Goal: Task Accomplishment & Management: Complete application form

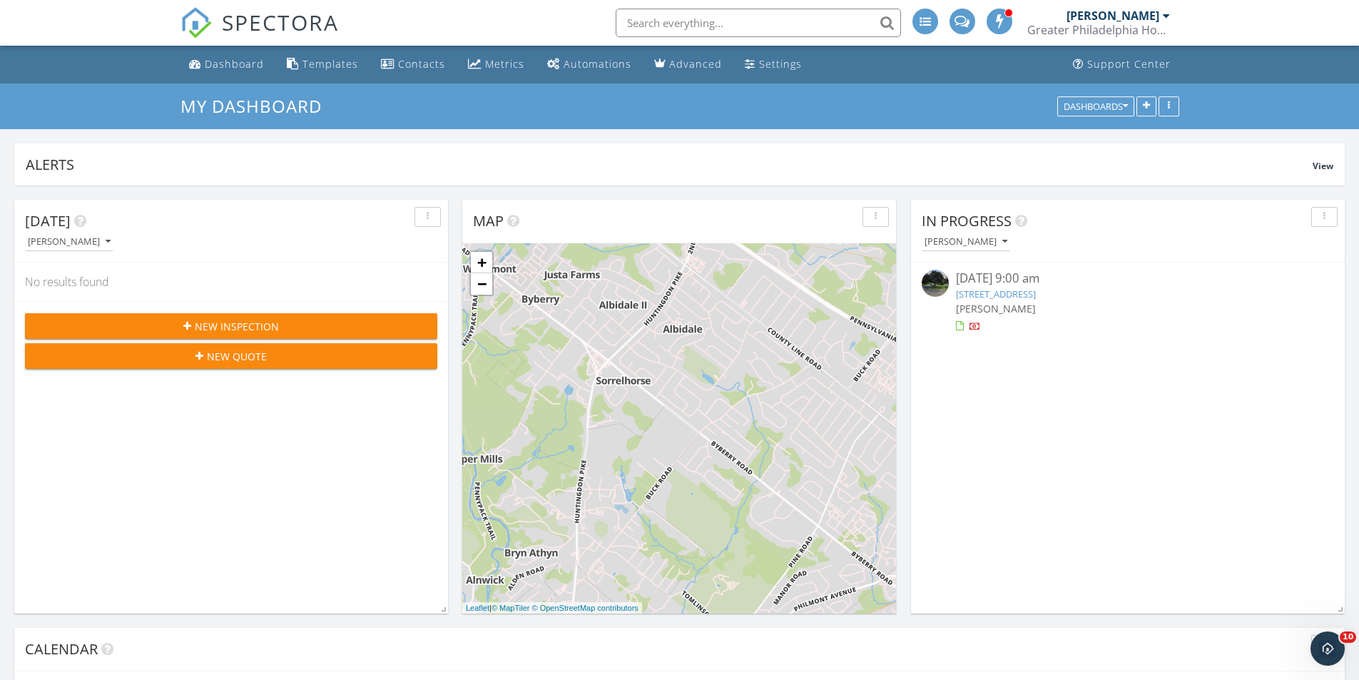
click at [1007, 292] on link "50 Mohawk Dr, Richboro, PA 18954" at bounding box center [996, 293] width 80 height 13
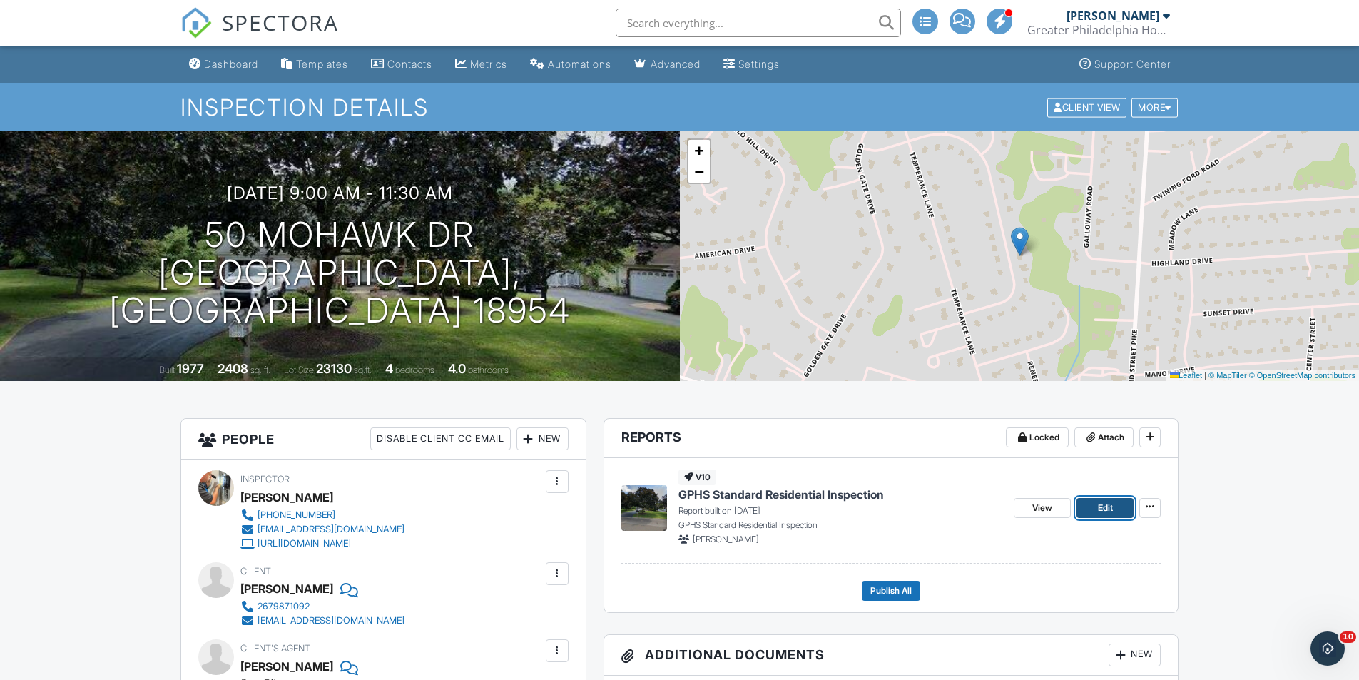
click at [1093, 516] on link "Edit" at bounding box center [1104, 508] width 57 height 20
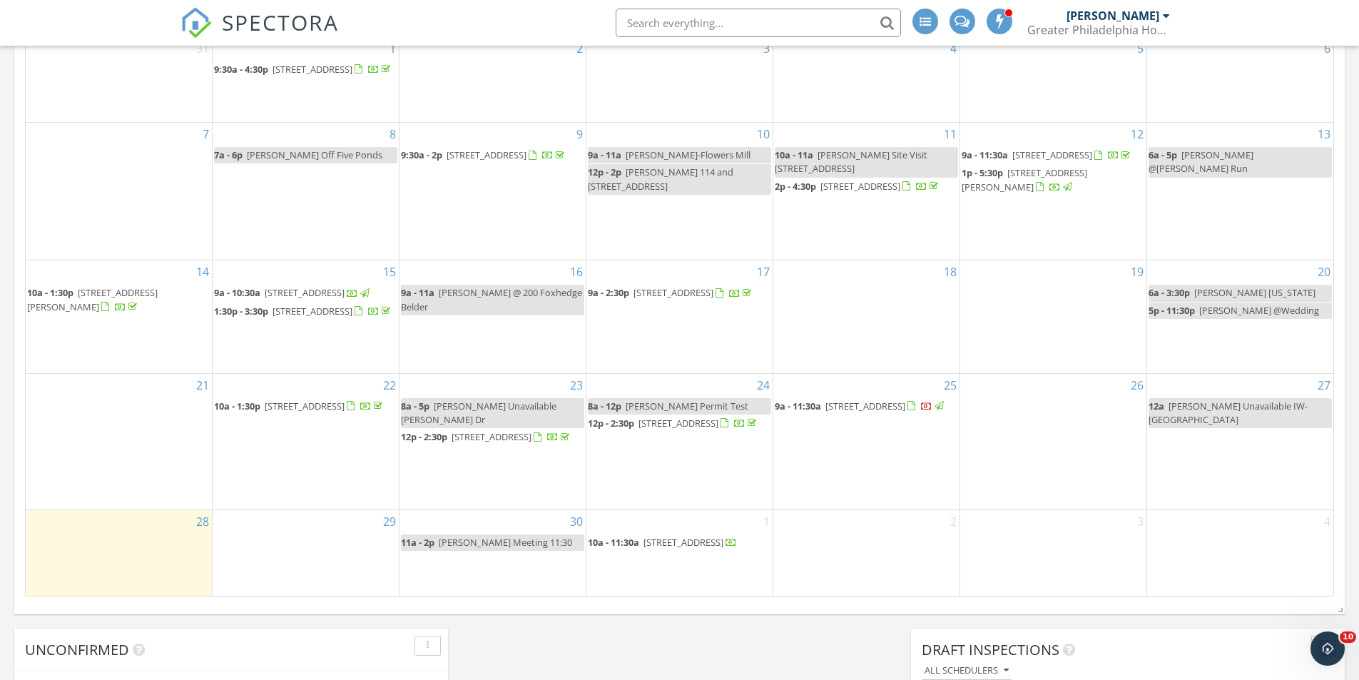
scroll to position [713, 0]
click at [864, 412] on span "50 Mohawk Dr, Richboro 18954" at bounding box center [865, 405] width 80 height 13
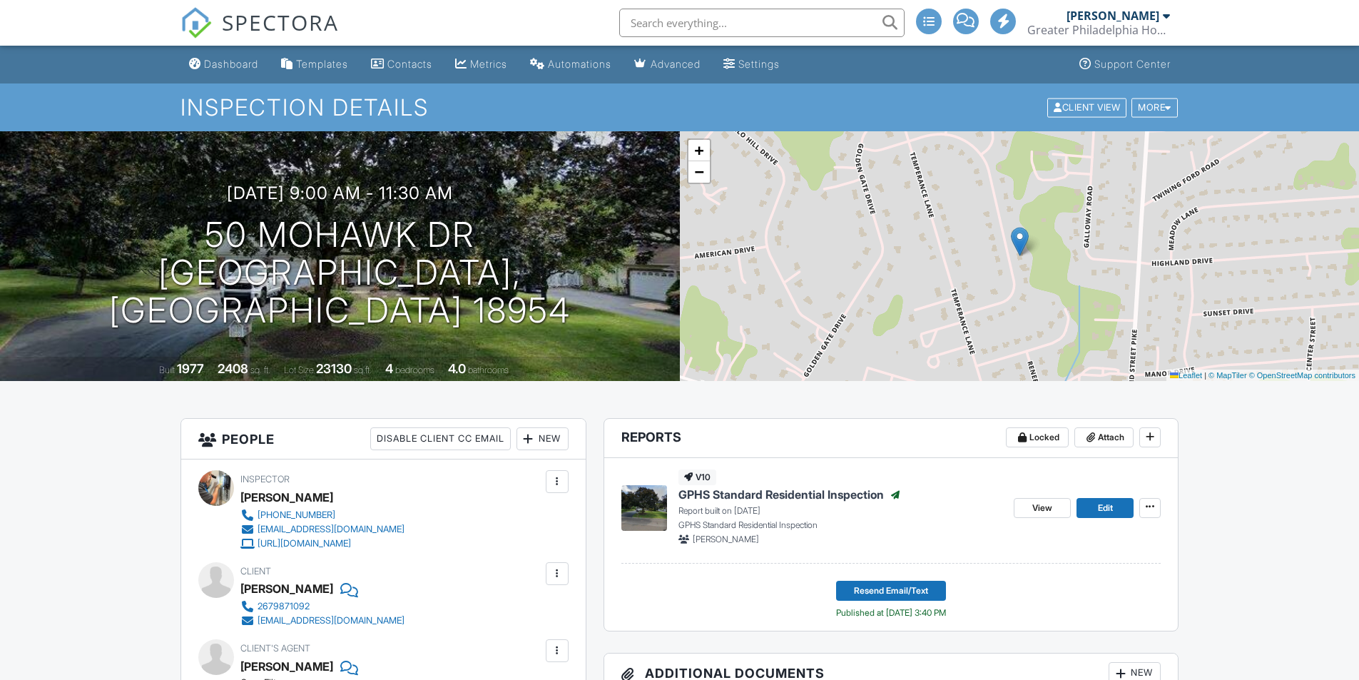
scroll to position [632, 0]
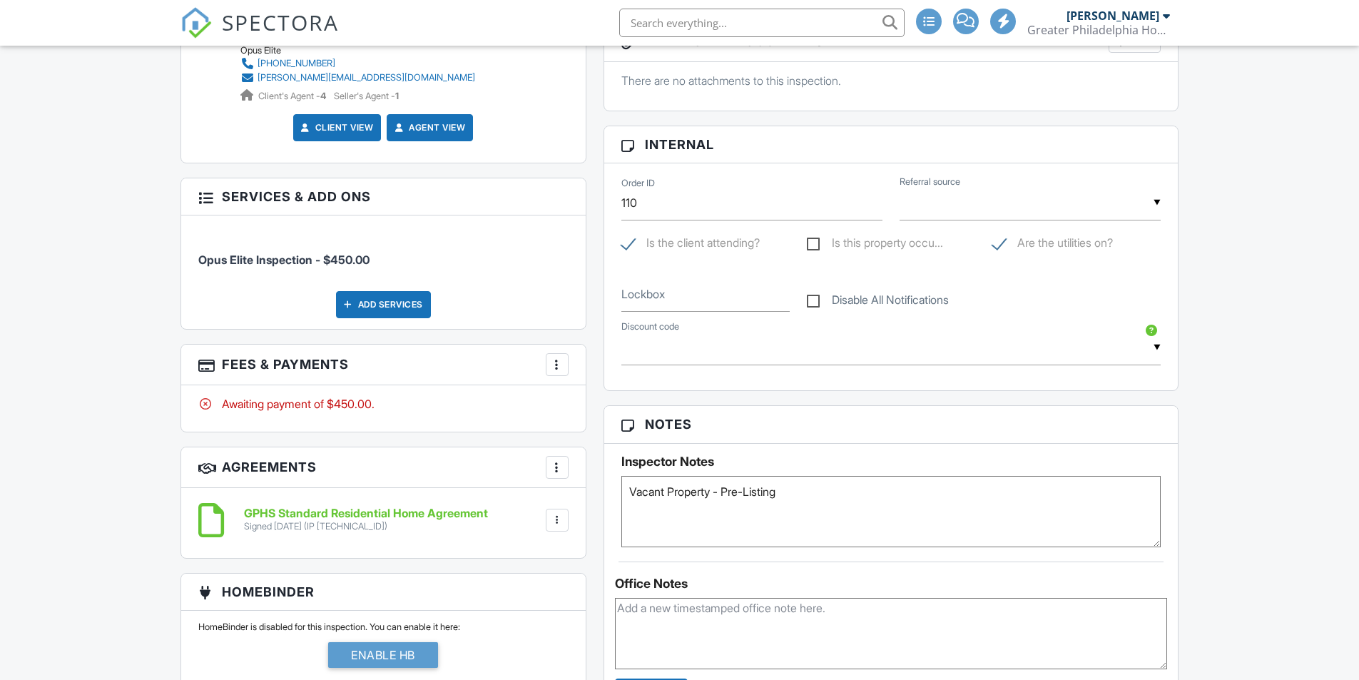
click at [800, 496] on textarea "Vacant Property - Pre-Listing" at bounding box center [891, 511] width 540 height 71
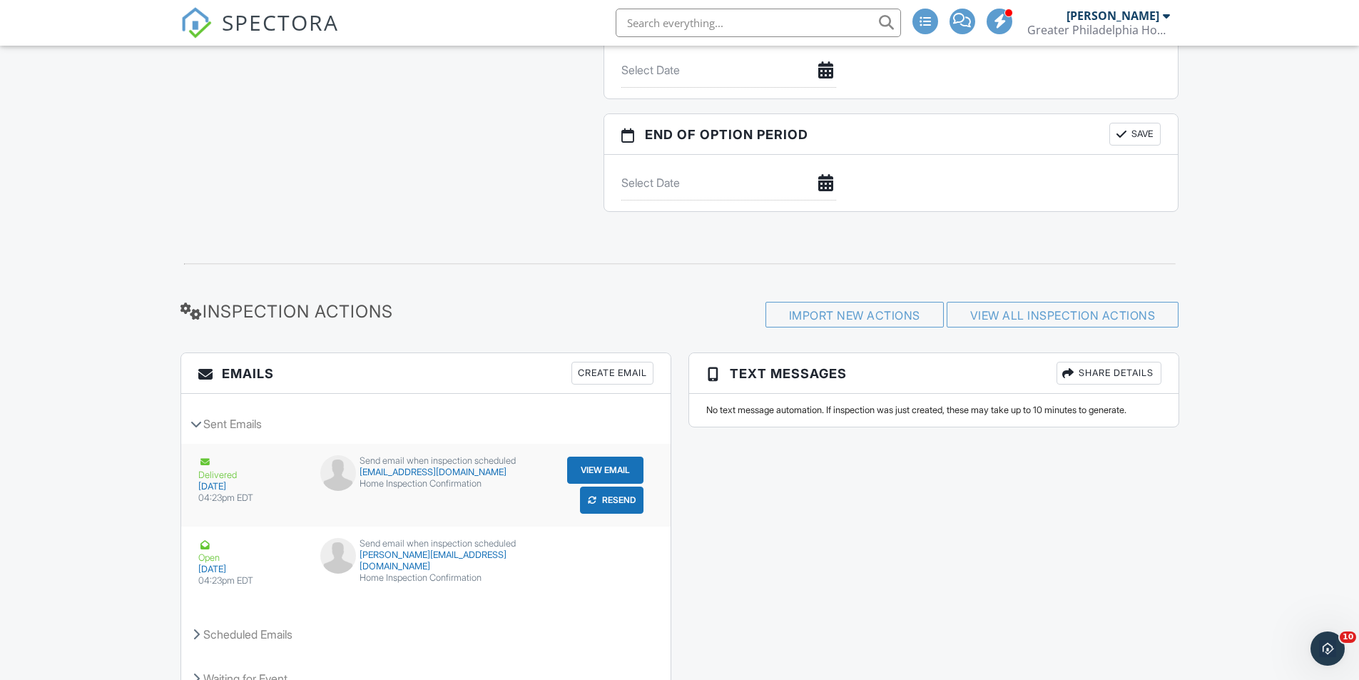
scroll to position [1631, 0]
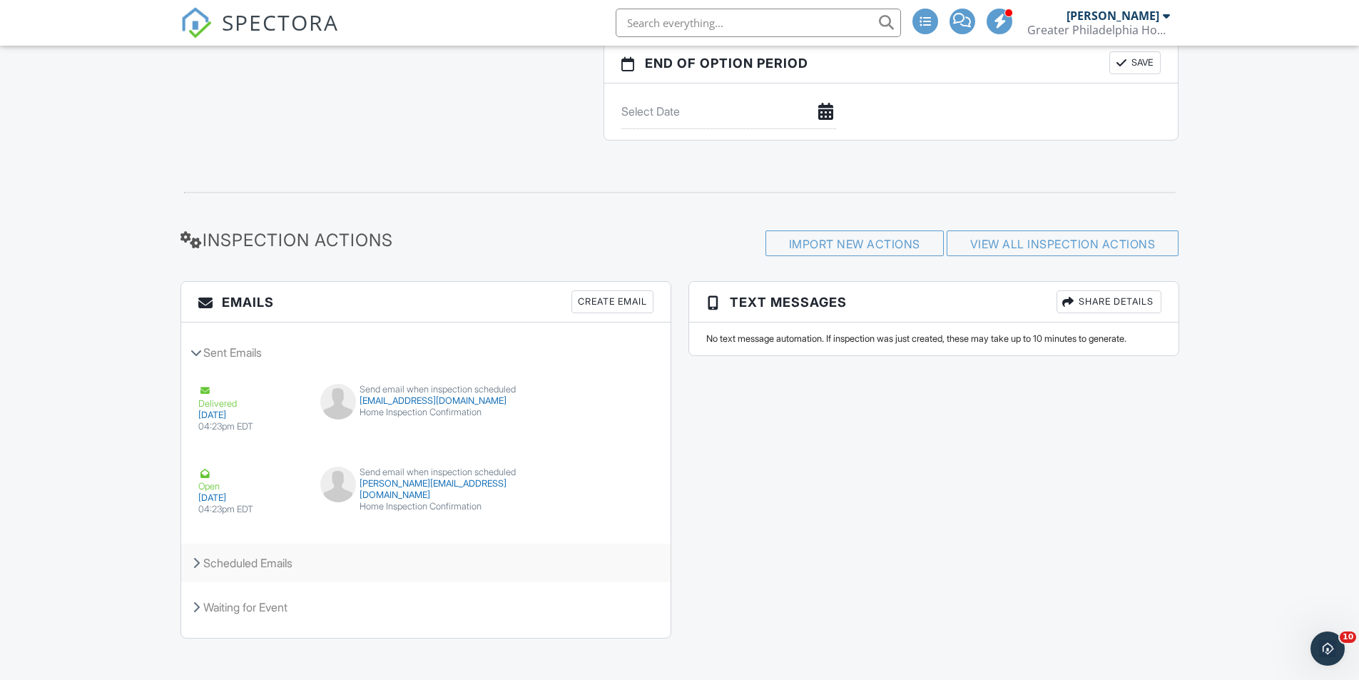
type textarea "Vacant Property - Pre-Listing. Payment due 3-30/2026 provided home is sold, and…"
click at [248, 569] on div "Scheduled Emails" at bounding box center [425, 563] width 489 height 39
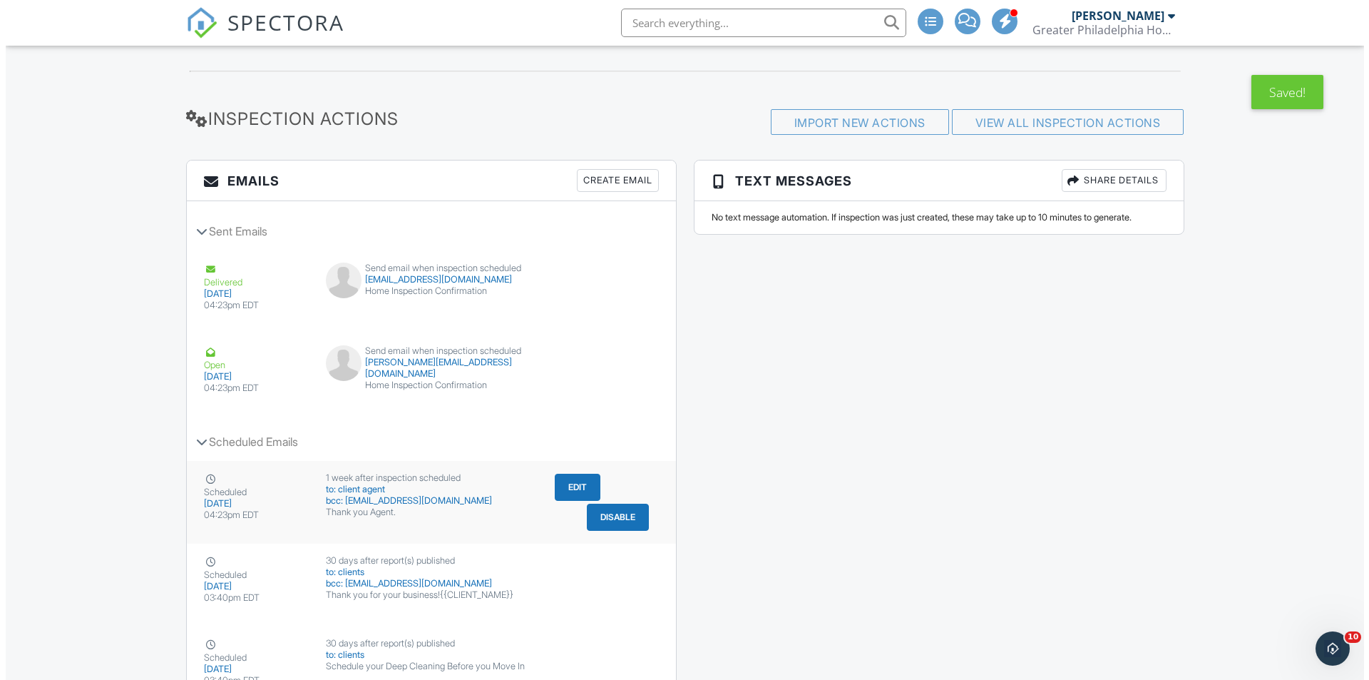
scroll to position [1773, 0]
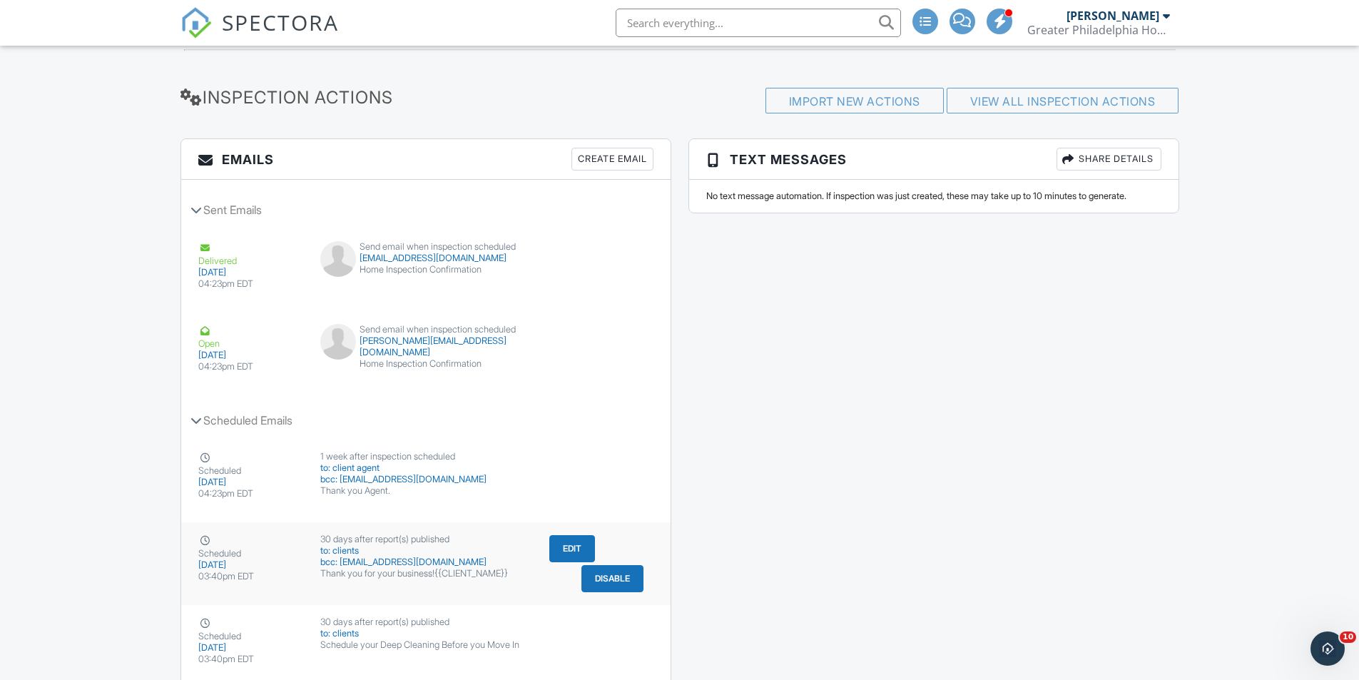
click at [566, 549] on button "Edit" at bounding box center [572, 548] width 46 height 27
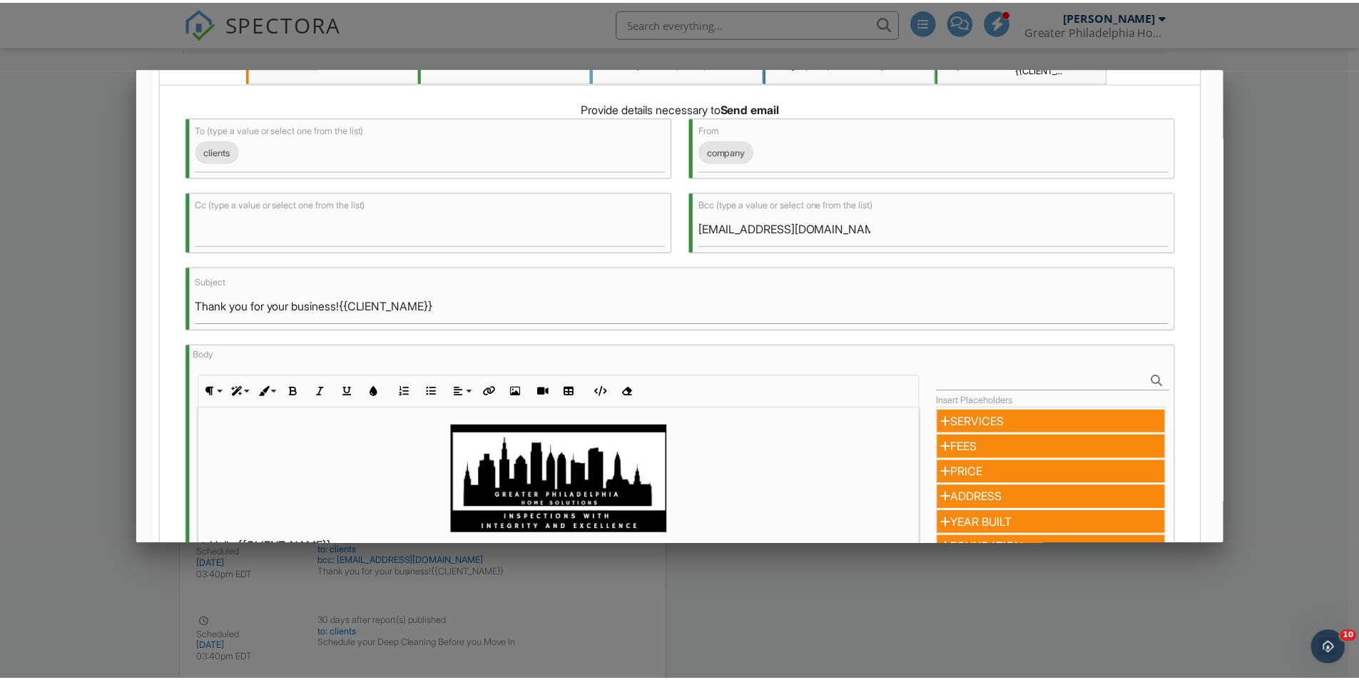
scroll to position [0, 0]
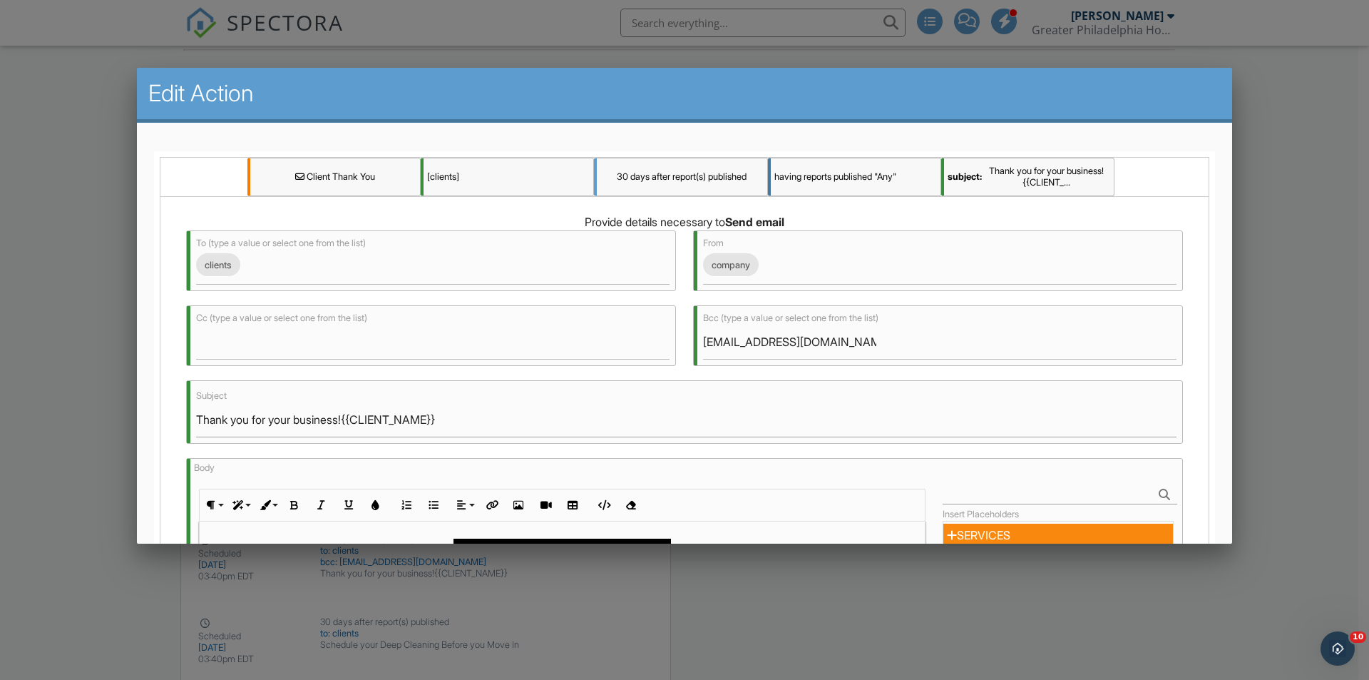
click at [1283, 256] on div at bounding box center [684, 353] width 1369 height 849
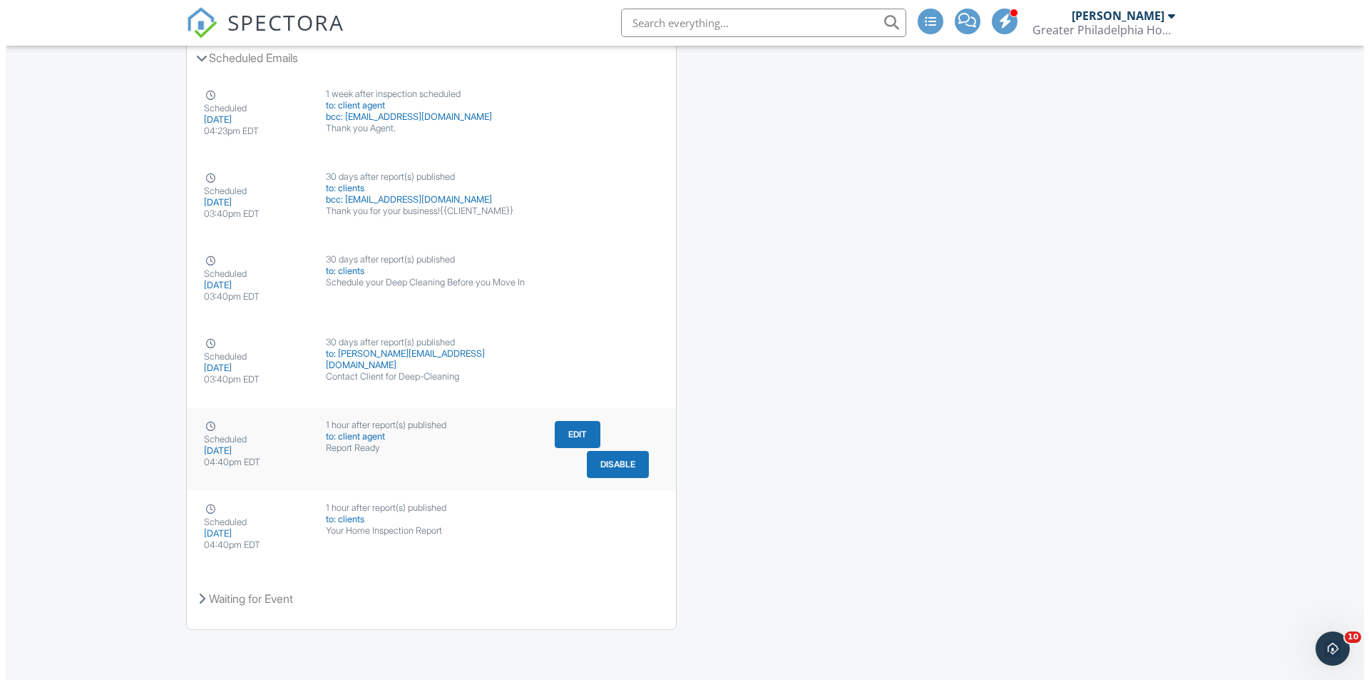
scroll to position [2137, 0]
click at [558, 427] on button "Edit" at bounding box center [572, 432] width 46 height 27
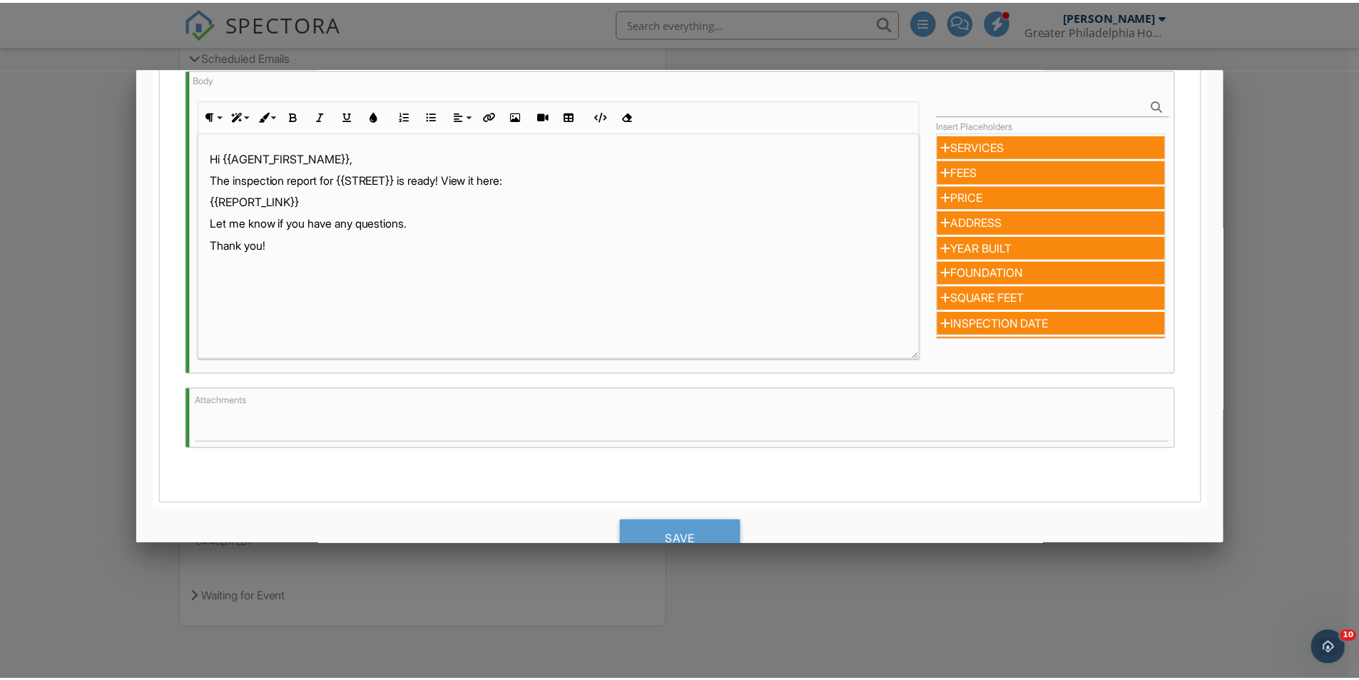
scroll to position [428, 0]
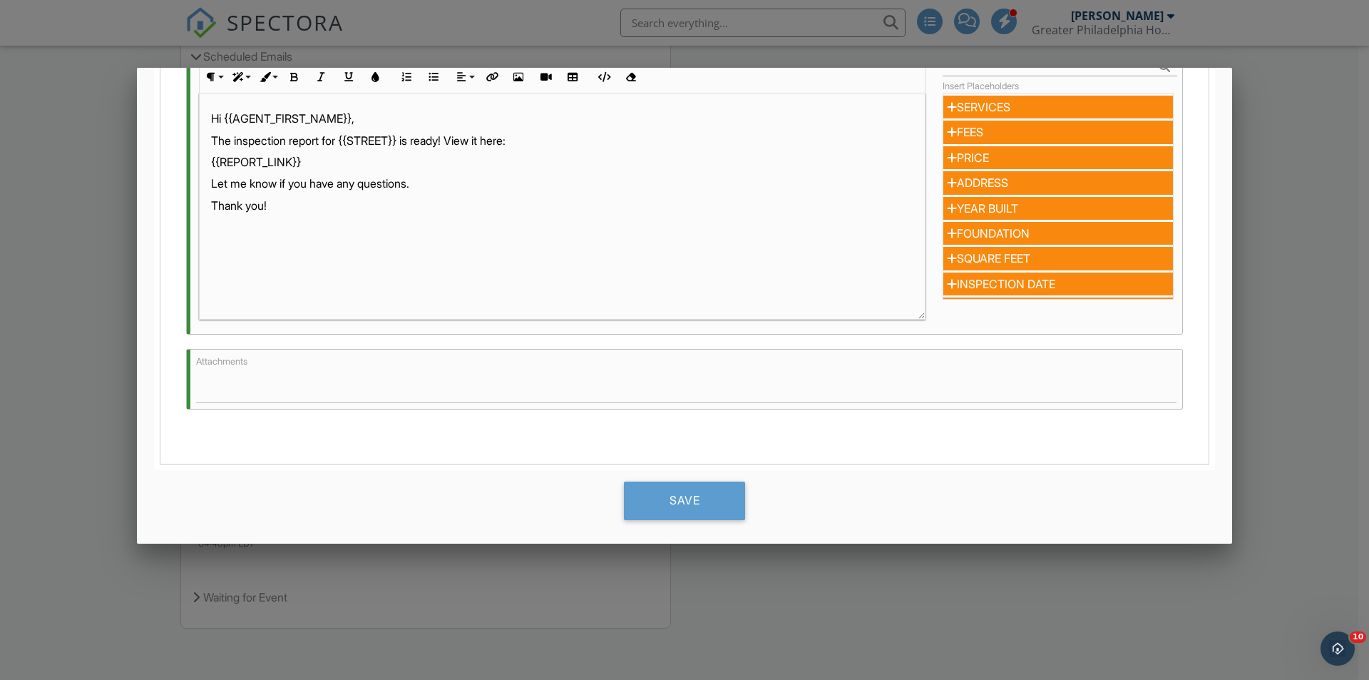
click at [760, 586] on div at bounding box center [684, 353] width 1369 height 849
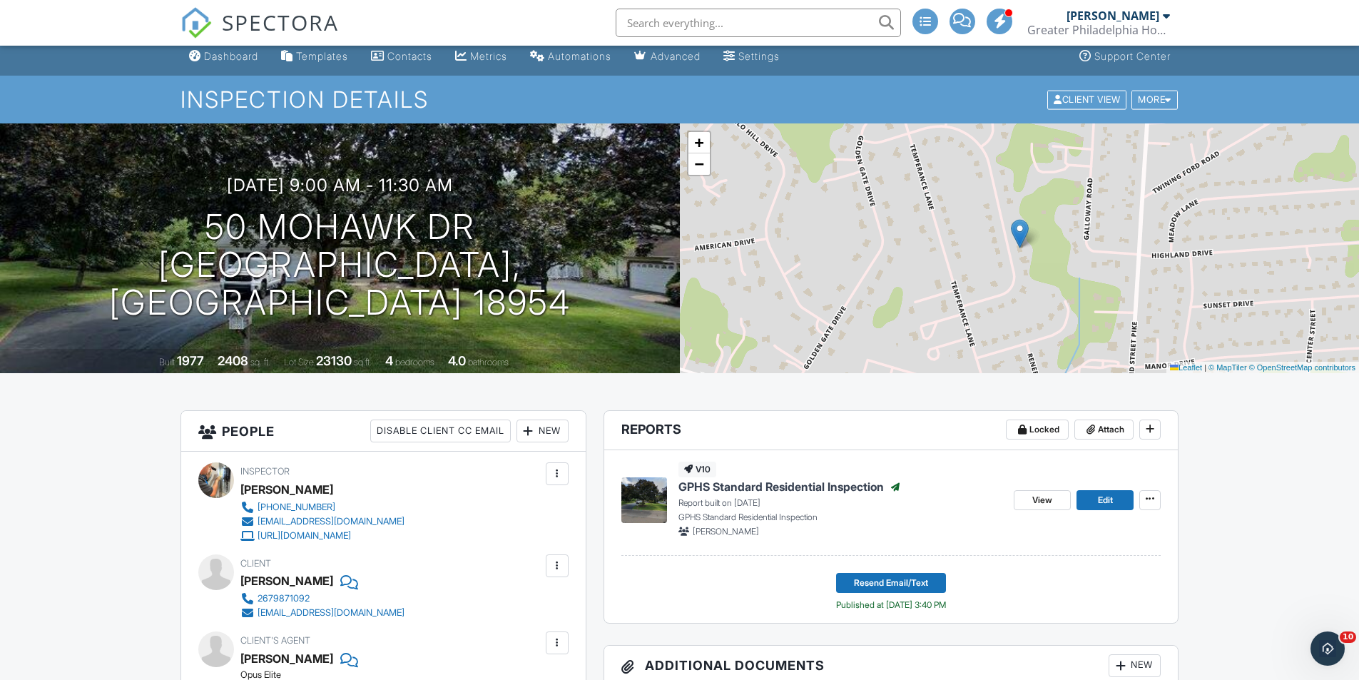
scroll to position [0, 0]
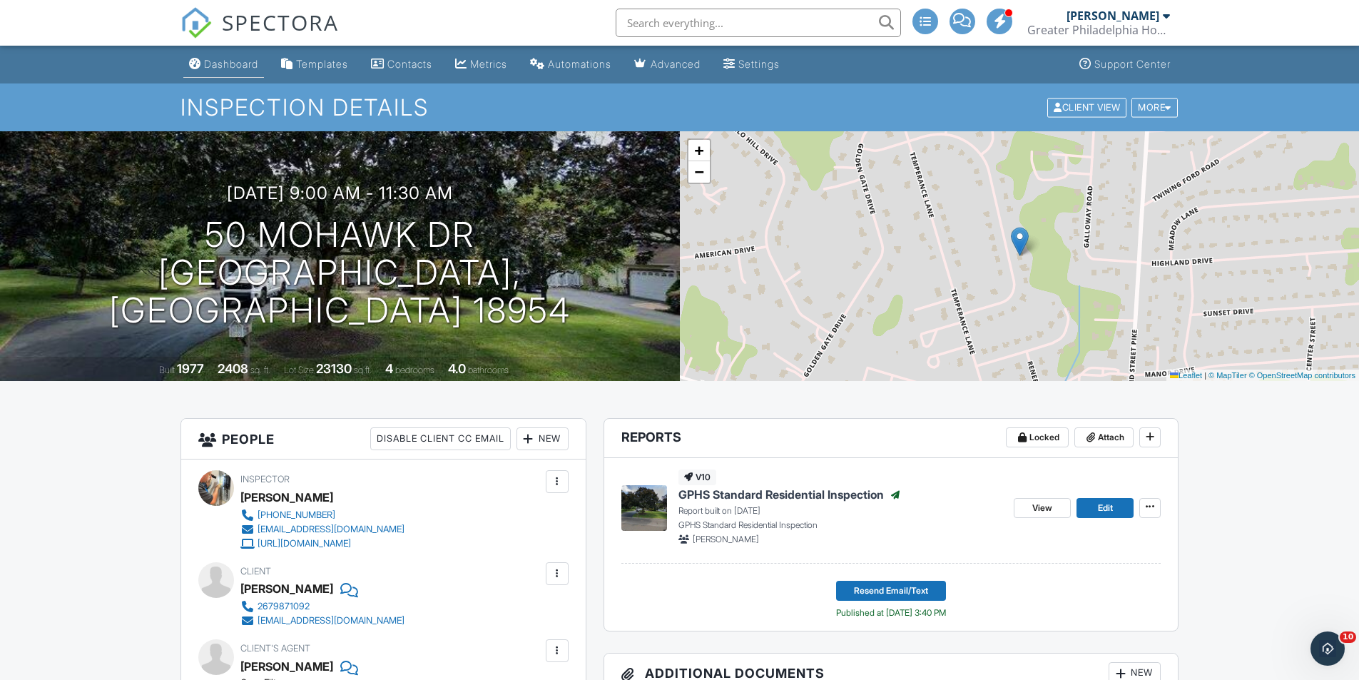
click at [236, 71] on link "Dashboard" at bounding box center [223, 64] width 81 height 26
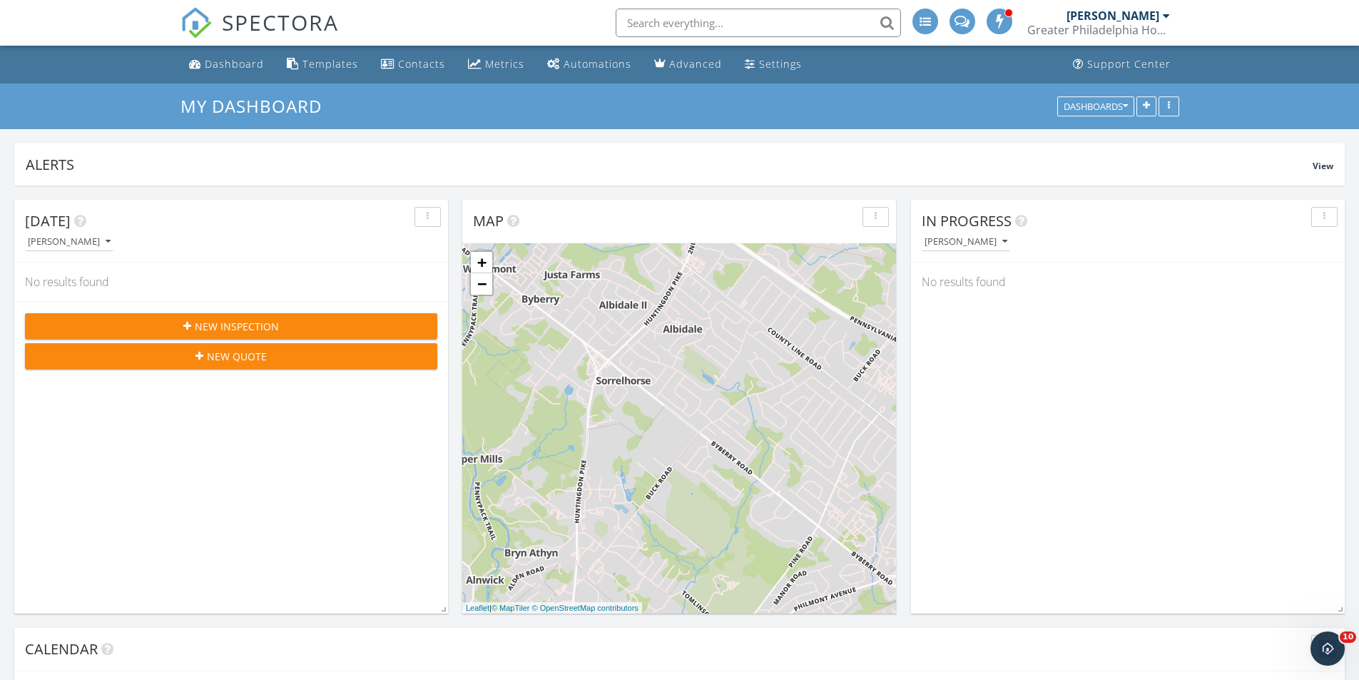
click at [237, 320] on span "New Inspection" at bounding box center [237, 326] width 84 height 15
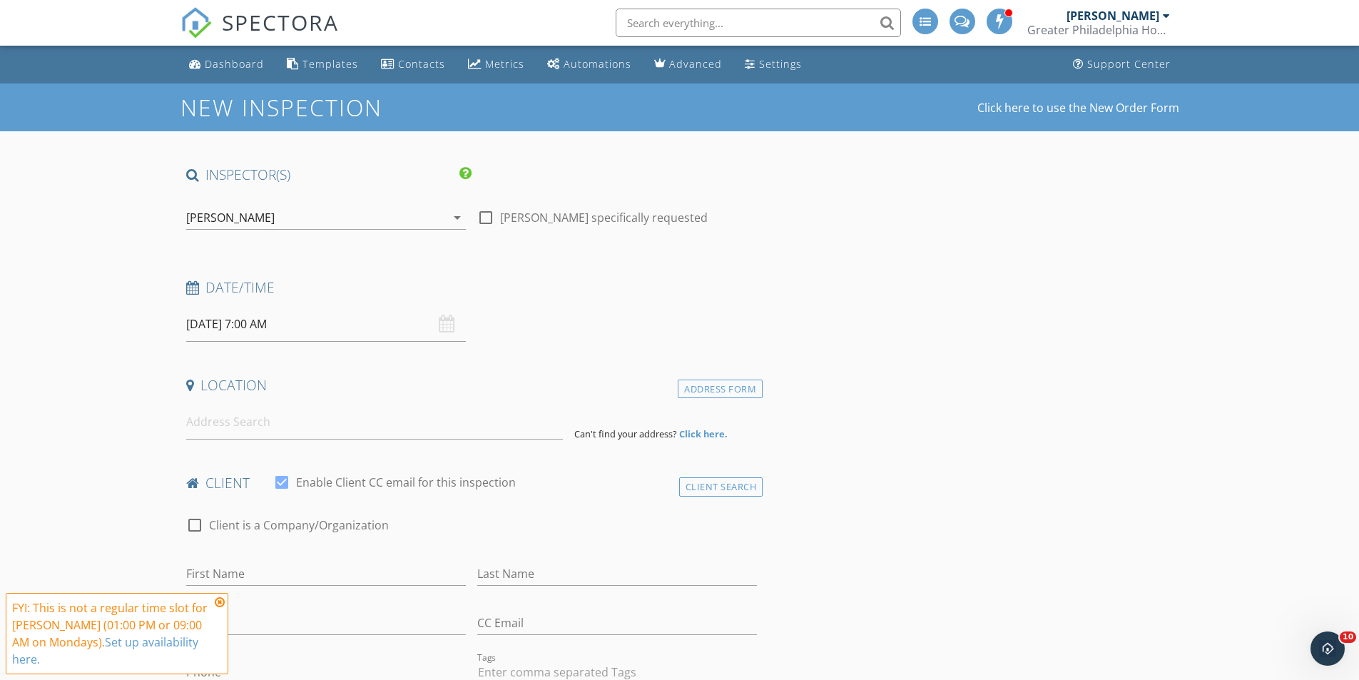
click at [218, 608] on icon at bounding box center [220, 601] width 10 height 11
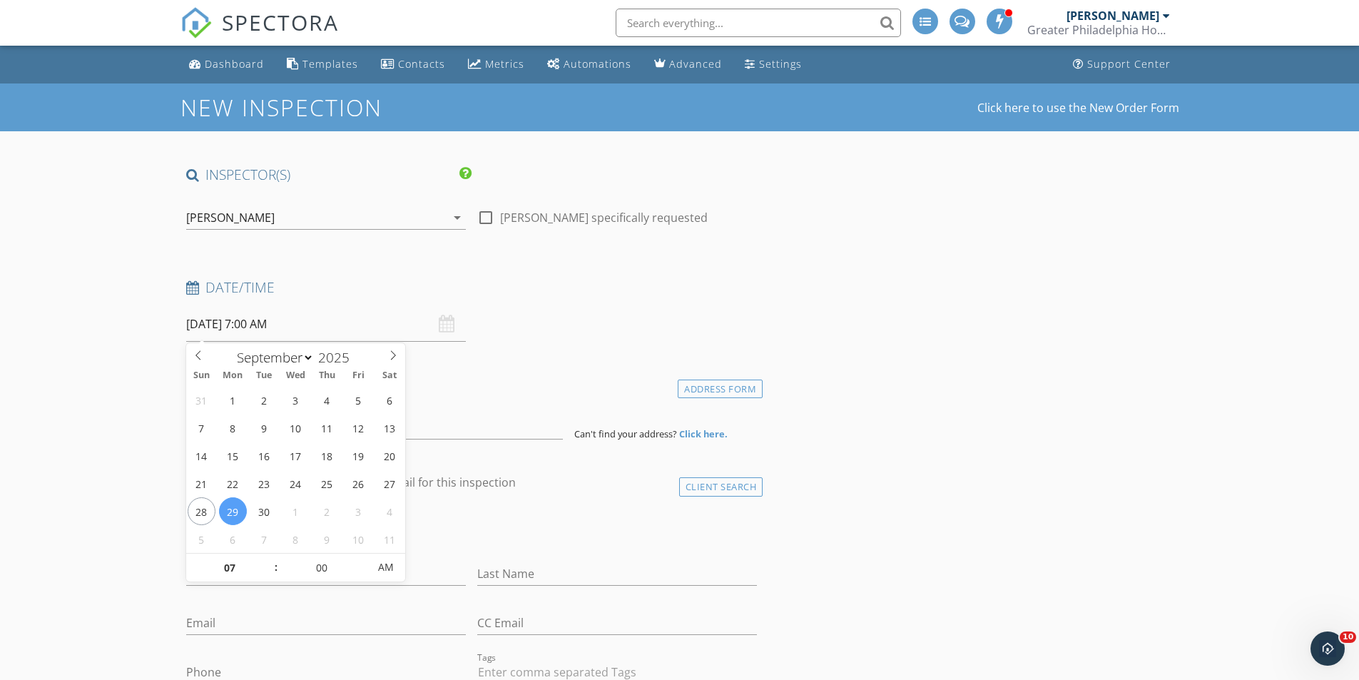
click at [271, 332] on input "[DATE] 7:00 AM" at bounding box center [326, 324] width 280 height 35
type input "0"
type input "01"
type input "09/29/2025 1:00 PM"
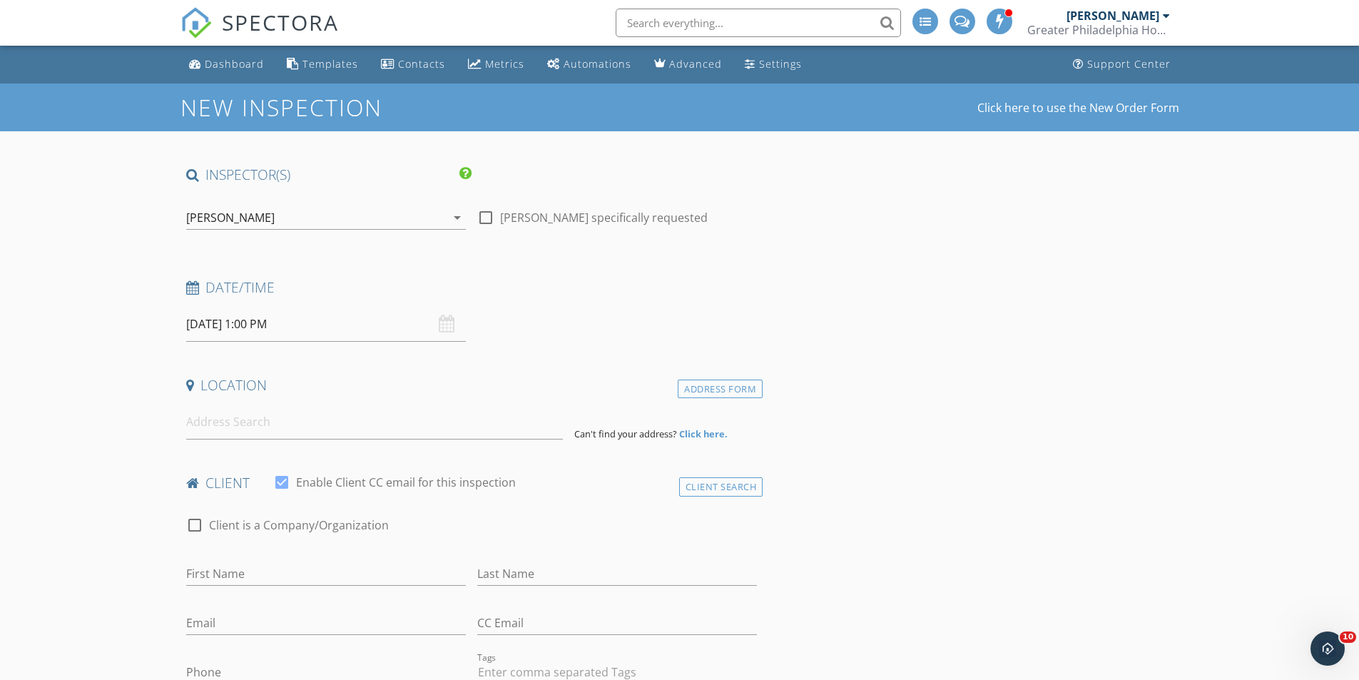
click at [242, 332] on input "09/29/2025 1:00 PM" at bounding box center [326, 324] width 280 height 35
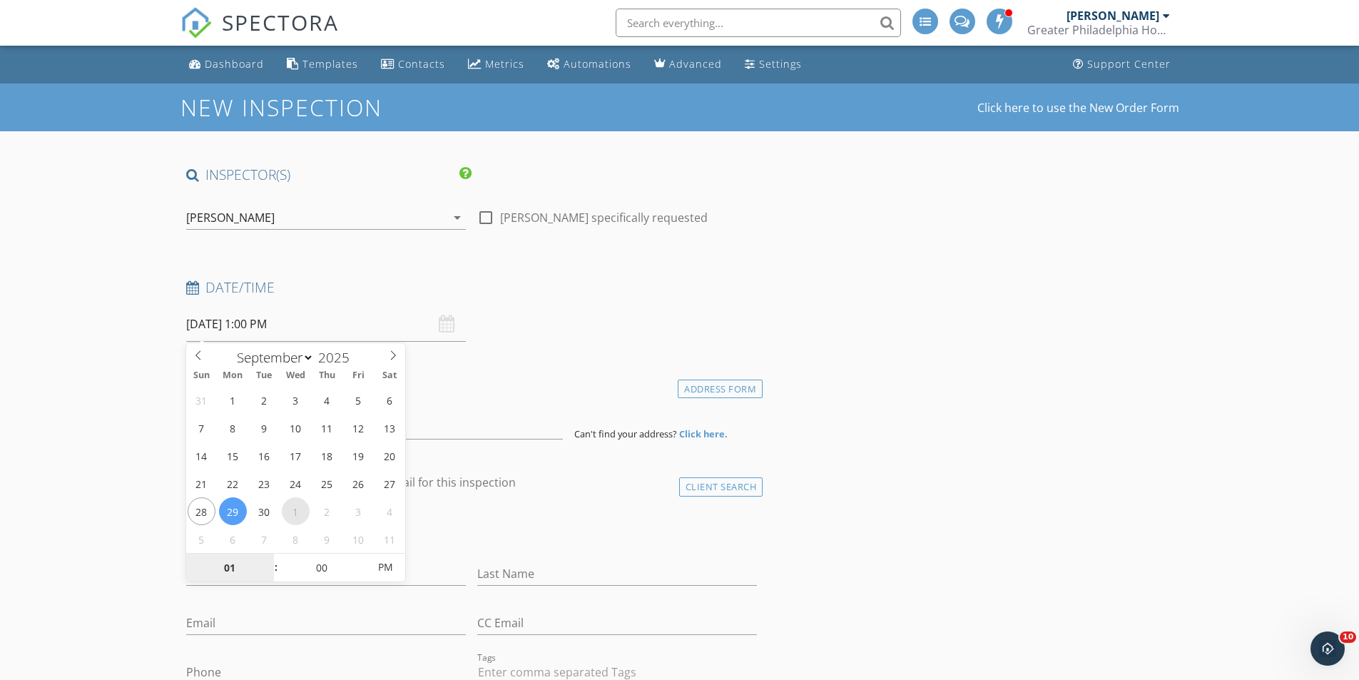
select select "9"
type input "10/01/2025 1:00 PM"
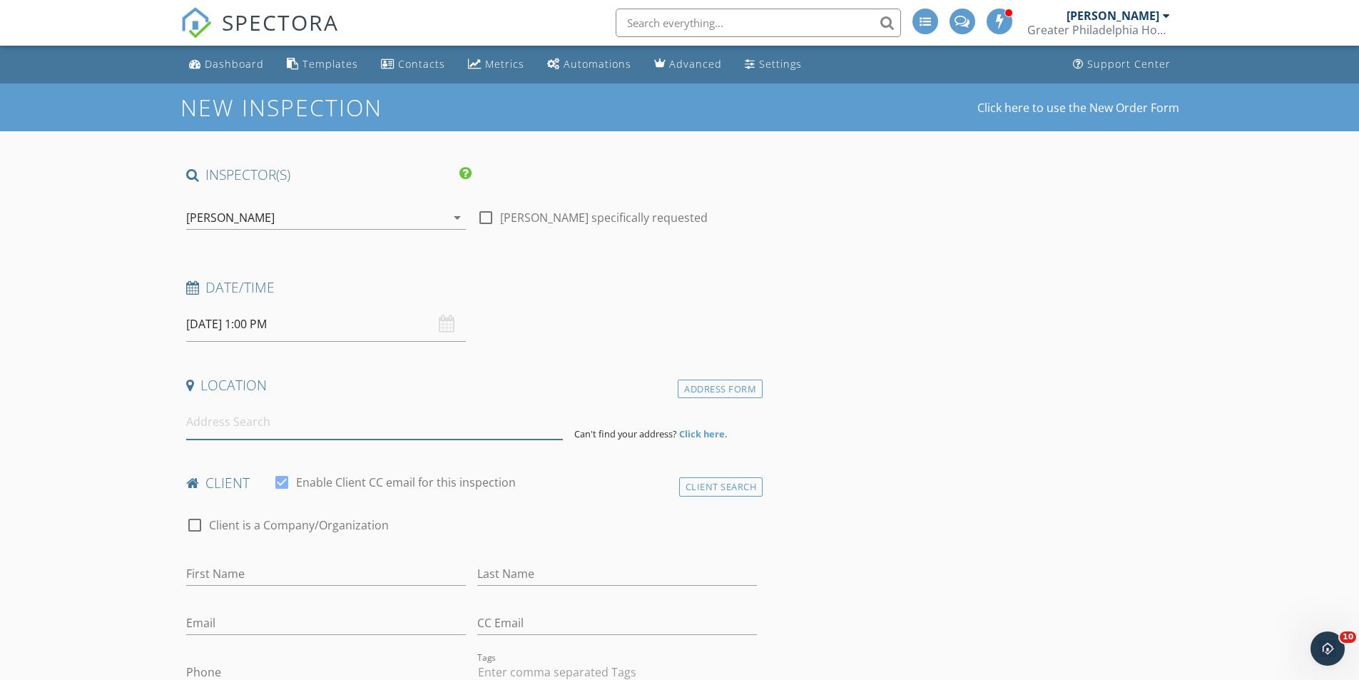
click at [211, 421] on input at bounding box center [374, 421] width 377 height 35
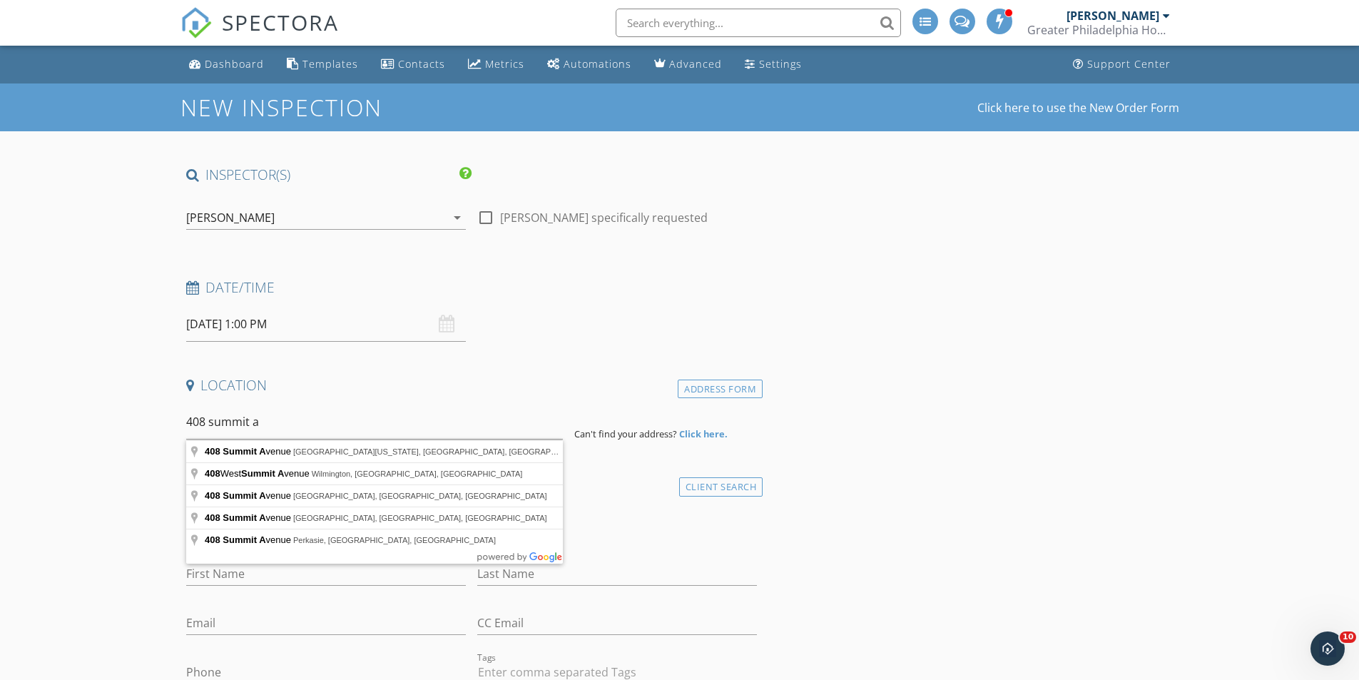
drag, startPoint x: 264, startPoint y: 414, endPoint x: 285, endPoint y: 451, distance: 41.8
type input "408 Summit Avenue, Fort Washington, PA, USA"
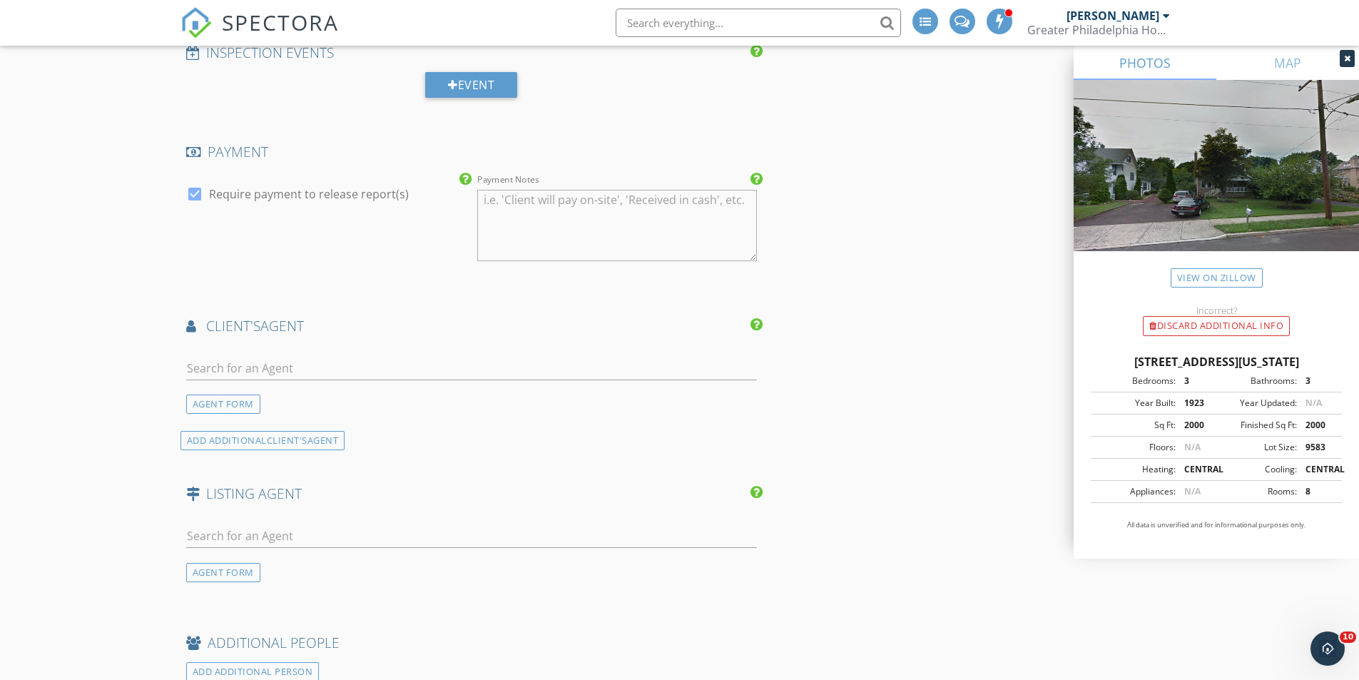
scroll to position [1427, 0]
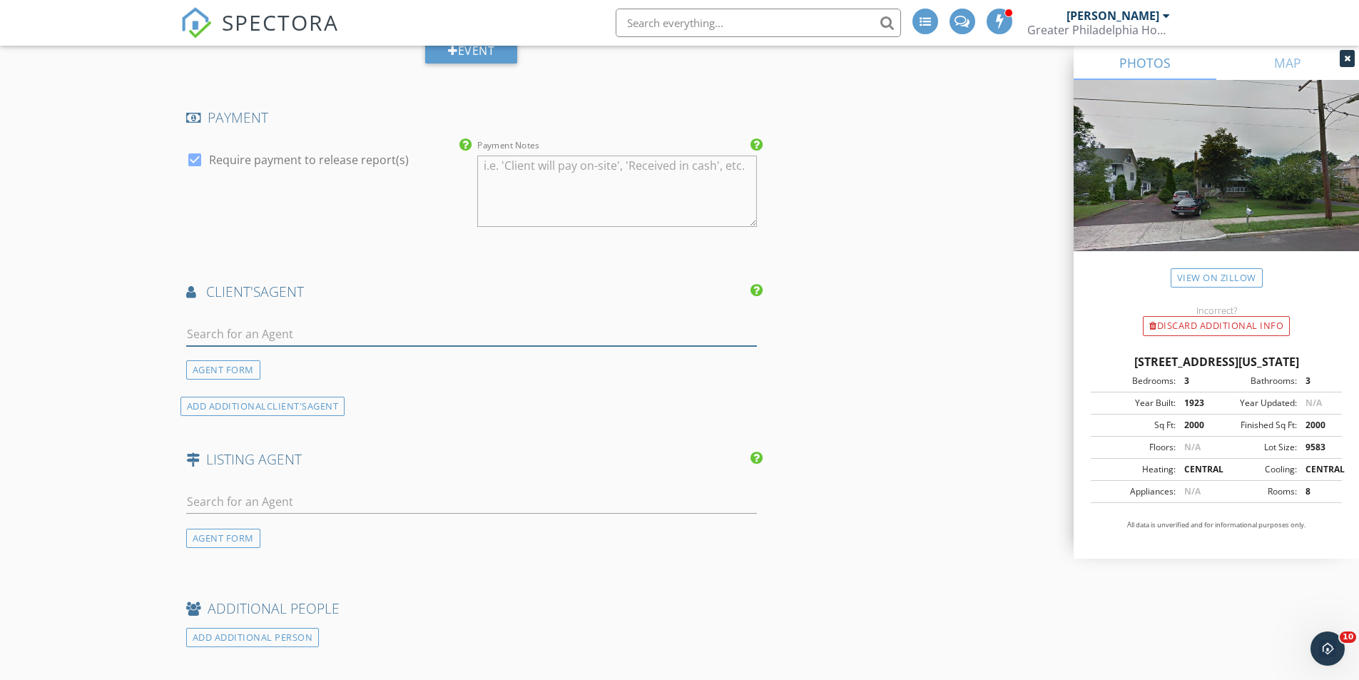
click at [231, 333] on input "text" at bounding box center [471, 334] width 571 height 24
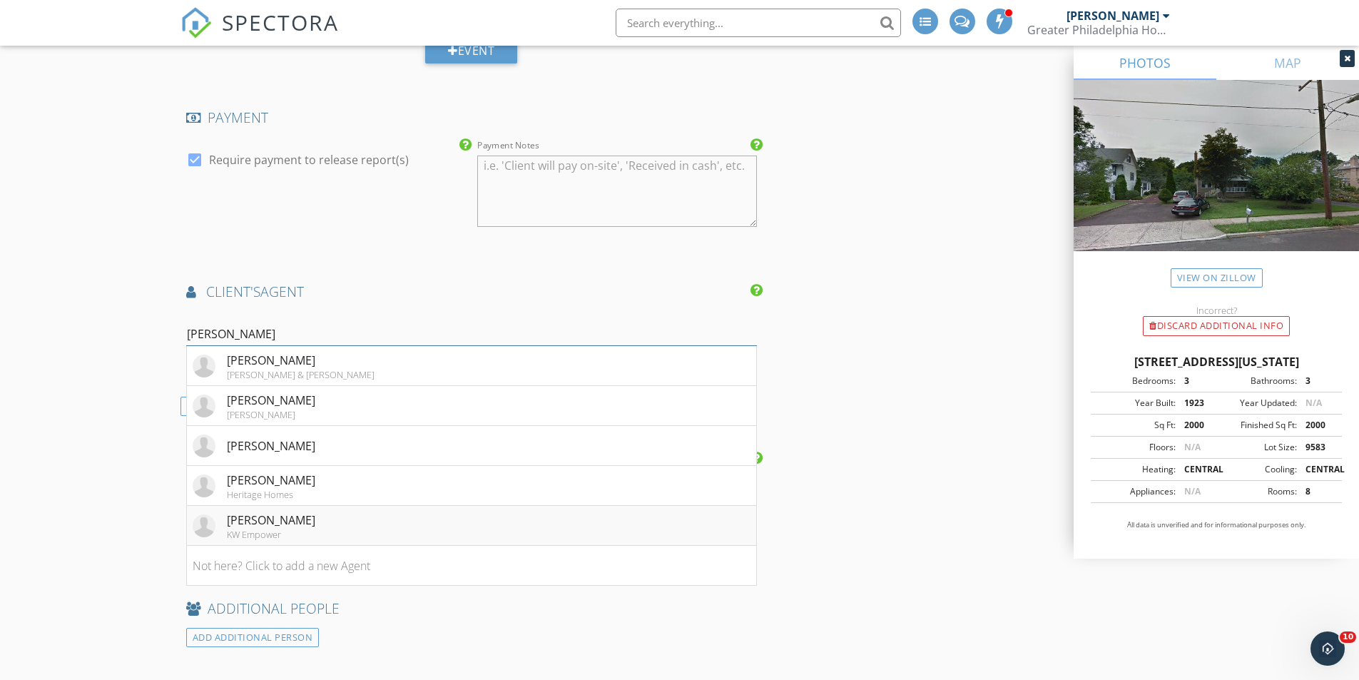
type input "ross"
click at [287, 516] on div "Jennifer Rossiter" at bounding box center [271, 519] width 88 height 17
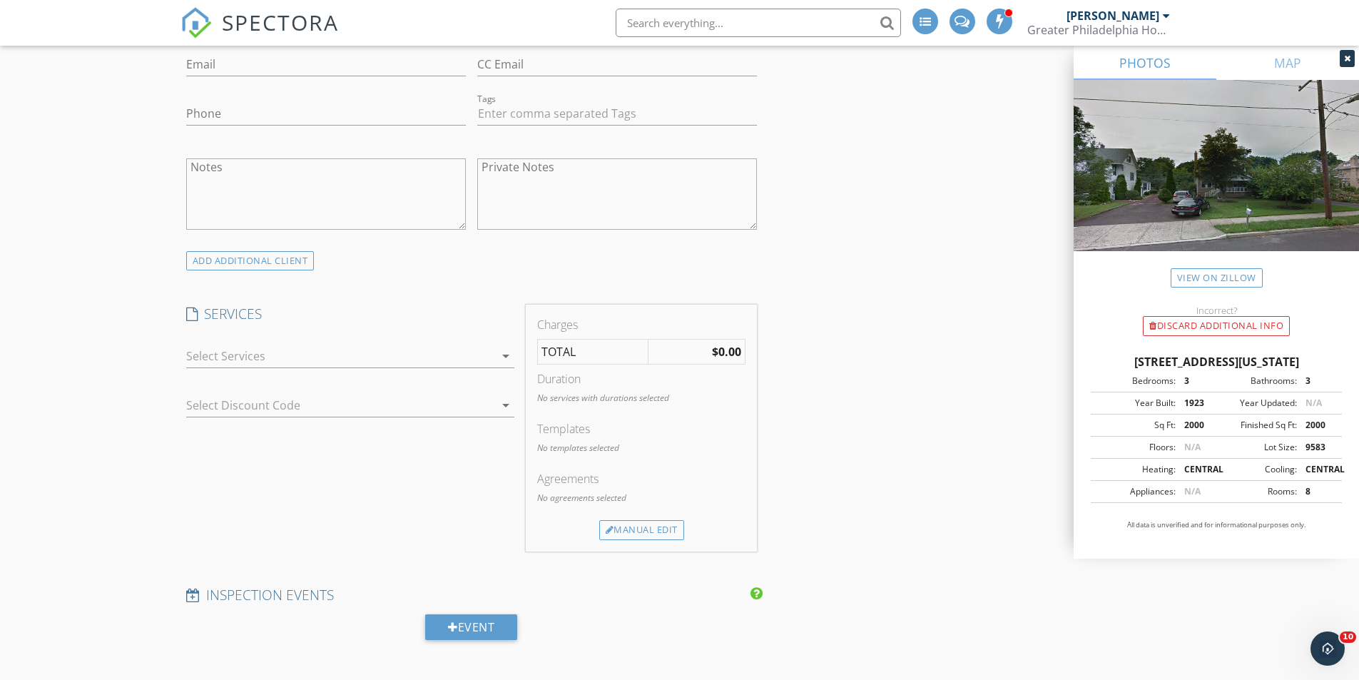
scroll to position [856, 0]
click at [292, 347] on div at bounding box center [340, 350] width 308 height 23
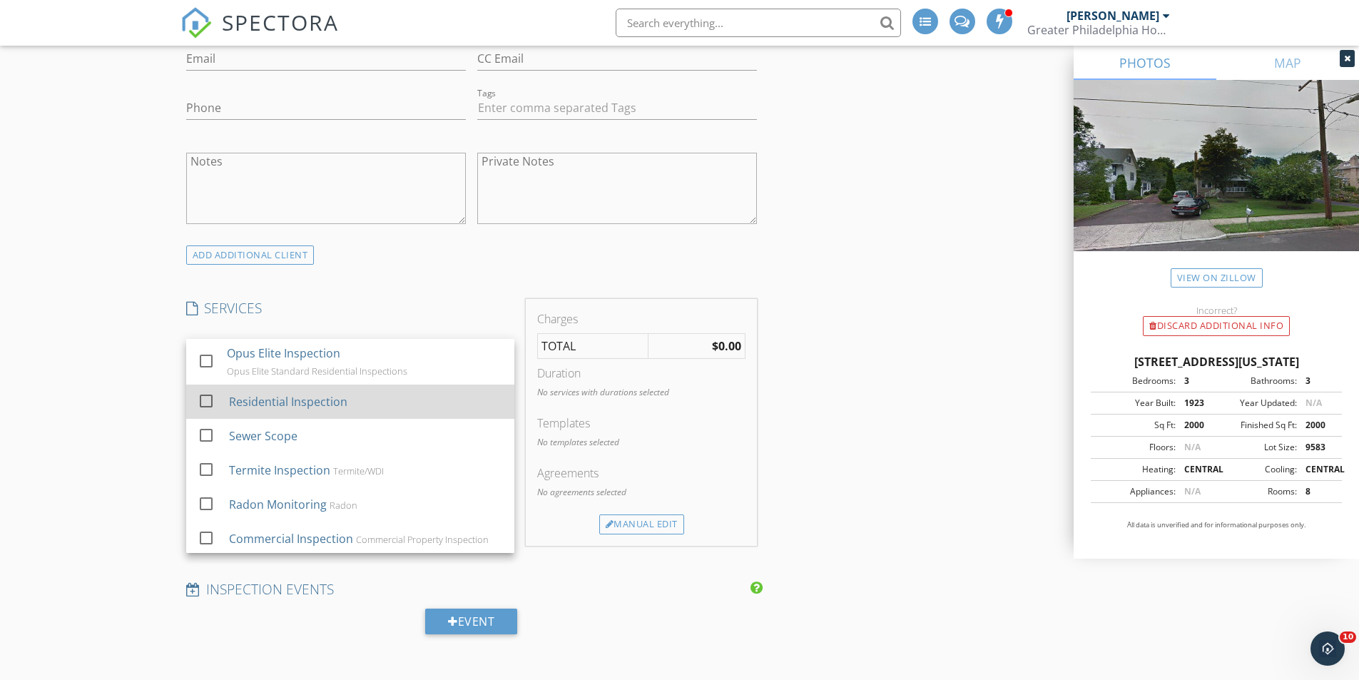
click at [205, 398] on div at bounding box center [206, 401] width 24 height 24
checkbox input "true"
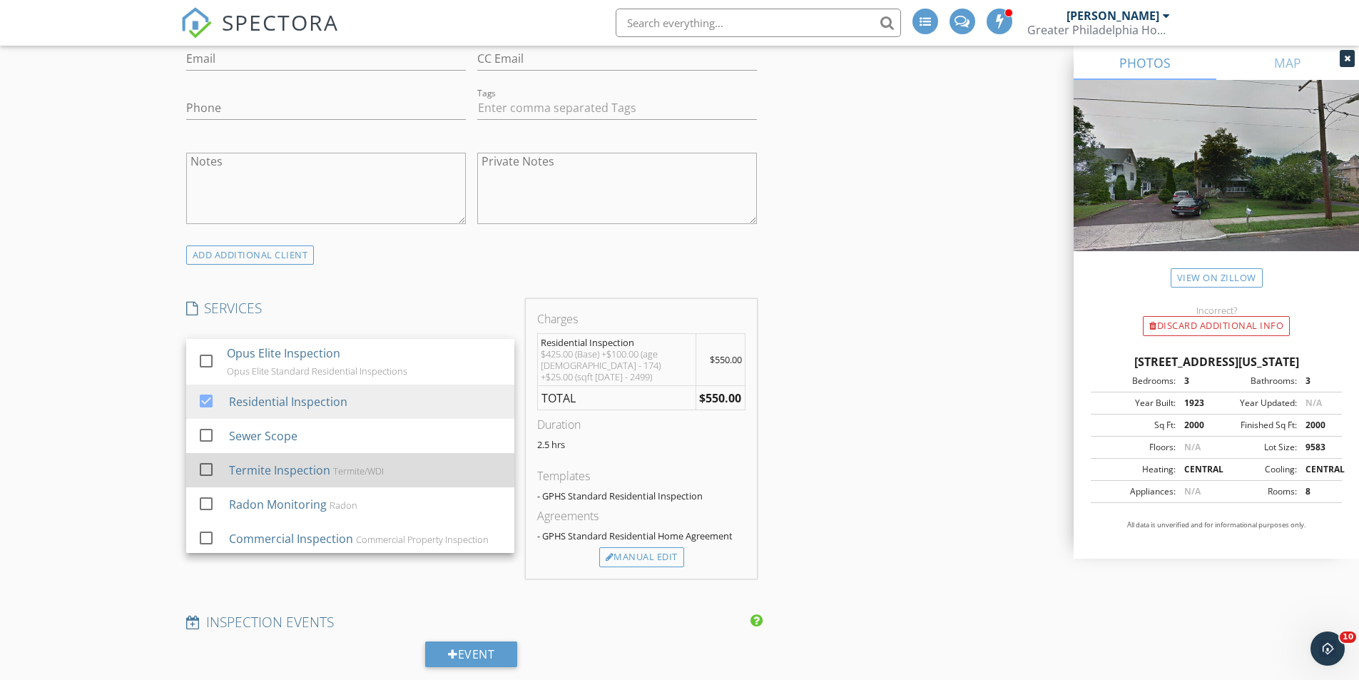
click at [207, 468] on div at bounding box center [206, 469] width 24 height 24
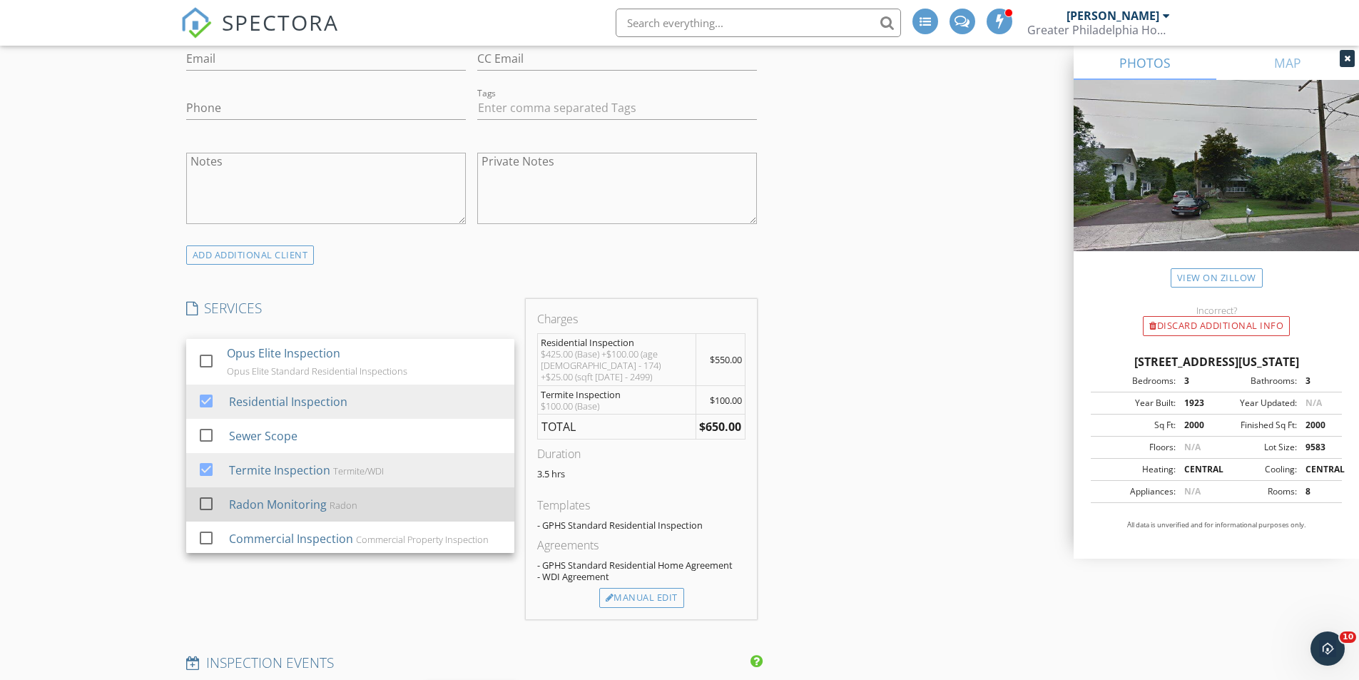
click at [201, 508] on div at bounding box center [206, 503] width 24 height 24
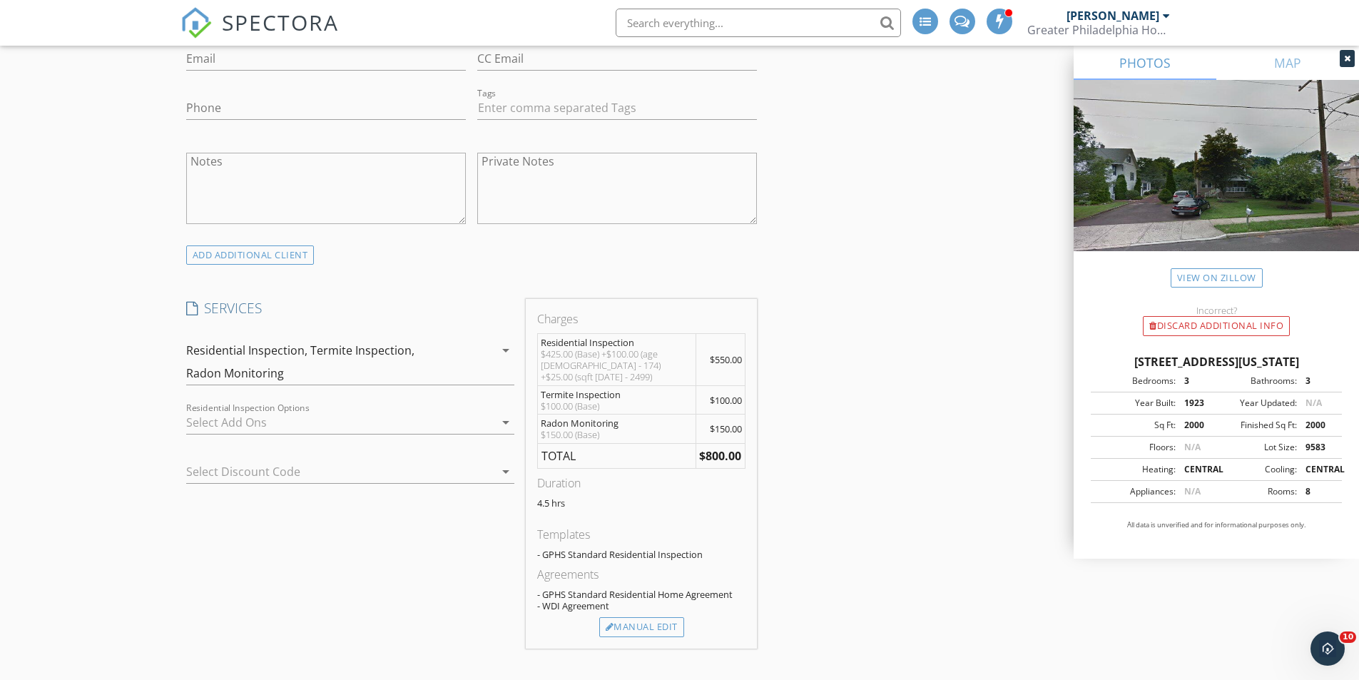
click at [254, 425] on div at bounding box center [340, 422] width 308 height 23
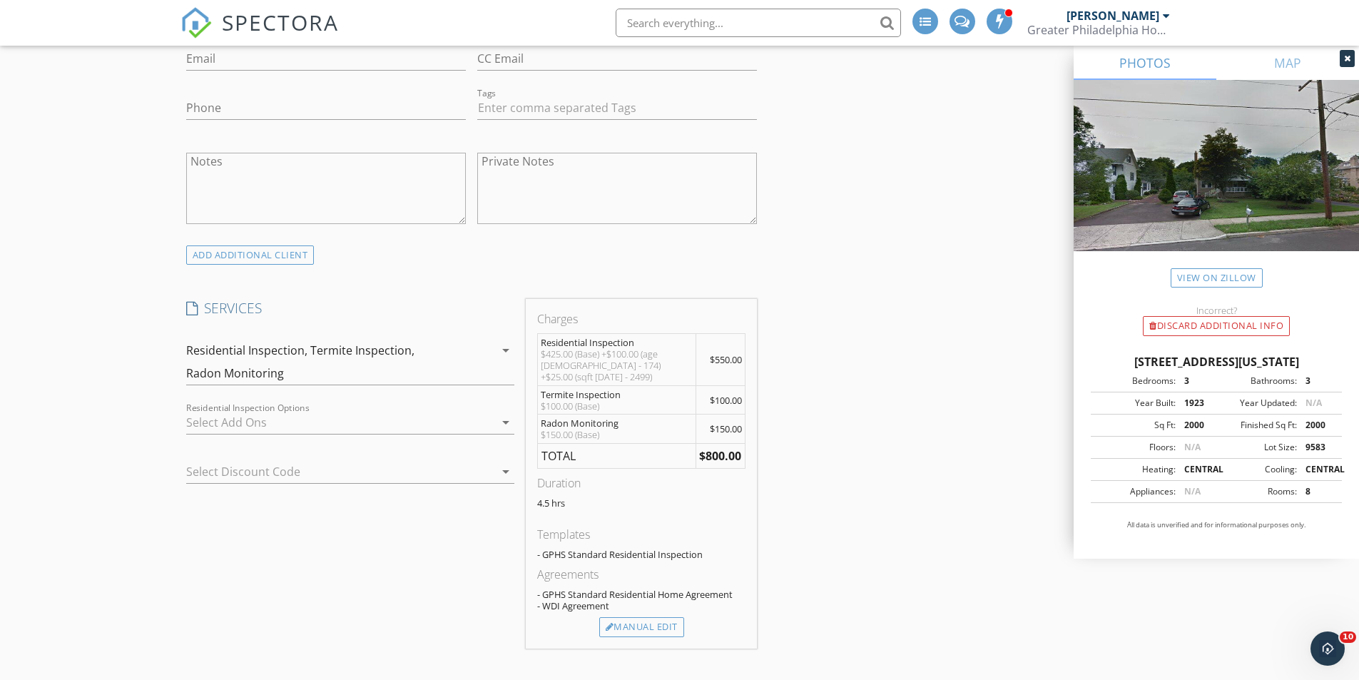
click at [246, 475] on div at bounding box center [330, 471] width 288 height 23
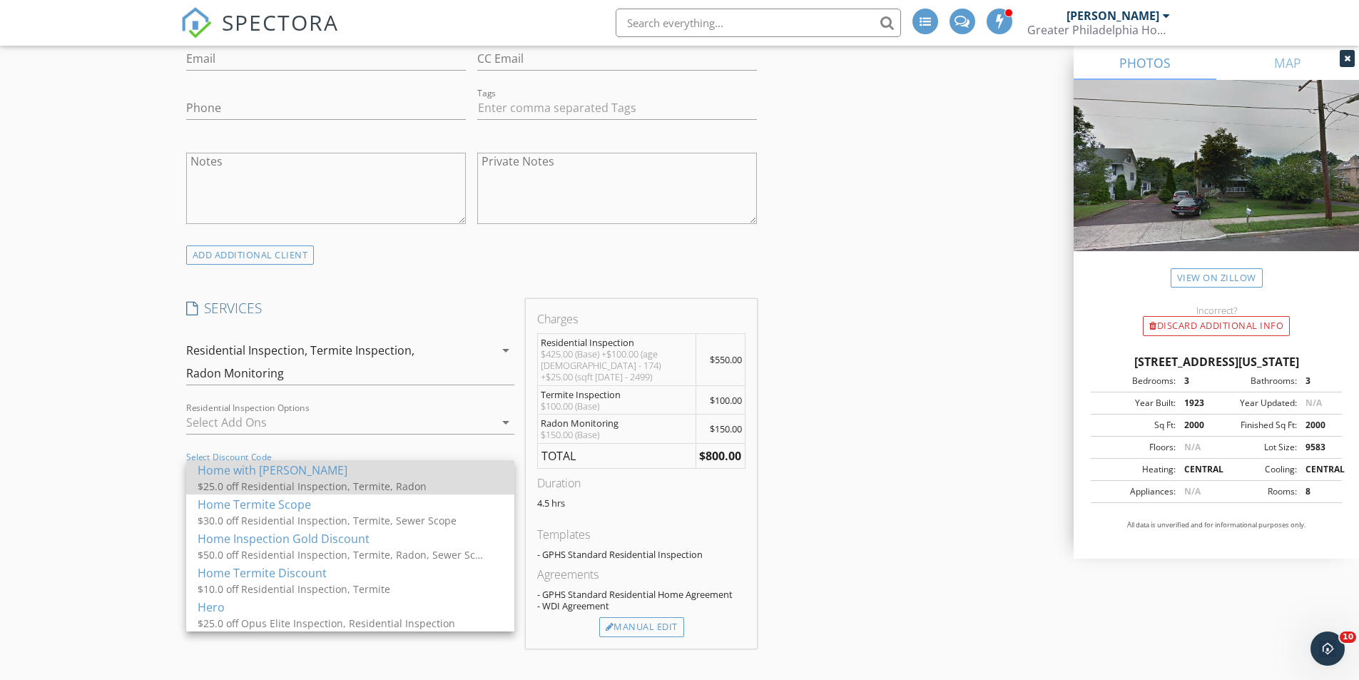
click at [292, 475] on div "Home with Termite Radon" at bounding box center [350, 469] width 305 height 17
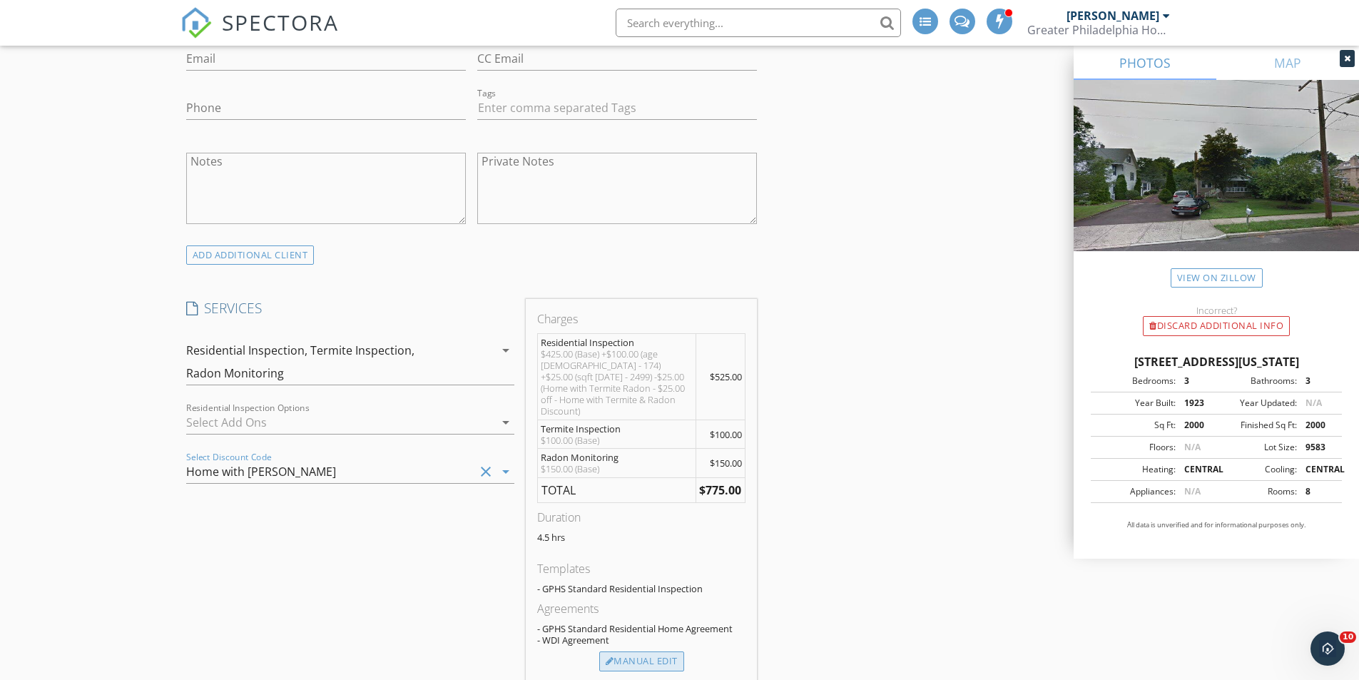
click at [623, 651] on div "Manual Edit" at bounding box center [641, 661] width 85 height 20
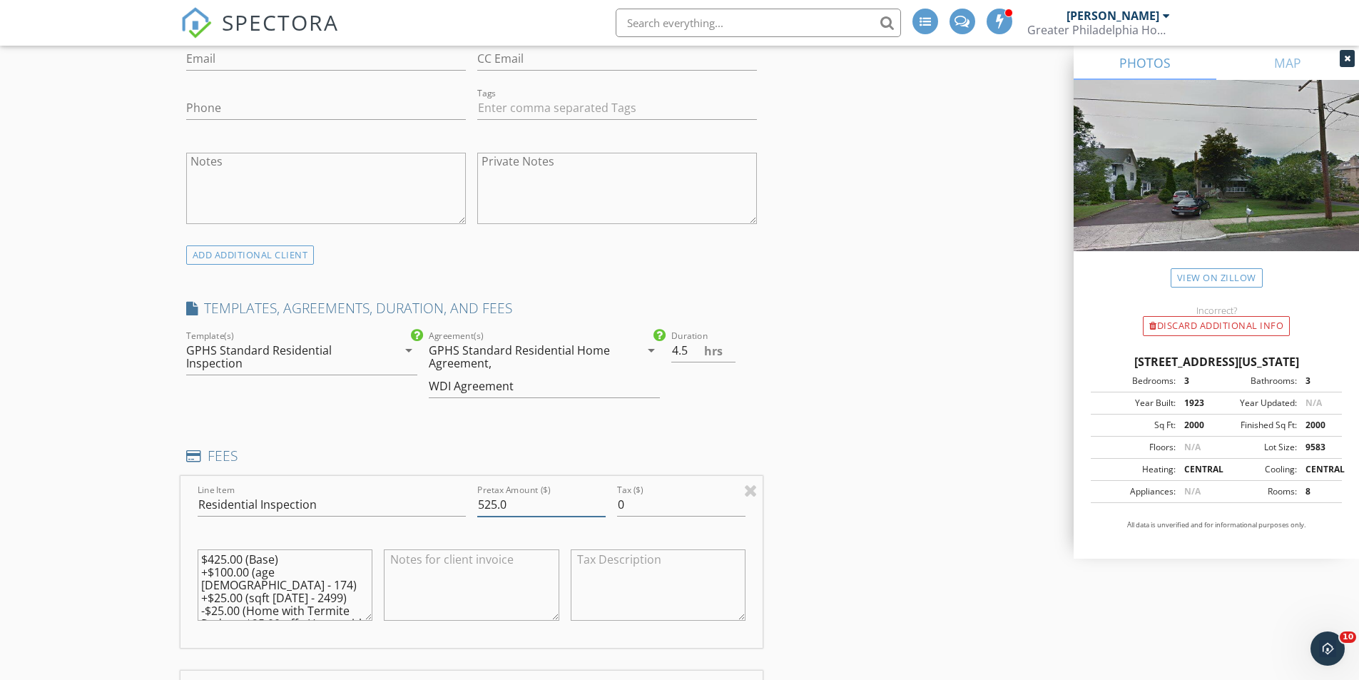
click at [497, 504] on input "525.0" at bounding box center [541, 505] width 128 height 24
type input "500.0"
click at [260, 596] on textarea "$425.00 (Base) +$100.00 (age 100 - 174) +$25.00 (sqft 1000 - 2499) -$25.00 (Hom…" at bounding box center [285, 584] width 175 height 71
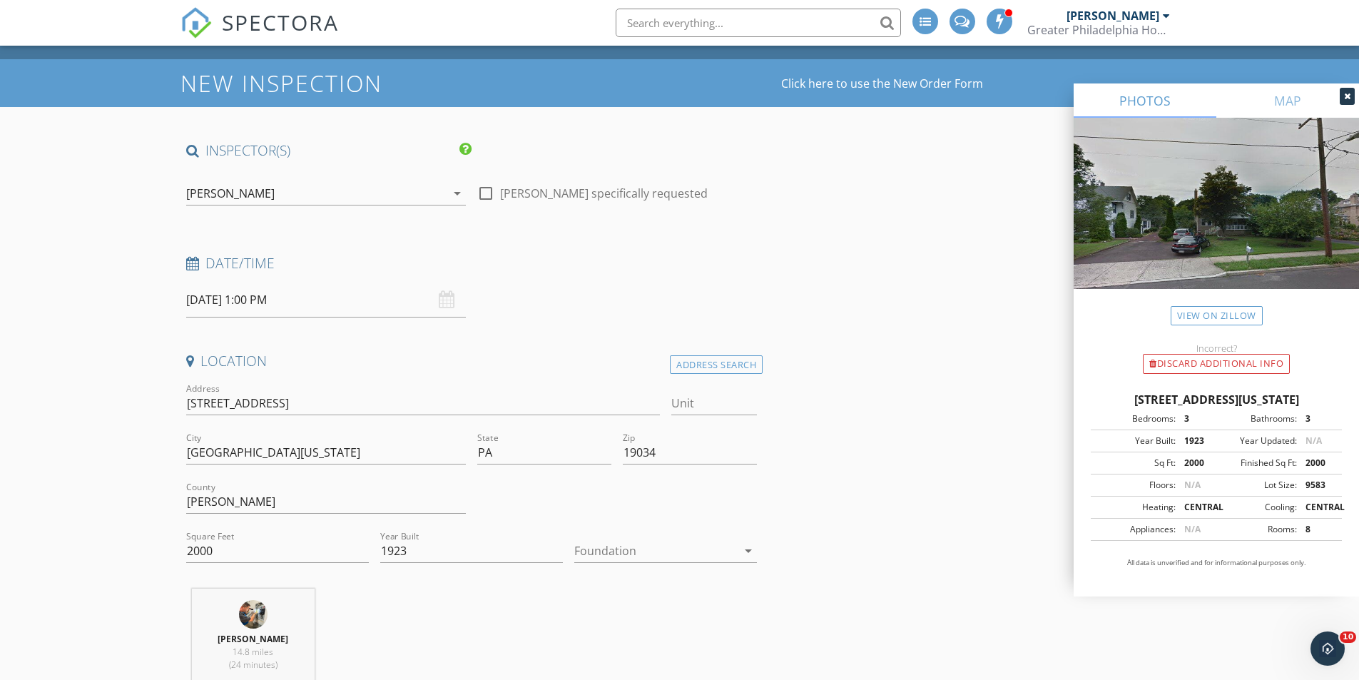
scroll to position [0, 0]
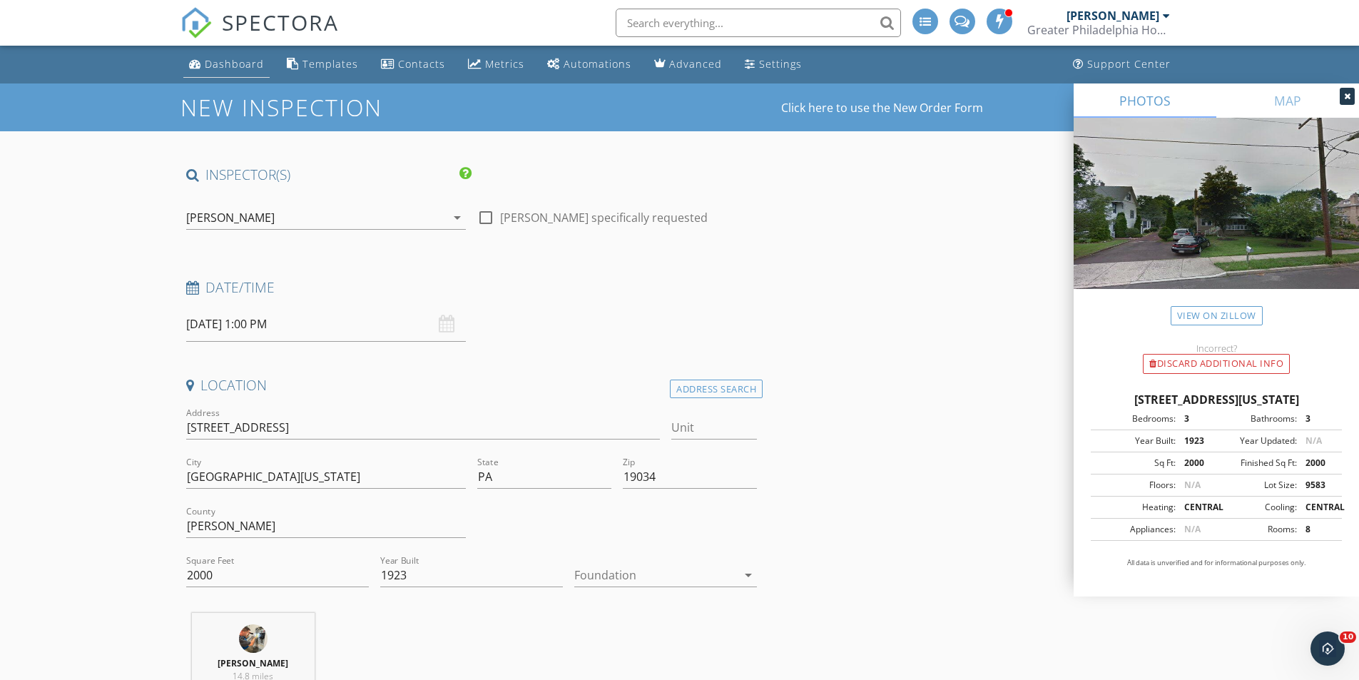
type textarea "$425.00 (Base) +$100.00 (age 100 - 174) +$25.00 (sqft 1000 - 2499) -$25.00 (Hom…"
click at [259, 58] on div "Dashboard" at bounding box center [234, 64] width 59 height 14
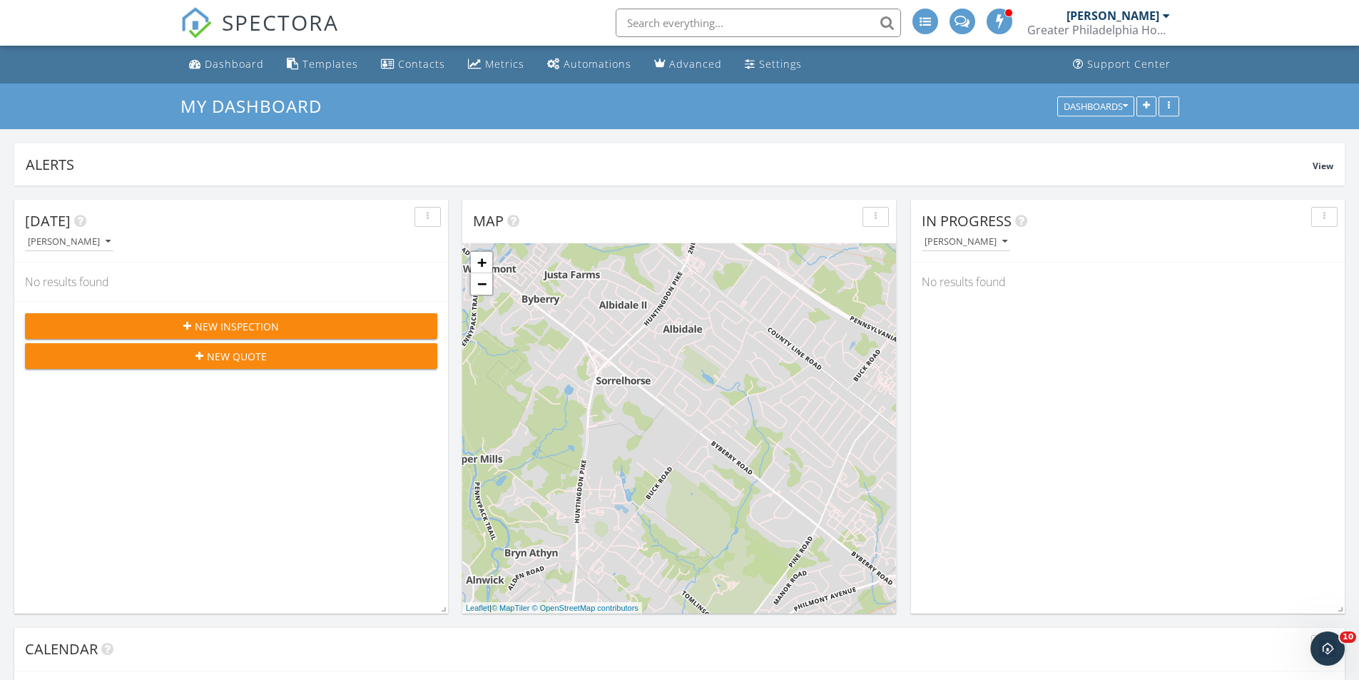
click at [216, 330] on span "New Inspection" at bounding box center [237, 326] width 84 height 15
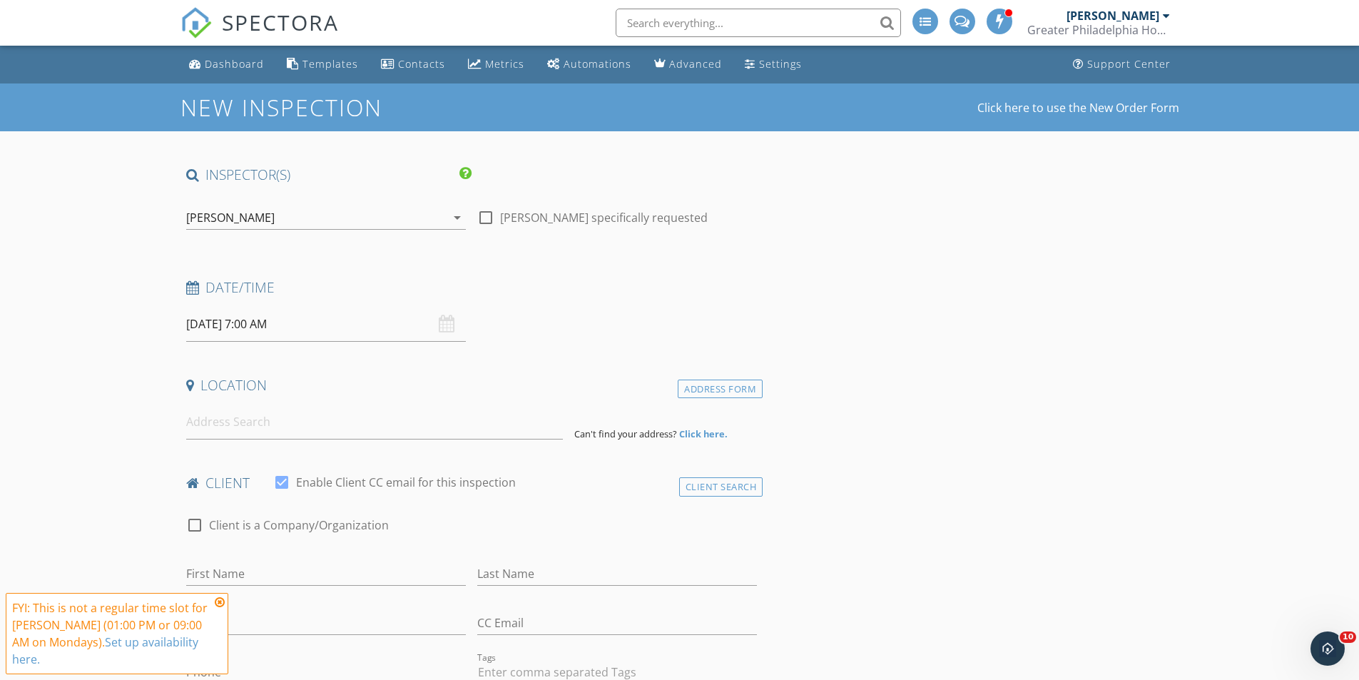
click at [219, 337] on input "[DATE] 7:00 AM" at bounding box center [326, 324] width 280 height 35
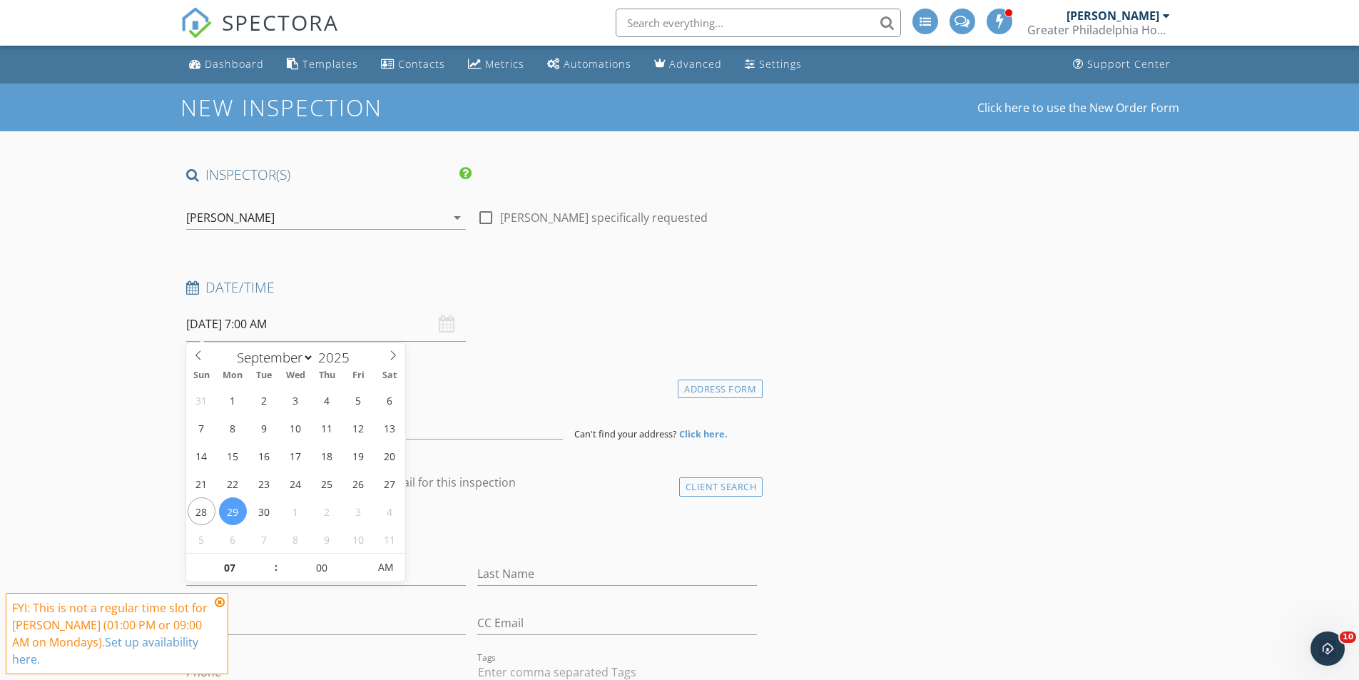
click at [220, 608] on icon at bounding box center [220, 601] width 10 height 11
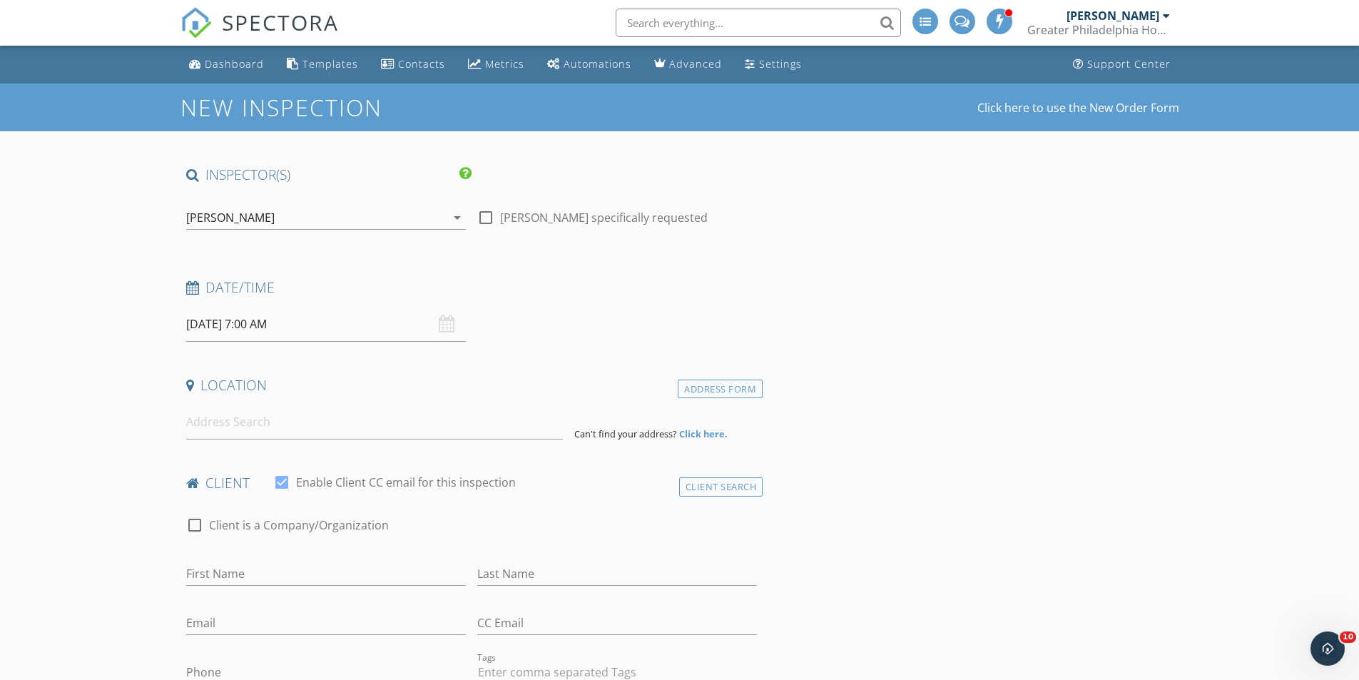
click at [262, 327] on input "[DATE] 7:00 AM" at bounding box center [326, 324] width 280 height 35
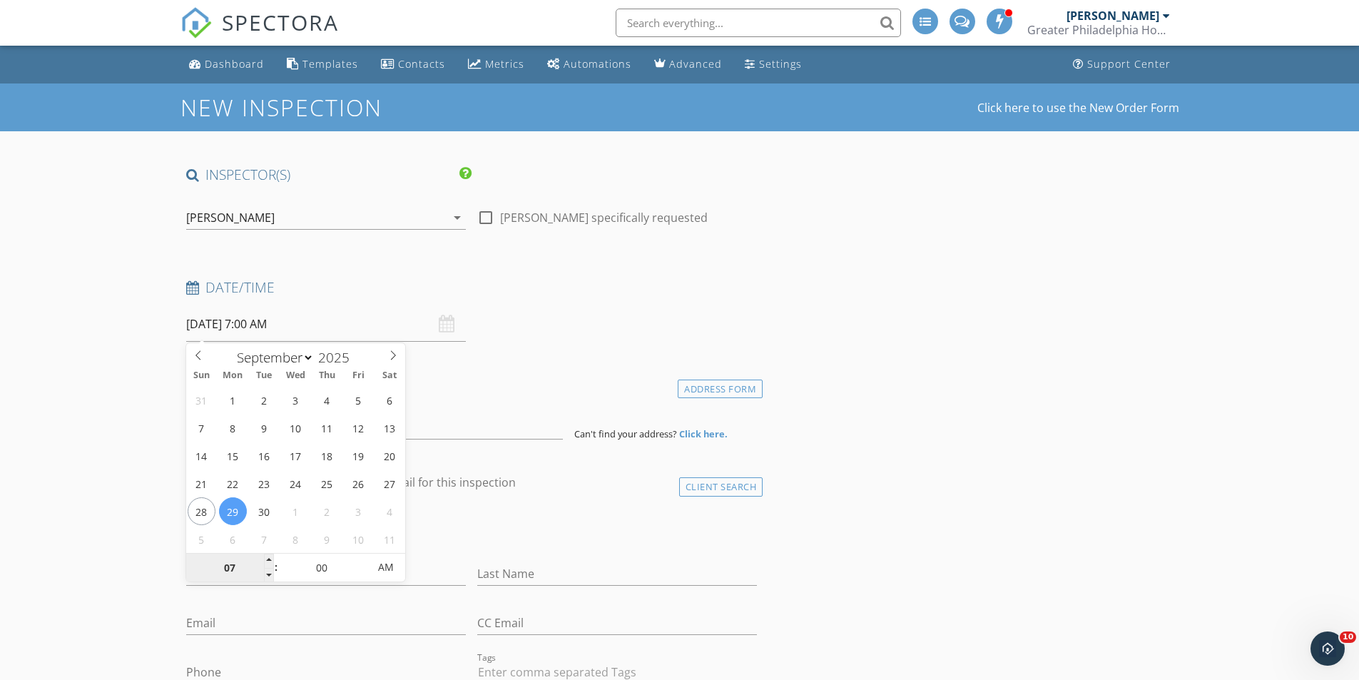
click at [220, 568] on input "07" at bounding box center [230, 567] width 88 height 29
type input "10"
type input "[DATE] 10:00 AM"
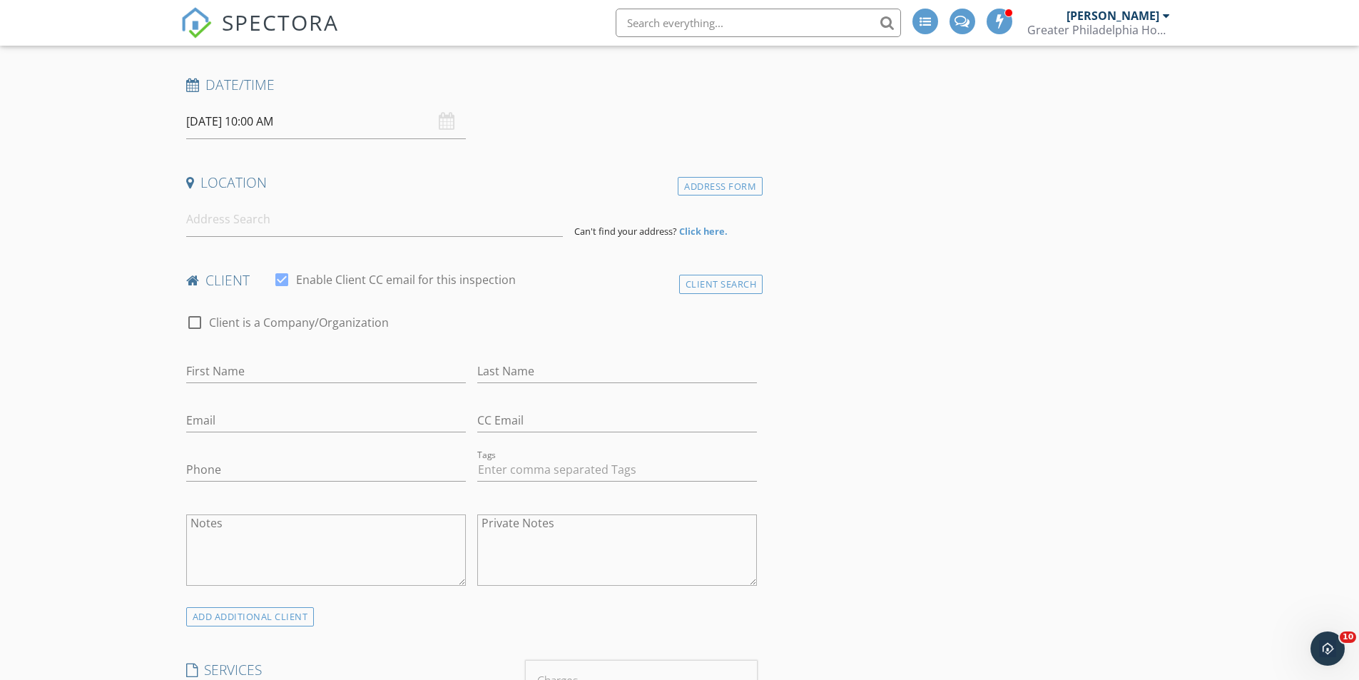
scroll to position [214, 0]
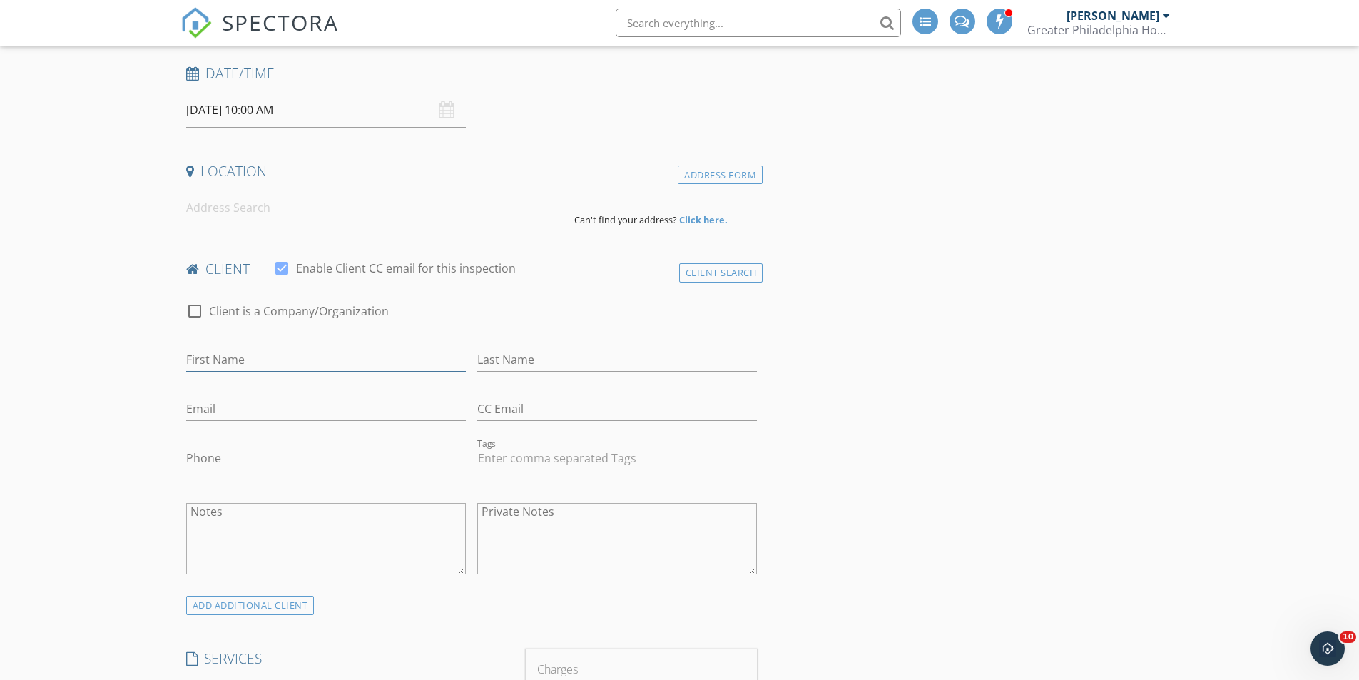
click at [260, 351] on input "First Name" at bounding box center [326, 360] width 280 height 24
type input "[PERSON_NAME]"
click at [228, 415] on input "Email" at bounding box center [326, 409] width 280 height 24
click at [217, 452] on input "Phone" at bounding box center [326, 459] width 280 height 24
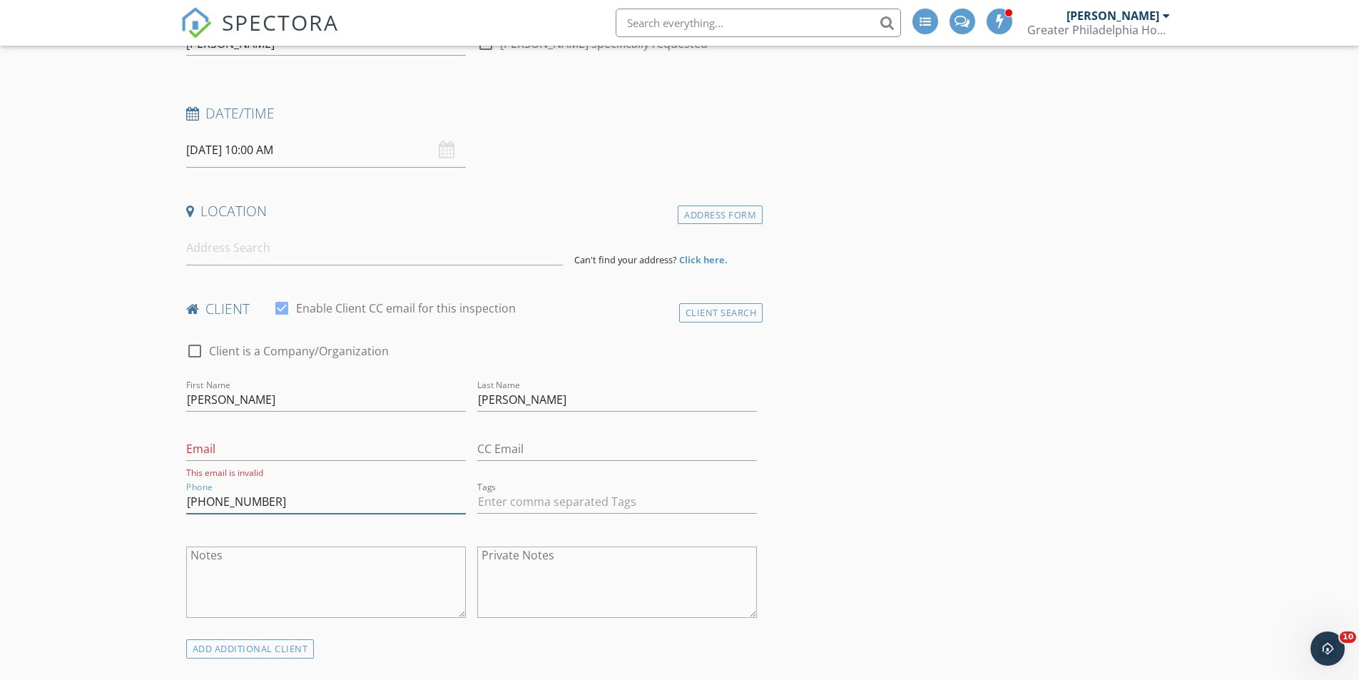
scroll to position [143, 0]
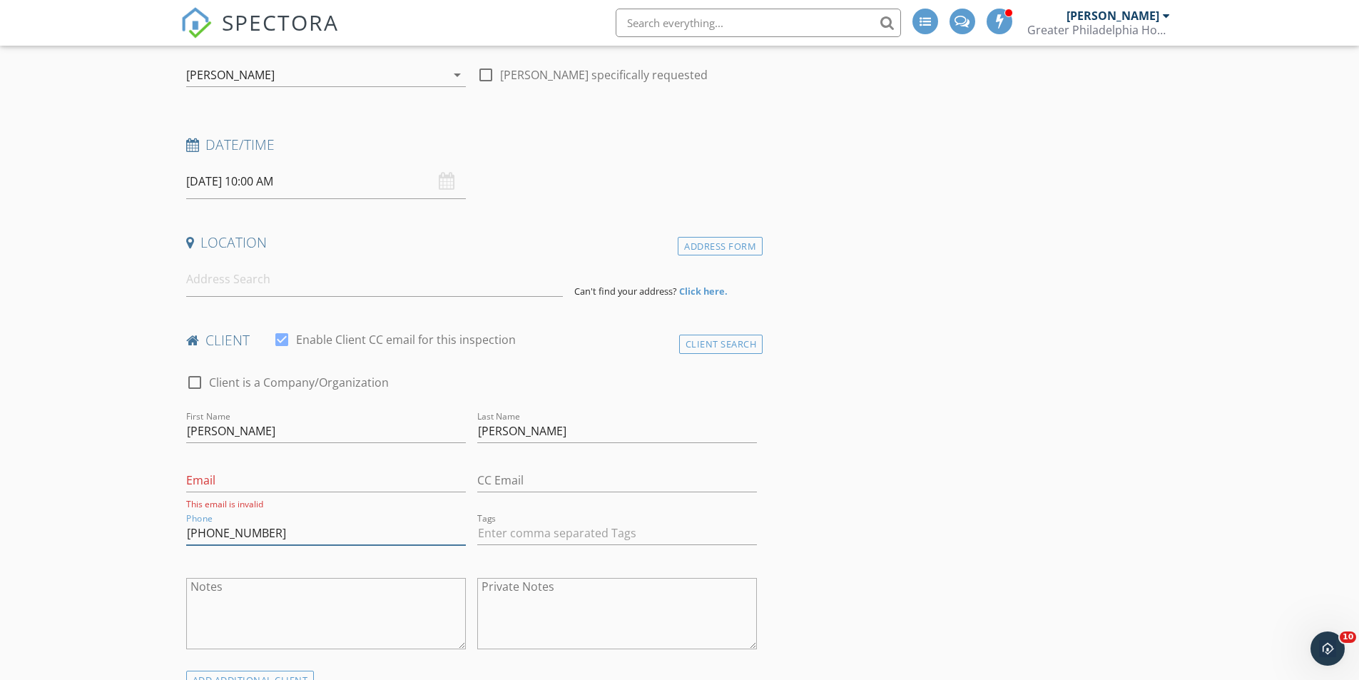
type input "[PHONE_NUMBER]"
click at [233, 284] on input at bounding box center [374, 279] width 377 height 35
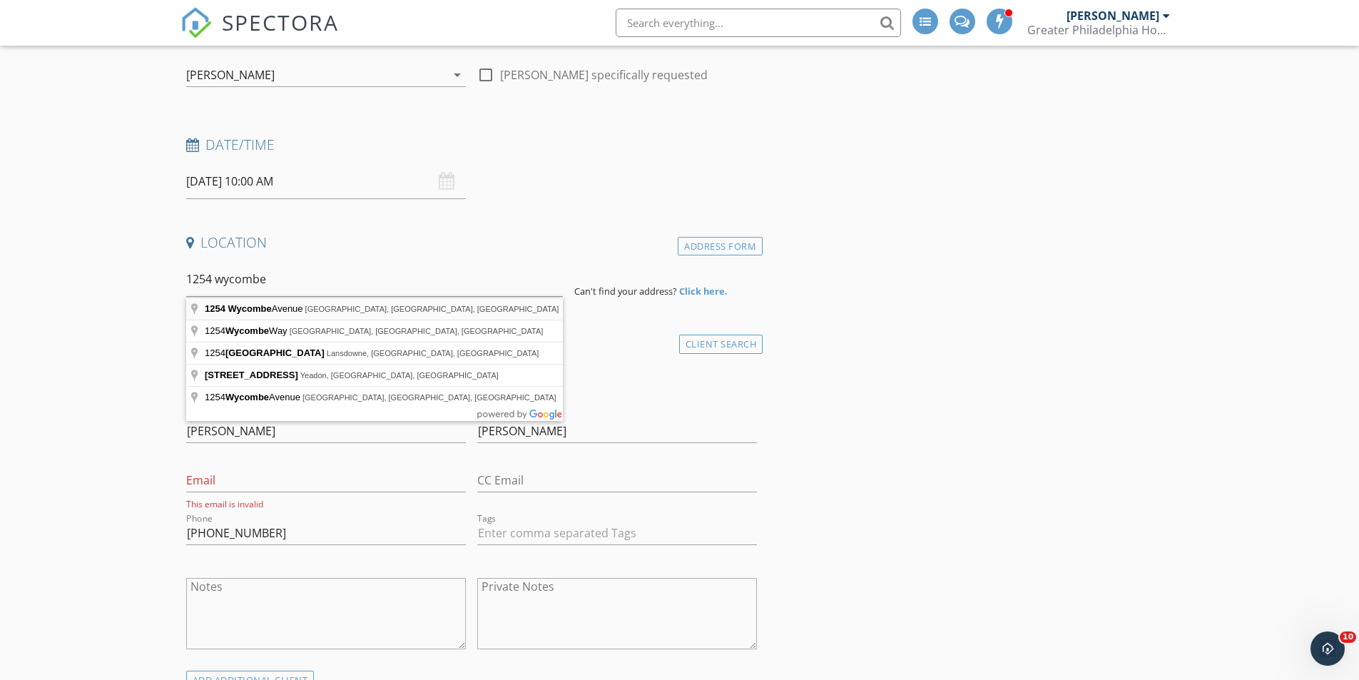
type input "[STREET_ADDRESS]"
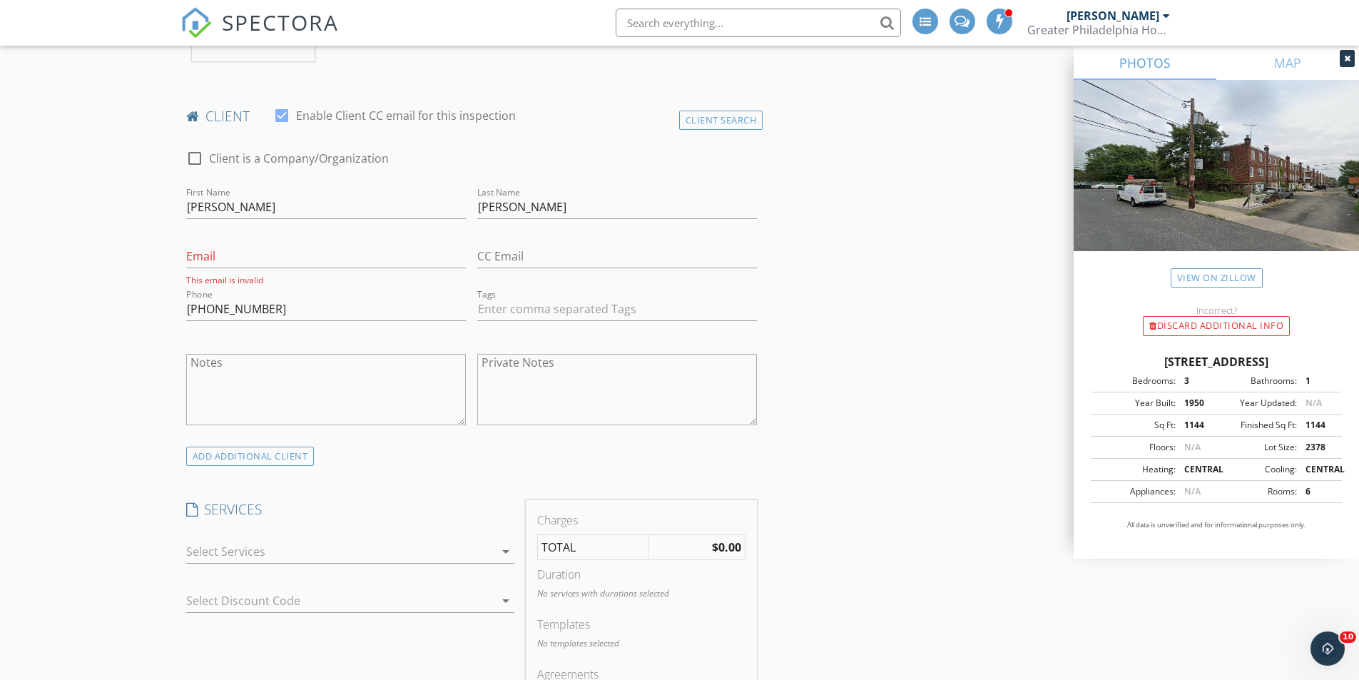
scroll to position [642, 0]
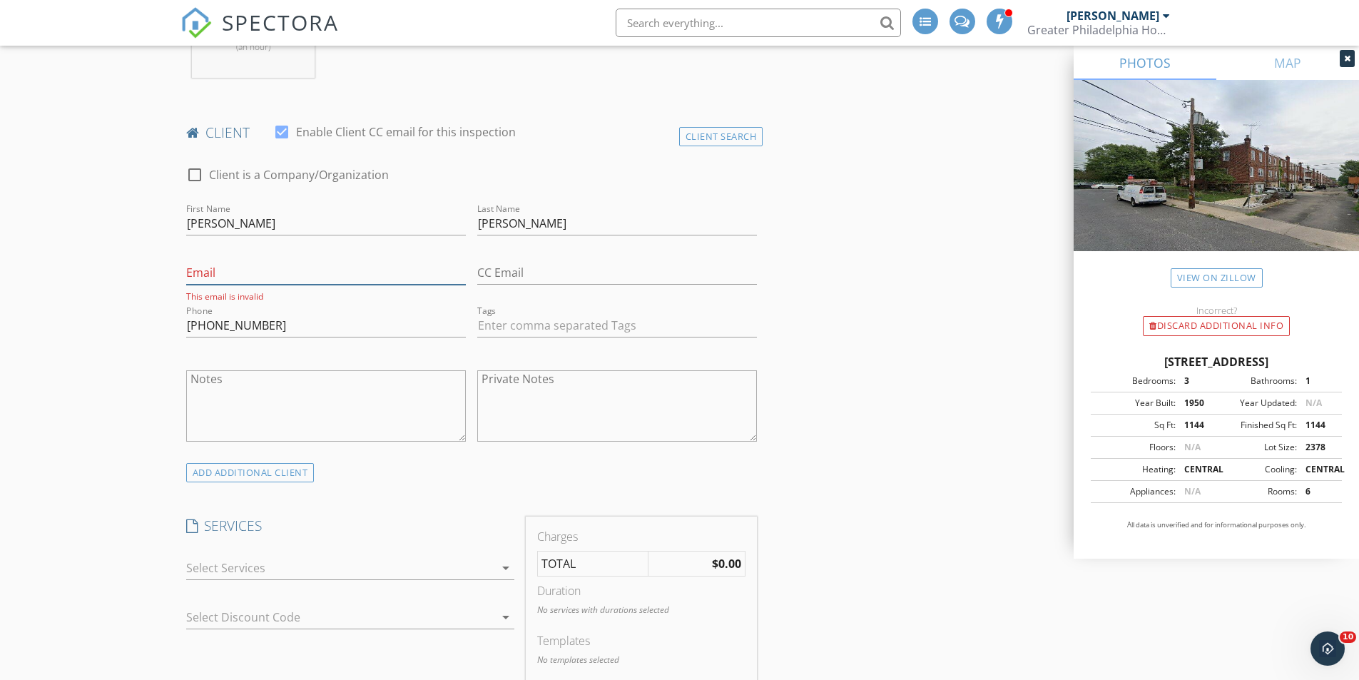
click at [257, 272] on input "Email" at bounding box center [326, 273] width 280 height 24
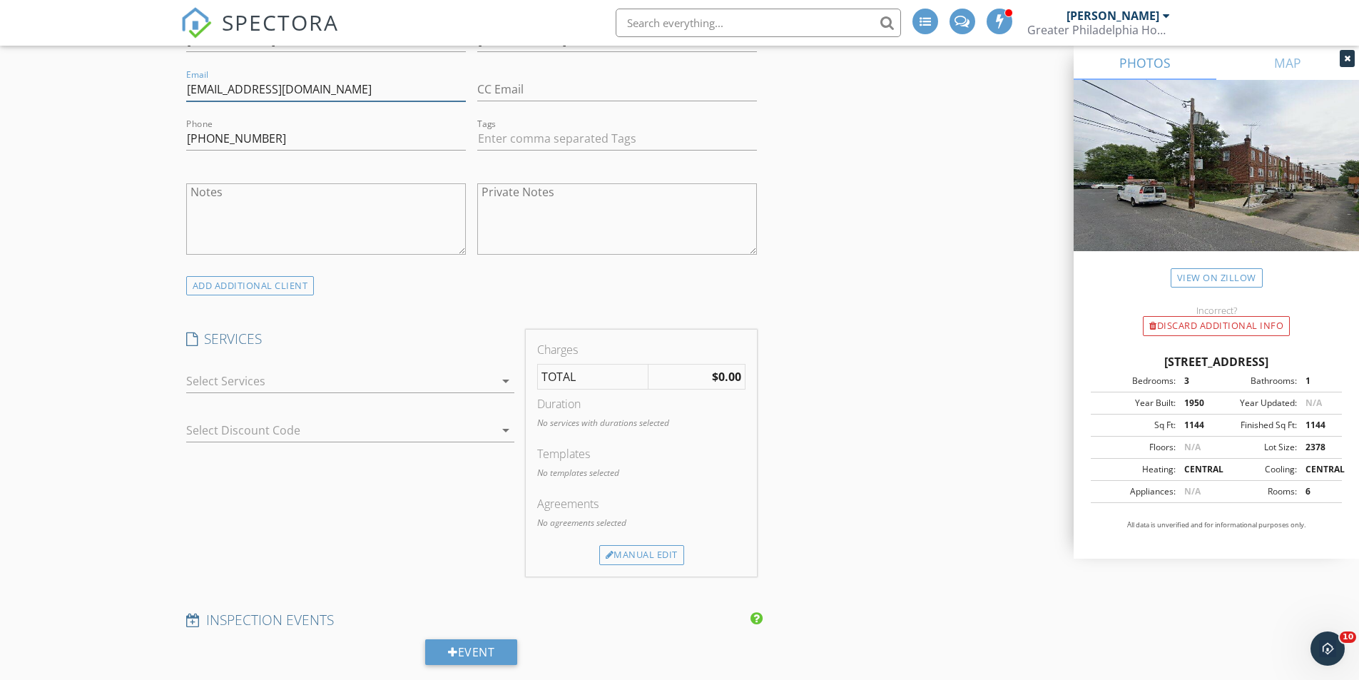
scroll to position [927, 0]
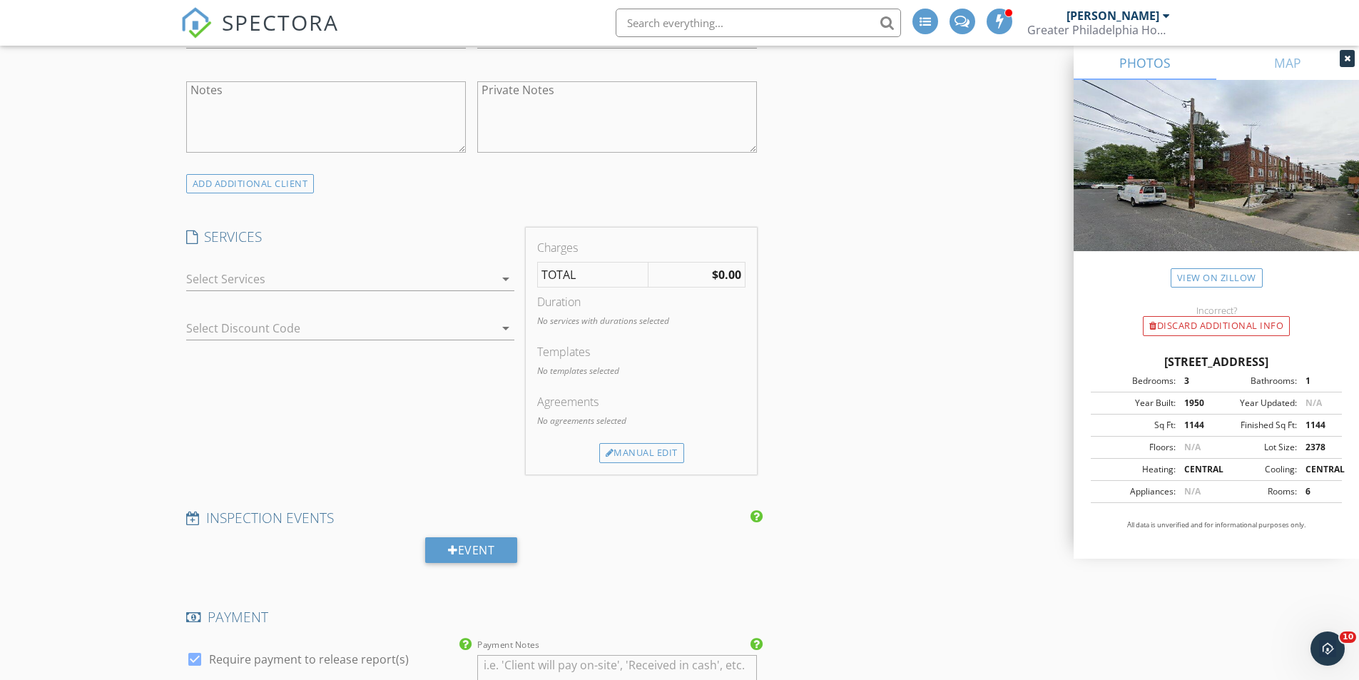
type input "[EMAIL_ADDRESS][DOMAIN_NAME]"
click at [280, 280] on div at bounding box center [340, 278] width 308 height 23
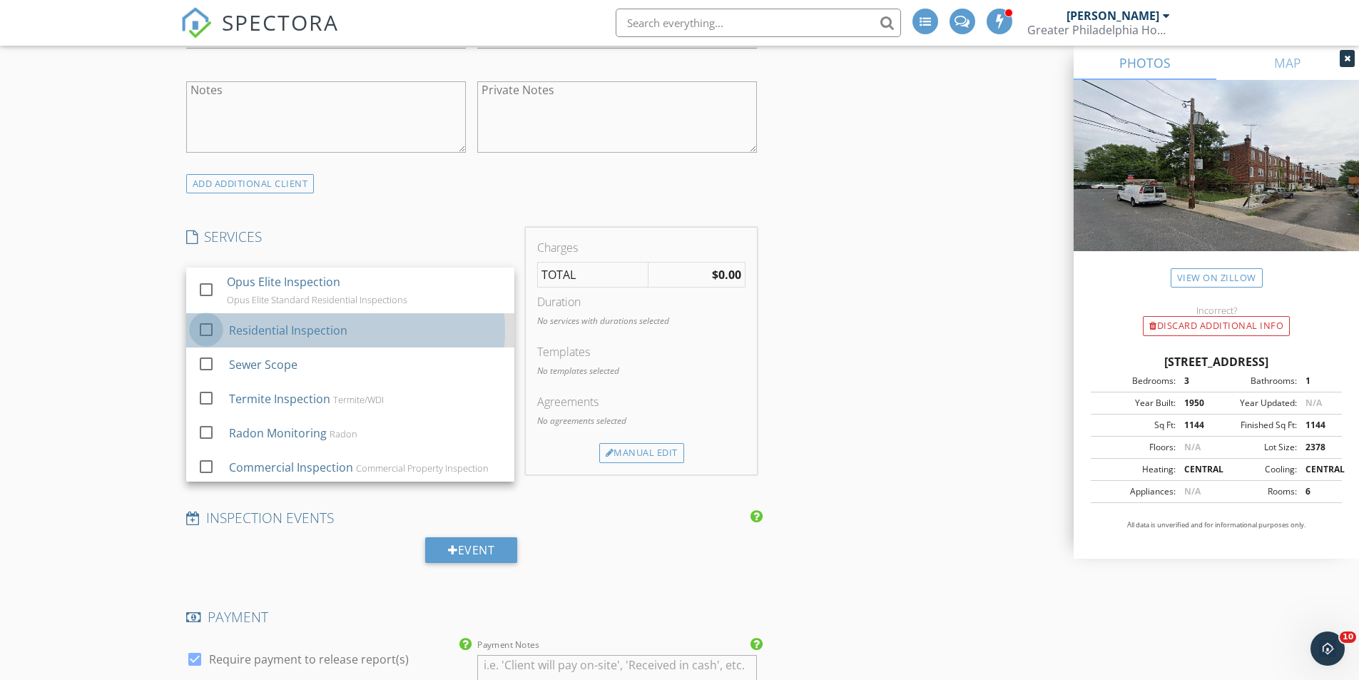
click at [205, 325] on div at bounding box center [206, 329] width 24 height 24
checkbox input "true"
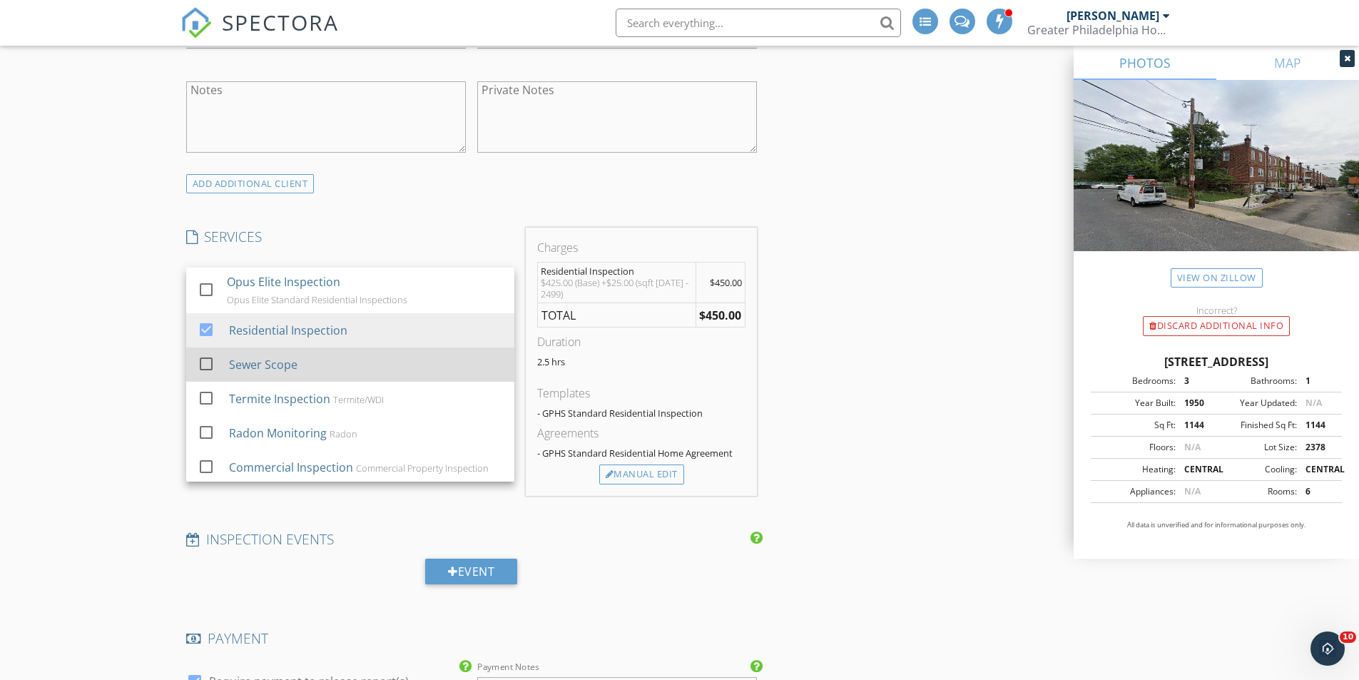
click at [203, 359] on div at bounding box center [206, 364] width 24 height 24
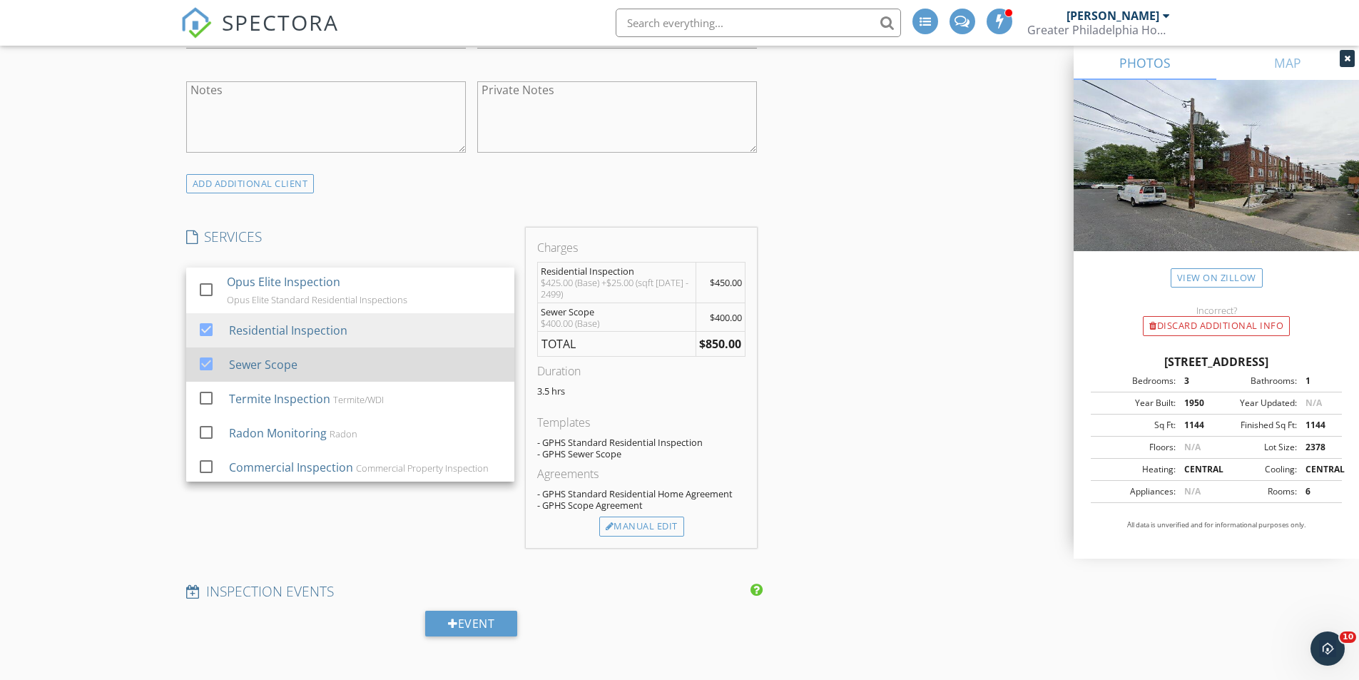
click at [205, 362] on div at bounding box center [206, 364] width 24 height 24
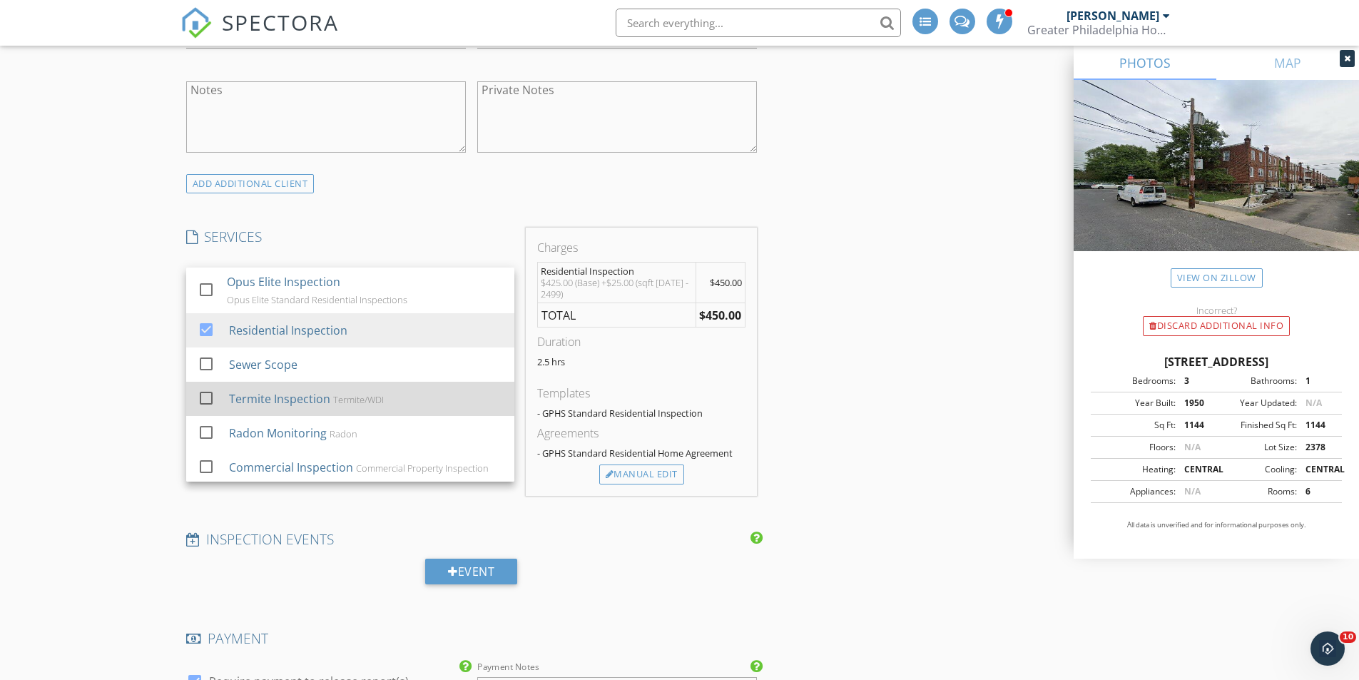
click at [208, 399] on div at bounding box center [206, 398] width 24 height 24
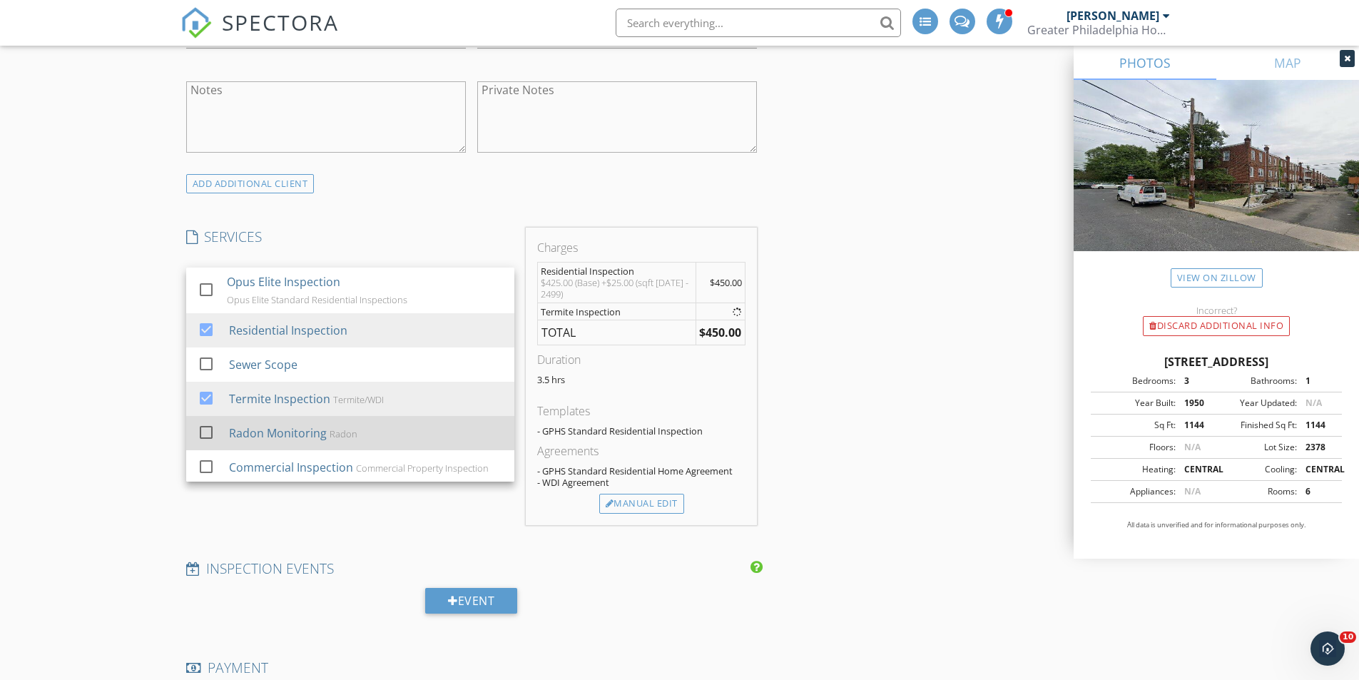
click at [205, 429] on div at bounding box center [206, 432] width 24 height 24
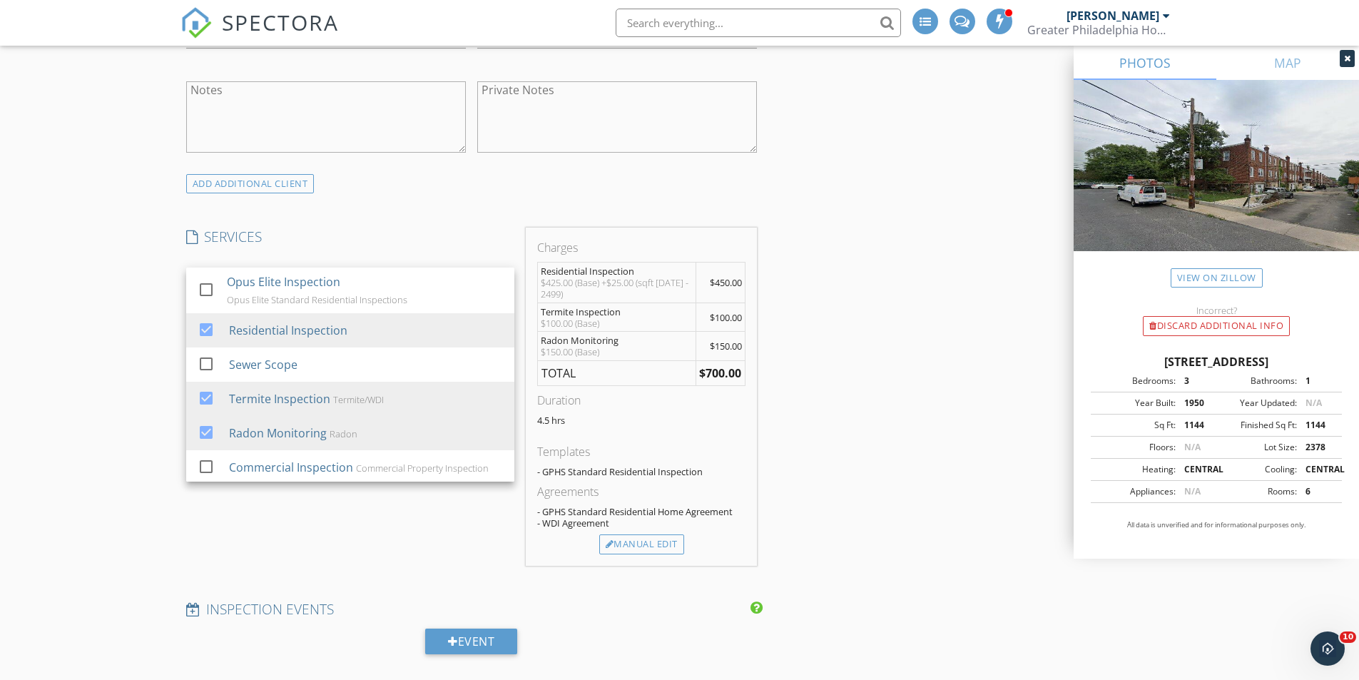
click at [128, 454] on div "New Inspection Click here to use the New Order Form INSPECTOR(S) check_box davi…" at bounding box center [679, 607] width 1359 height 2902
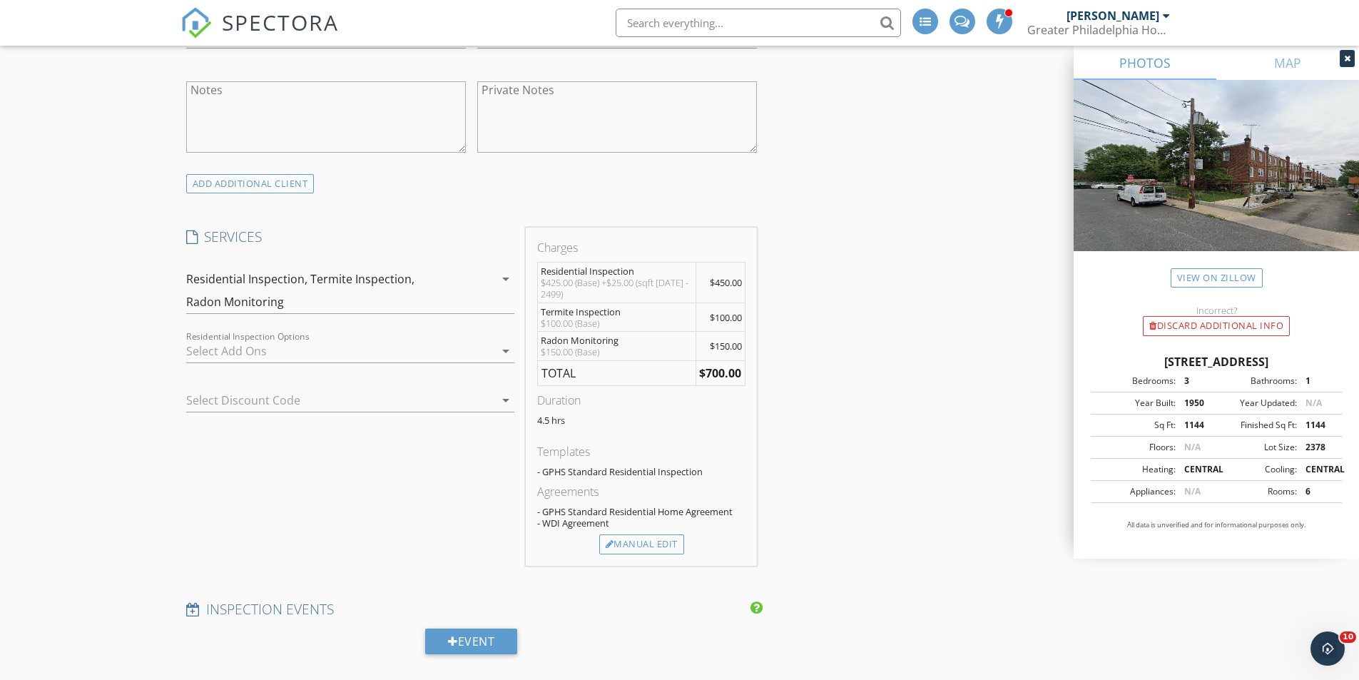
click at [234, 402] on div at bounding box center [330, 400] width 288 height 23
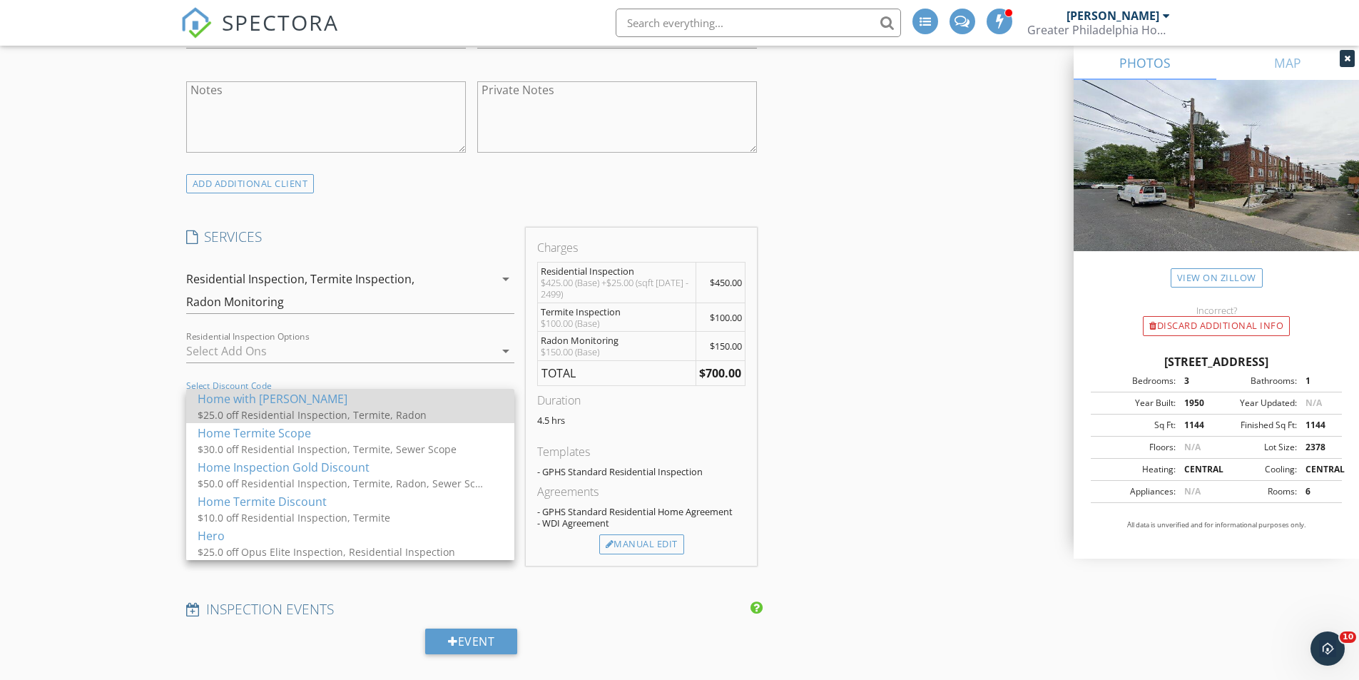
click at [236, 402] on div "Home with Termite Radon" at bounding box center [350, 398] width 305 height 17
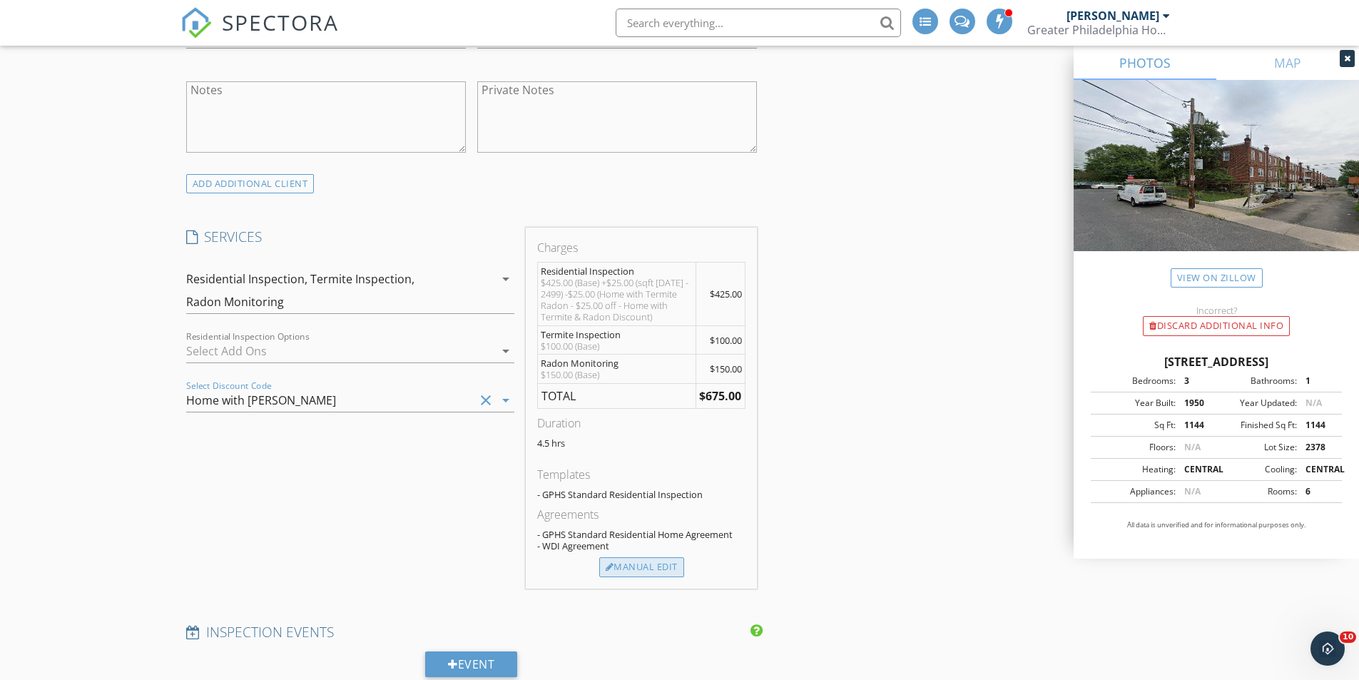
click at [653, 563] on div "Manual Edit" at bounding box center [641, 567] width 85 height 20
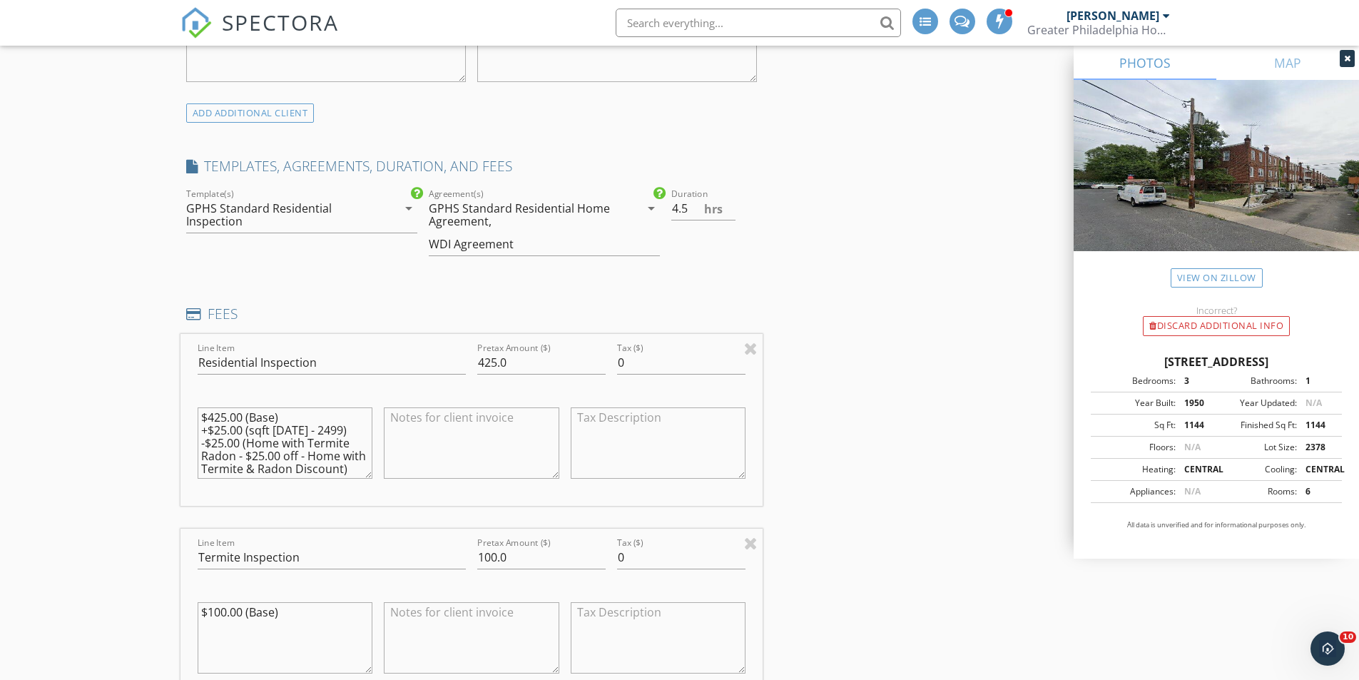
scroll to position [999, 0]
click at [340, 427] on textarea "$425.00 (Base) +$25.00 (sqft 1000 - 2499) -$25.00 (Home with Termite Radon - $2…" at bounding box center [285, 442] width 175 height 71
type textarea "$425.00 (Base) +$25.00 (sqft [DATE] - 2499) +$25.00 Home older than 70years -$2…"
click at [493, 361] on input "425.0" at bounding box center [541, 362] width 128 height 24
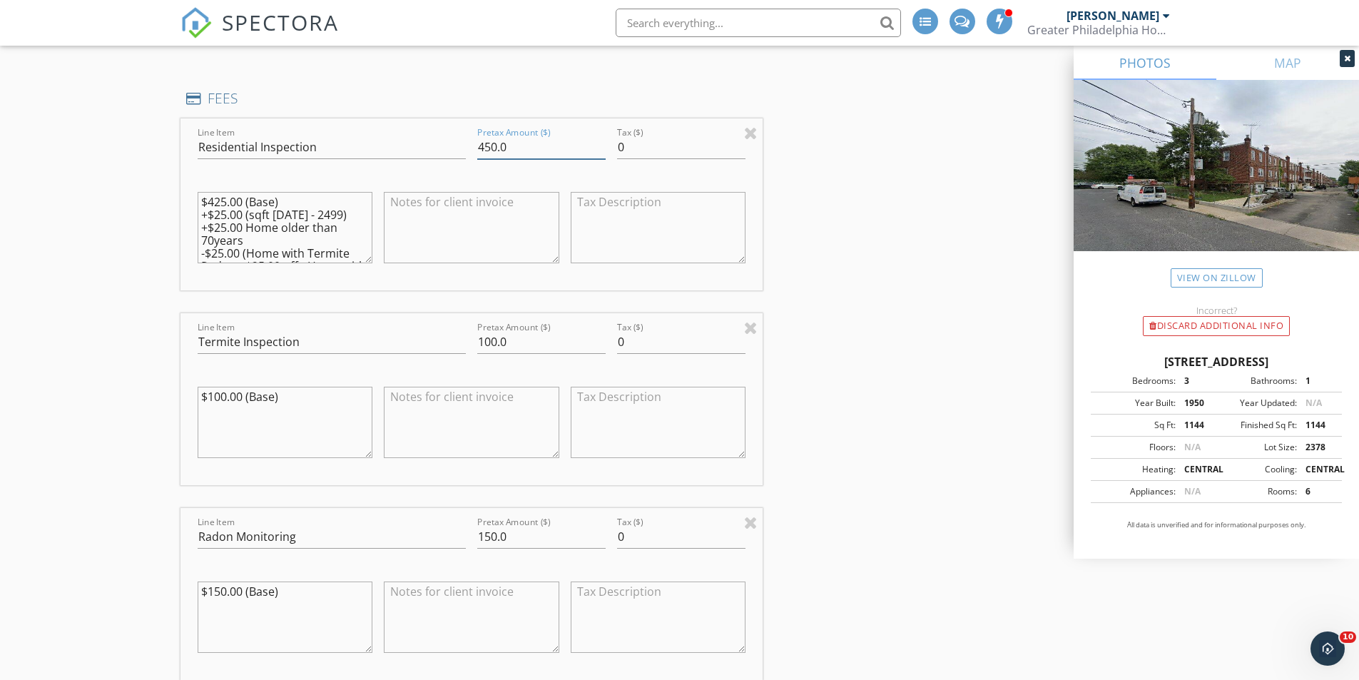
scroll to position [1141, 0]
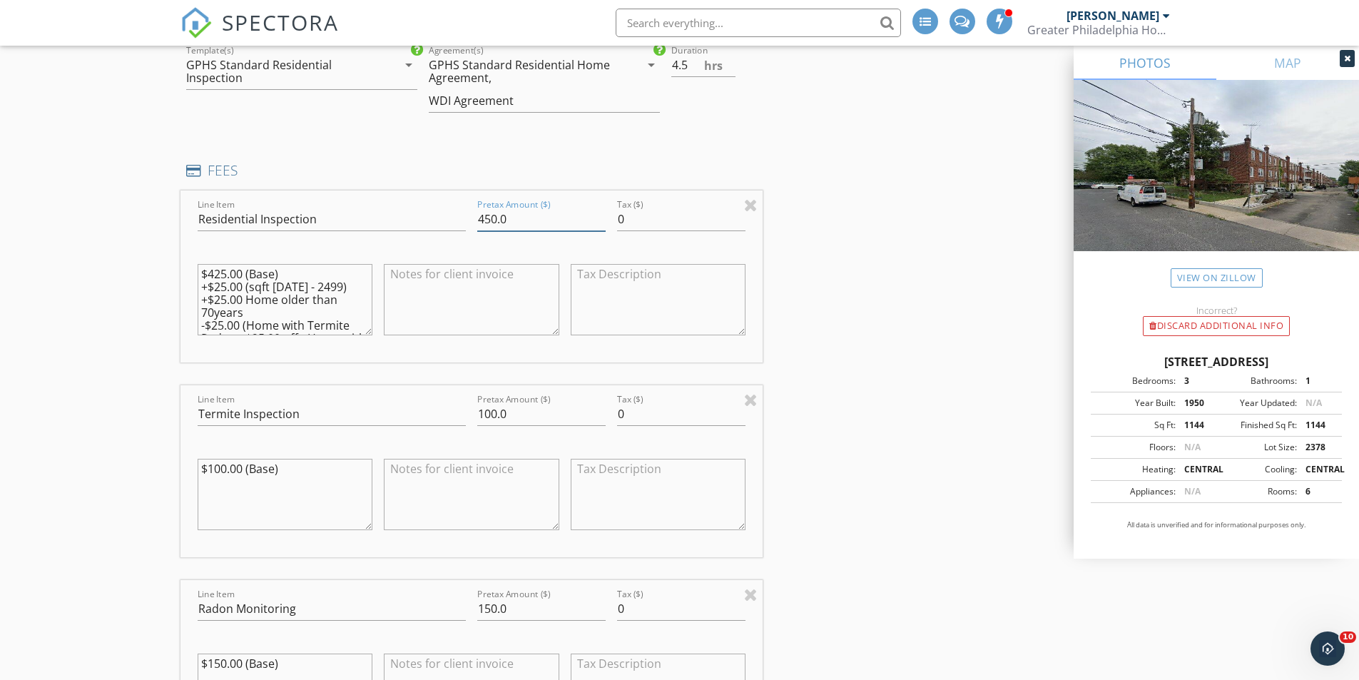
type input "450.0"
click at [373, 354] on div "$425.00 (Base) +$25.00 (sqft [DATE] - 2499) +$25.00 Home older than 70years -$2…" at bounding box center [285, 300] width 187 height 111
click at [282, 466] on textarea "$100.00 (Base)" at bounding box center [285, 494] width 175 height 71
type textarea "$100.00 (Base) -$25.00"
click at [497, 414] on input "100.0" at bounding box center [541, 414] width 128 height 24
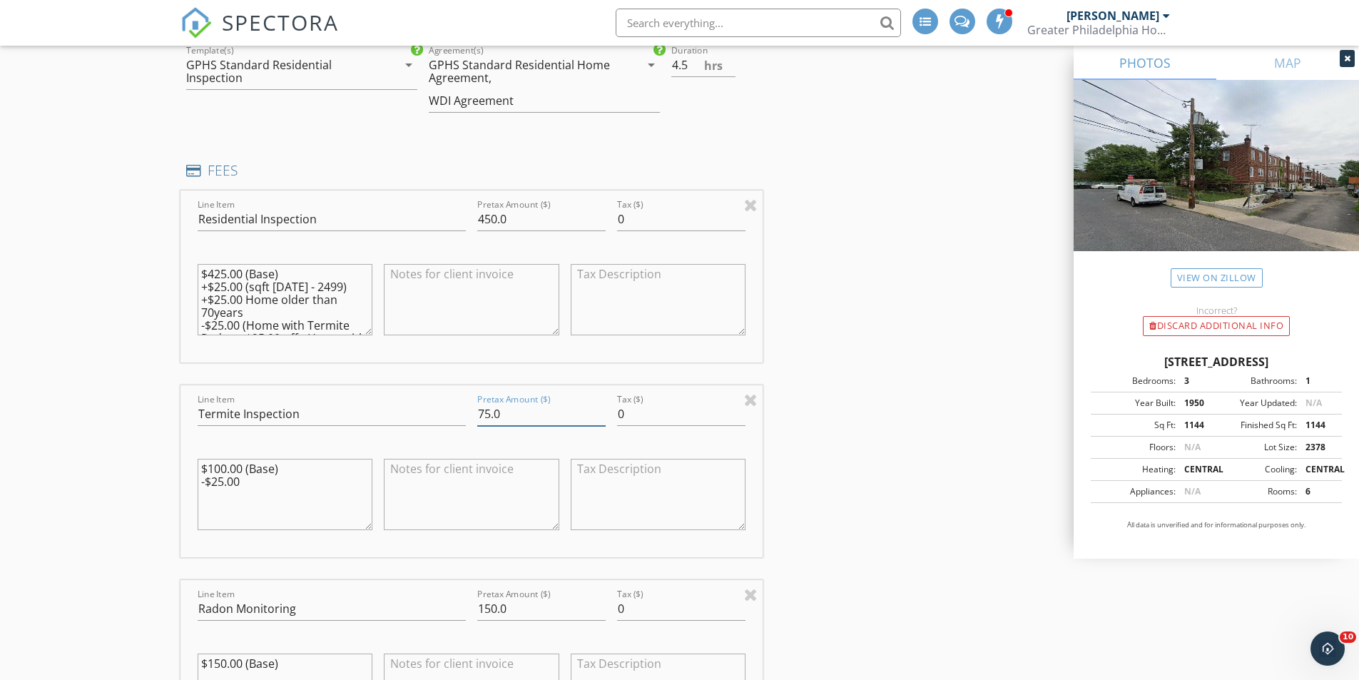
type input "75.0"
click at [517, 435] on div at bounding box center [541, 436] width 128 height 9
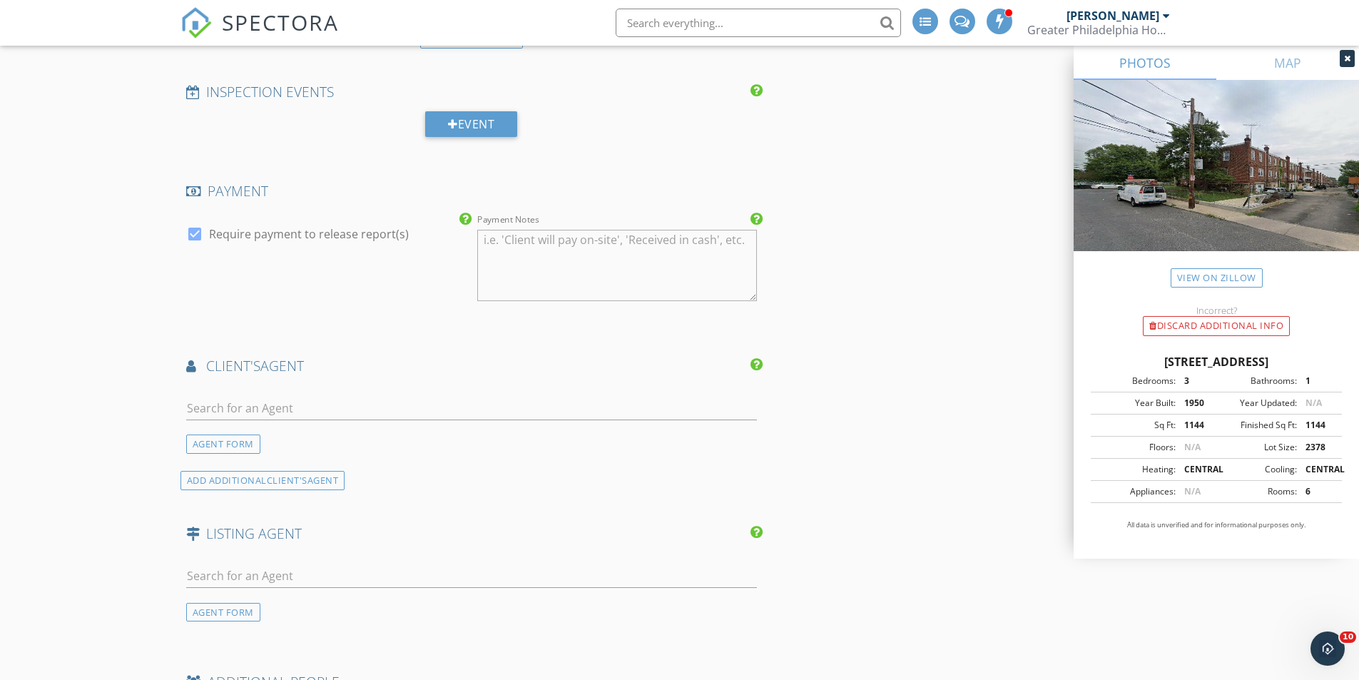
scroll to position [1997, 0]
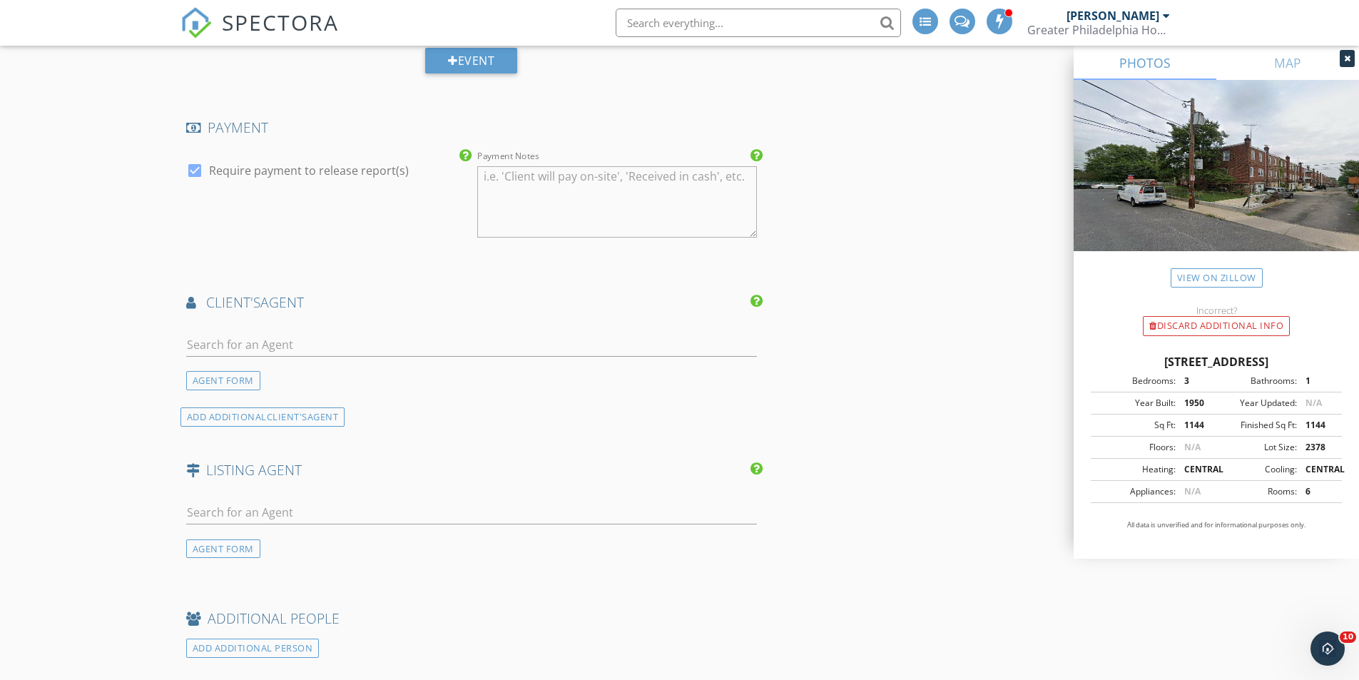
click at [260, 330] on div at bounding box center [471, 348] width 571 height 46
click at [258, 339] on input "text" at bounding box center [471, 345] width 571 height 24
type input "wells"
click at [260, 379] on div "KW Empower/[GEOGRAPHIC_DATA]/TCS" at bounding box center [308, 384] width 163 height 11
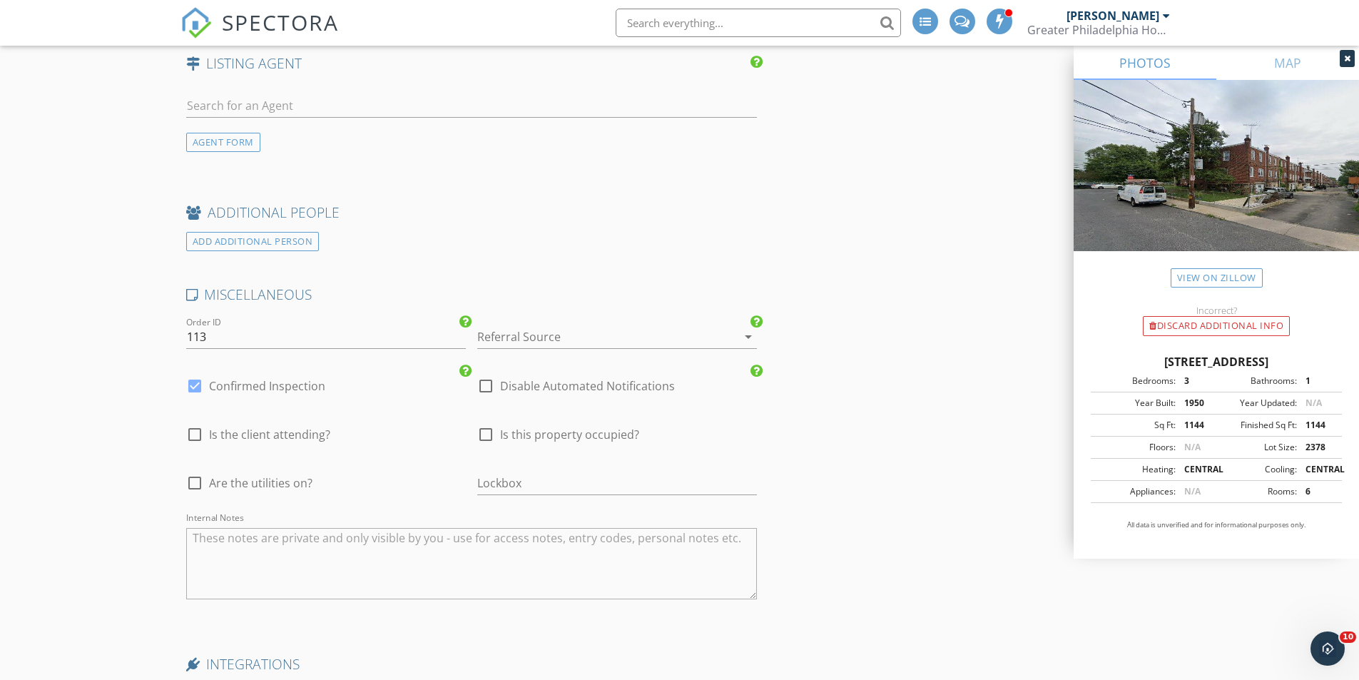
scroll to position [2710, 0]
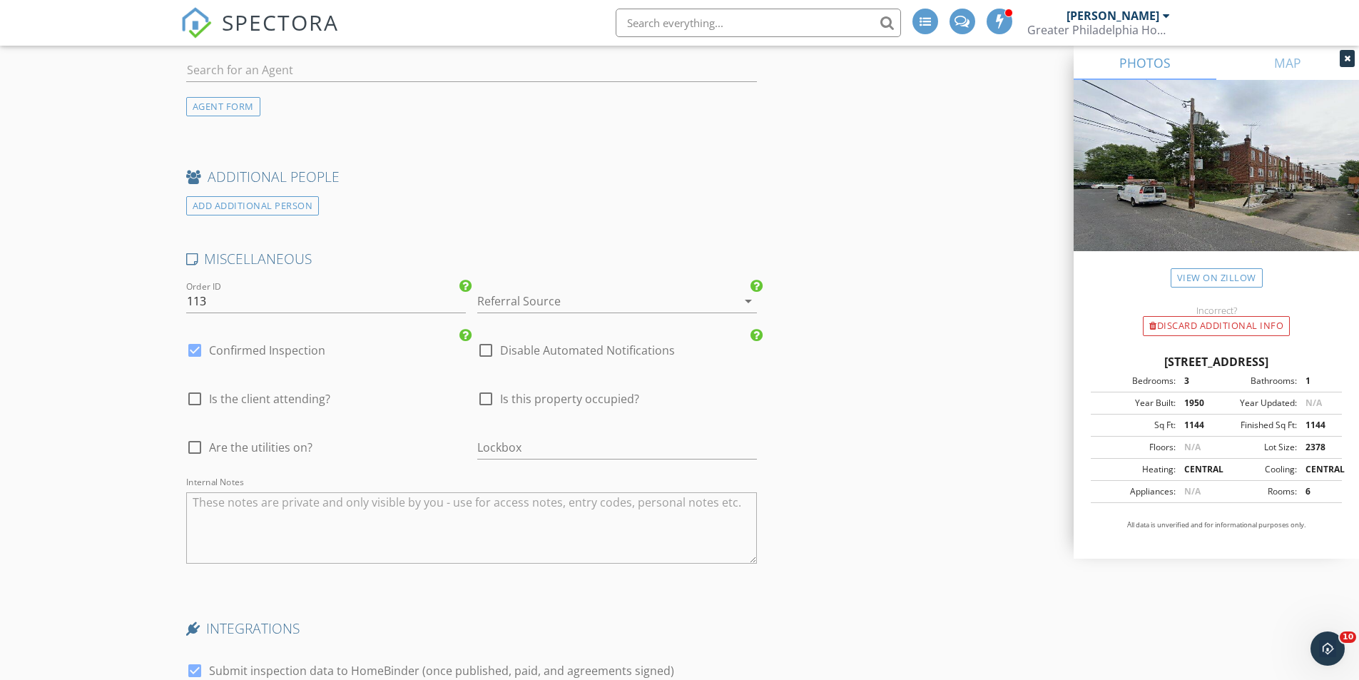
click at [194, 405] on div at bounding box center [195, 399] width 24 height 24
checkbox input "true"
click at [489, 399] on div at bounding box center [486, 399] width 24 height 24
click at [488, 398] on div at bounding box center [486, 399] width 24 height 24
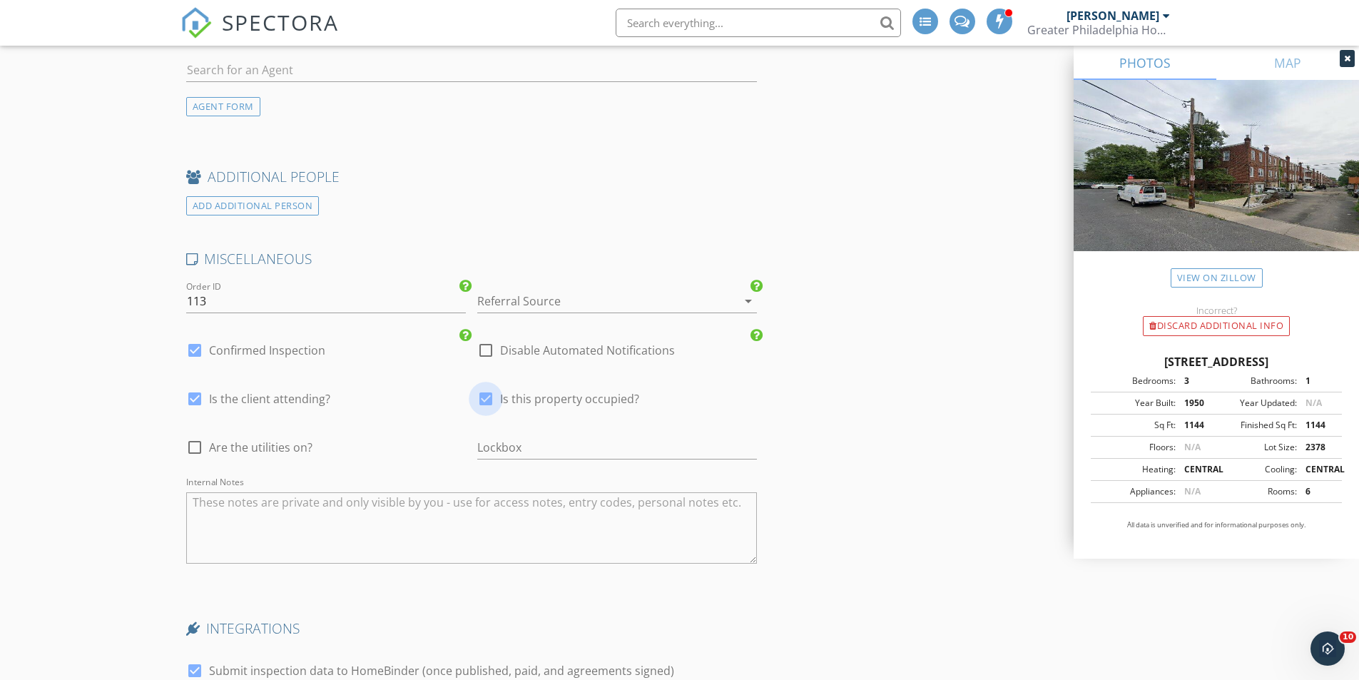
click at [487, 399] on div at bounding box center [486, 399] width 24 height 24
checkbox input "false"
click at [196, 450] on div at bounding box center [195, 447] width 24 height 24
checkbox input "true"
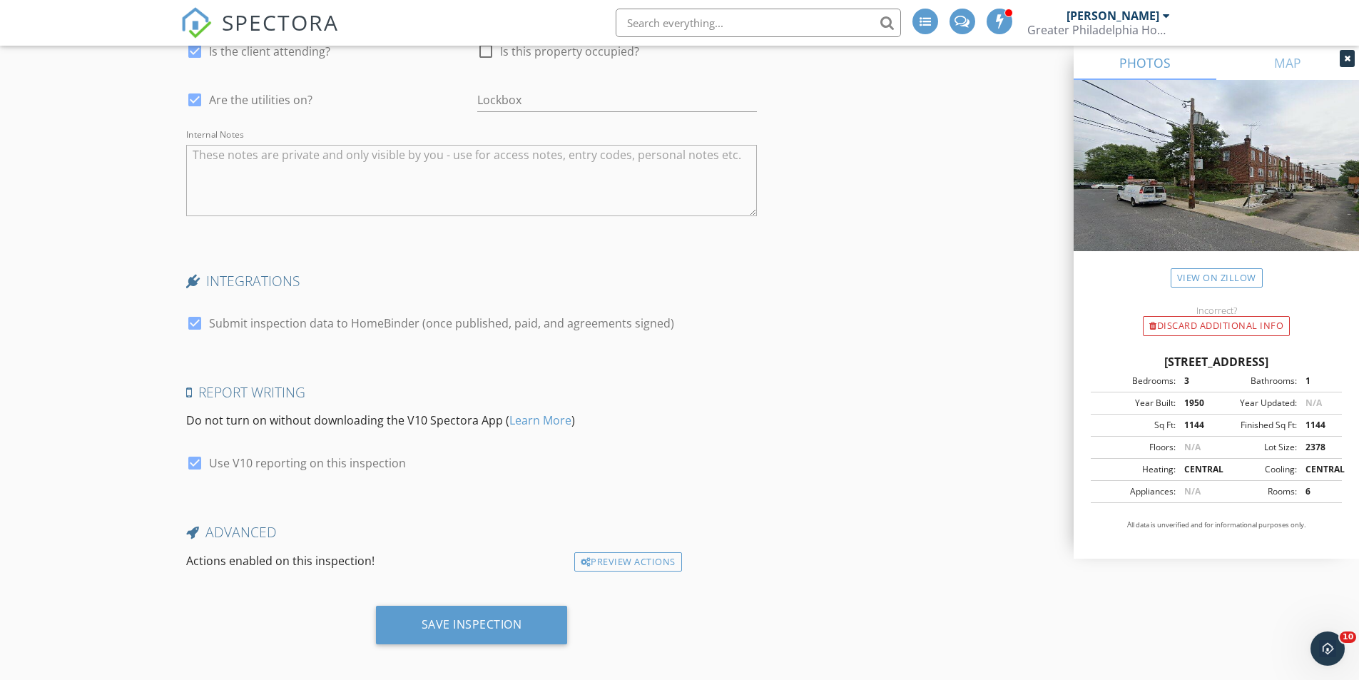
scroll to position [3067, 0]
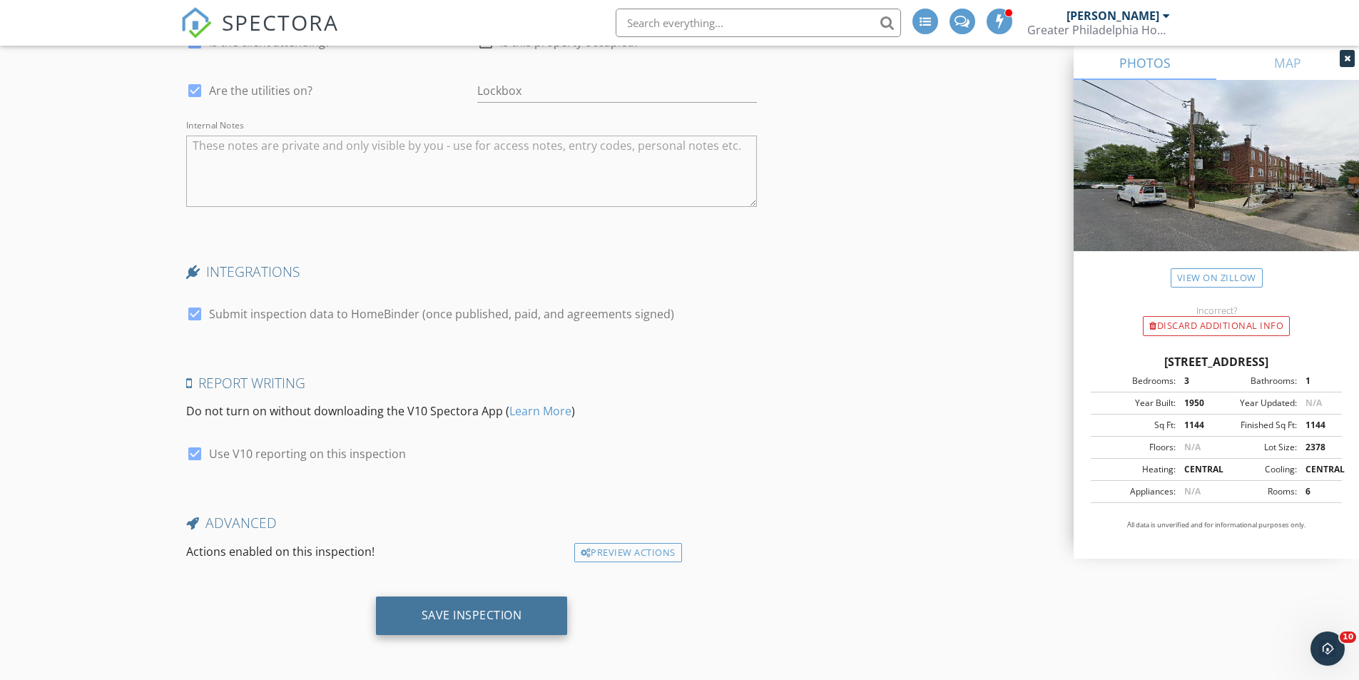
click at [479, 622] on div "Save Inspection" at bounding box center [472, 615] width 101 height 14
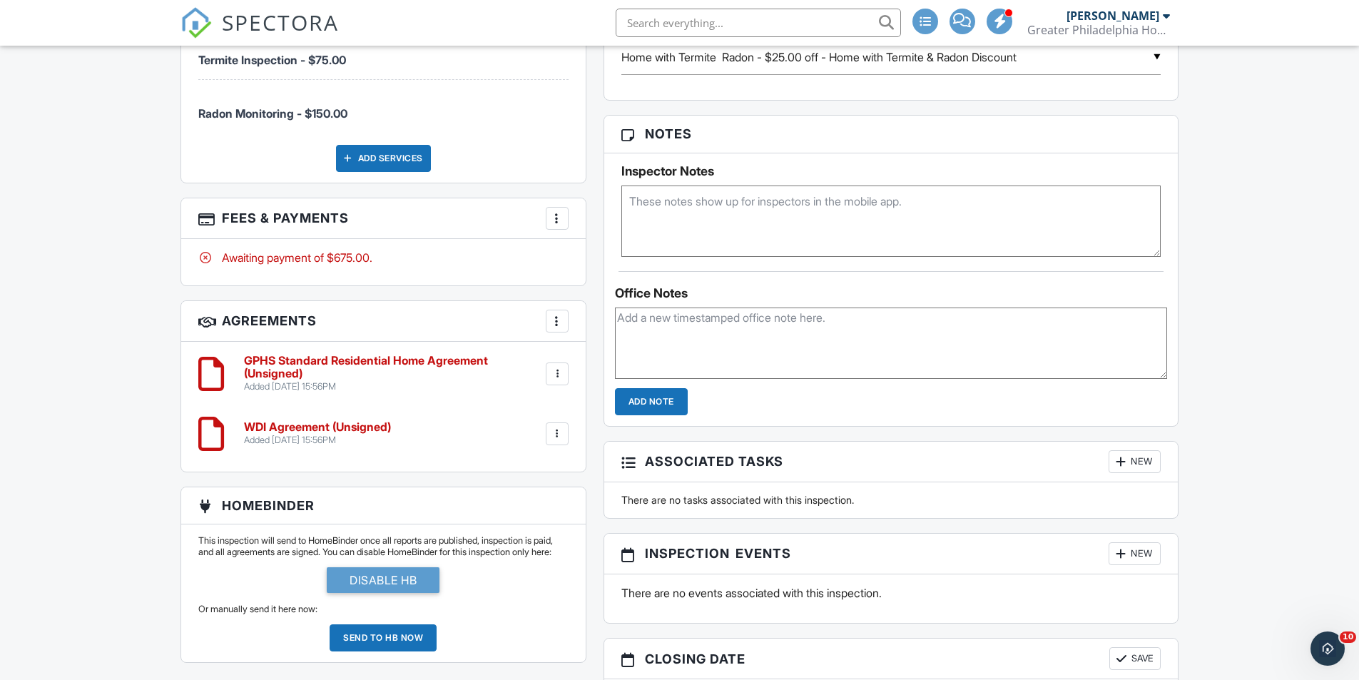
scroll to position [912, 0]
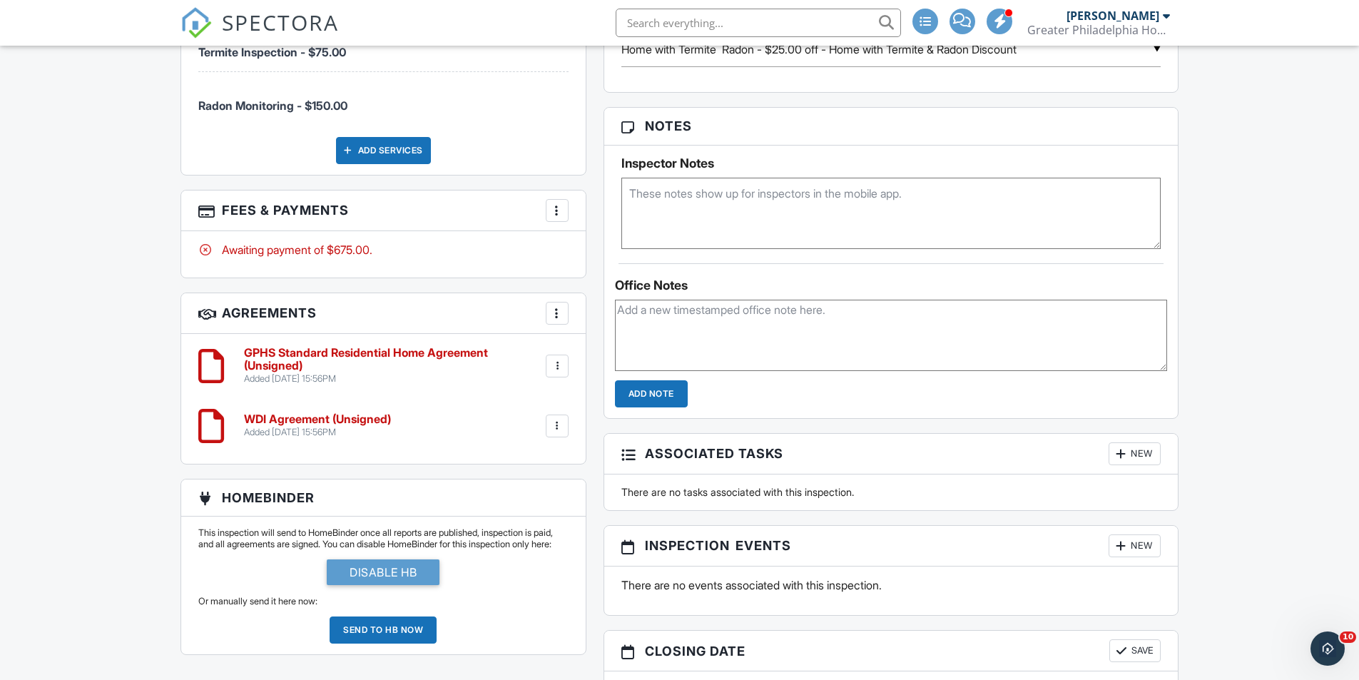
click at [554, 216] on div at bounding box center [557, 210] width 14 height 14
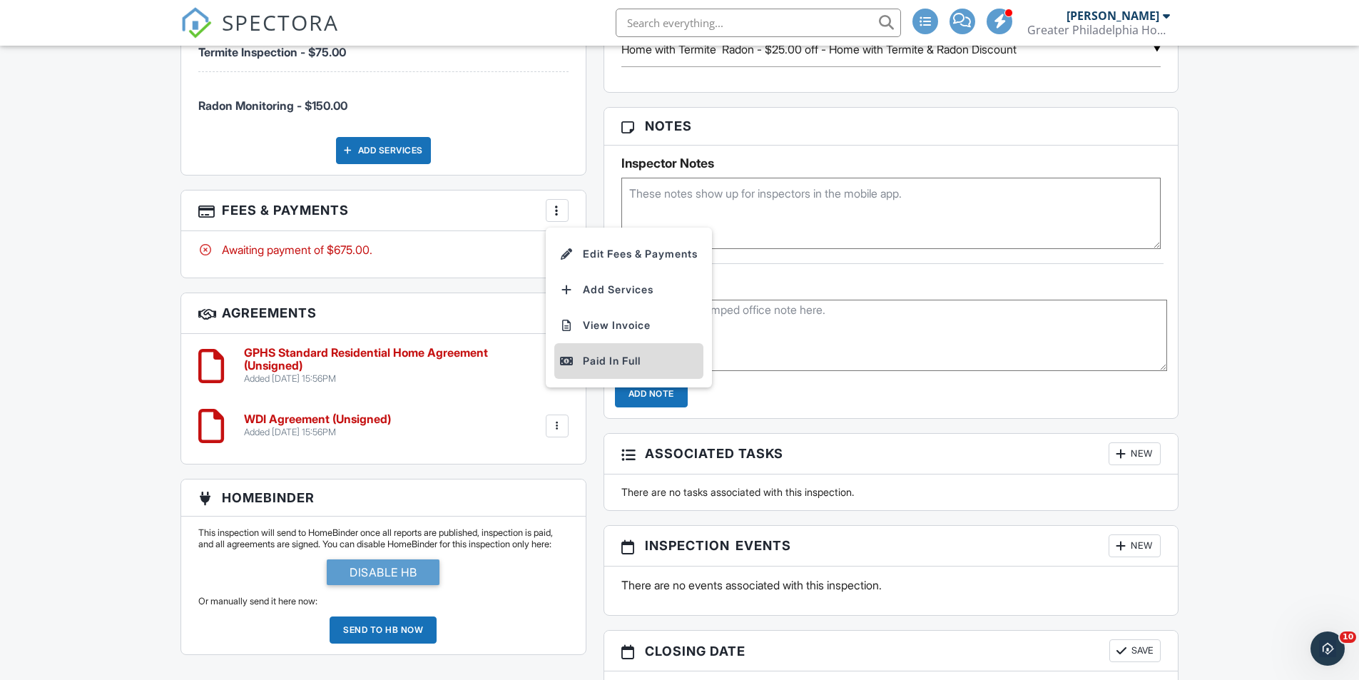
click at [596, 369] on li "Paid In Full" at bounding box center [628, 361] width 149 height 36
